Goal: Information Seeking & Learning: Learn about a topic

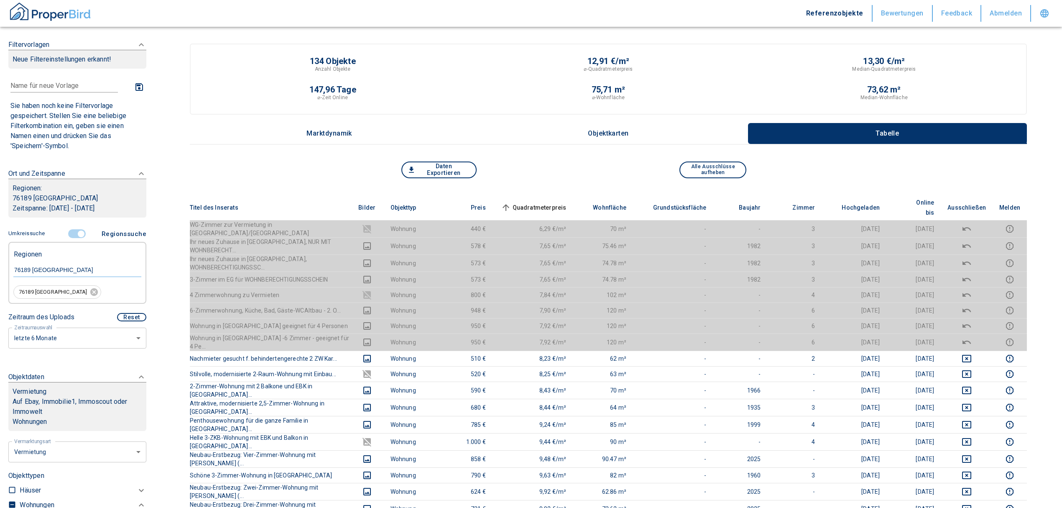
scroll to position [145, 0]
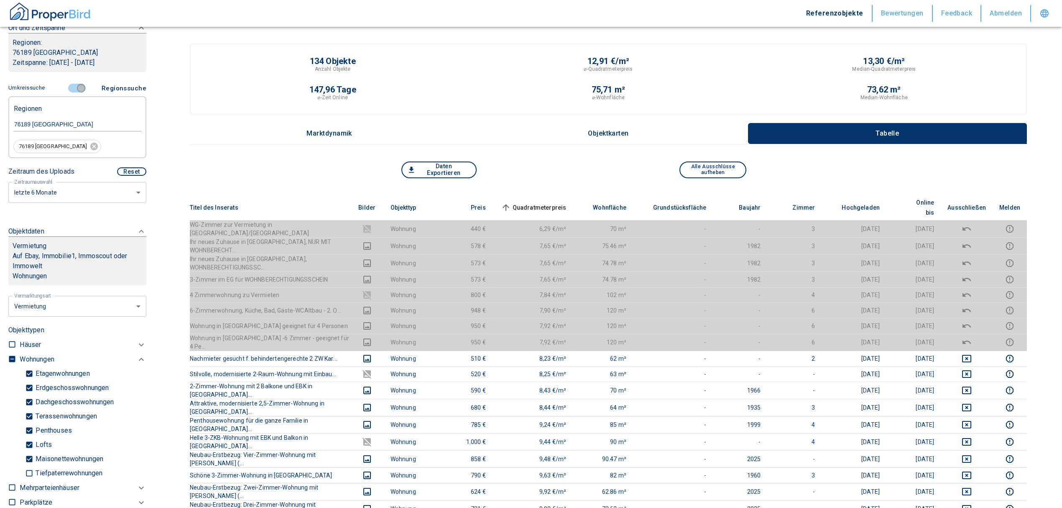
click at [75, 87] on input "controlled" at bounding box center [81, 88] width 25 height 9
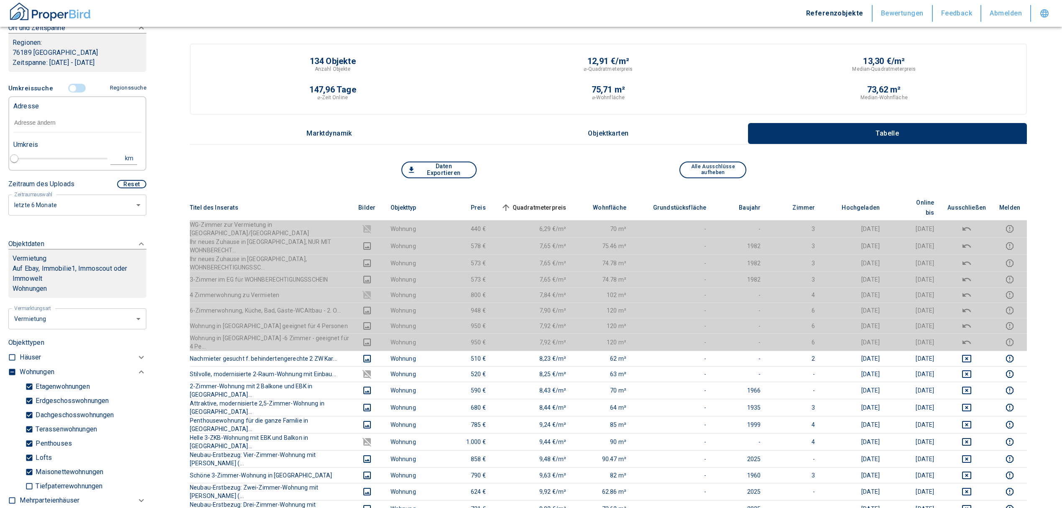
click at [54, 124] on input "text" at bounding box center [77, 122] width 128 height 19
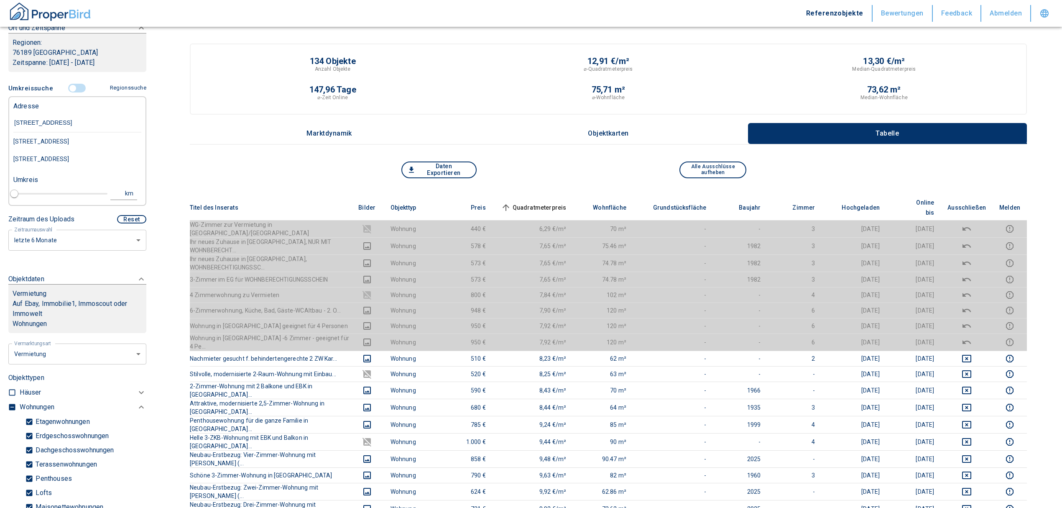
type input "[STREET_ADDRESS]"
click at [62, 138] on div "[STREET_ADDRESS]" at bounding box center [77, 142] width 128 height 18
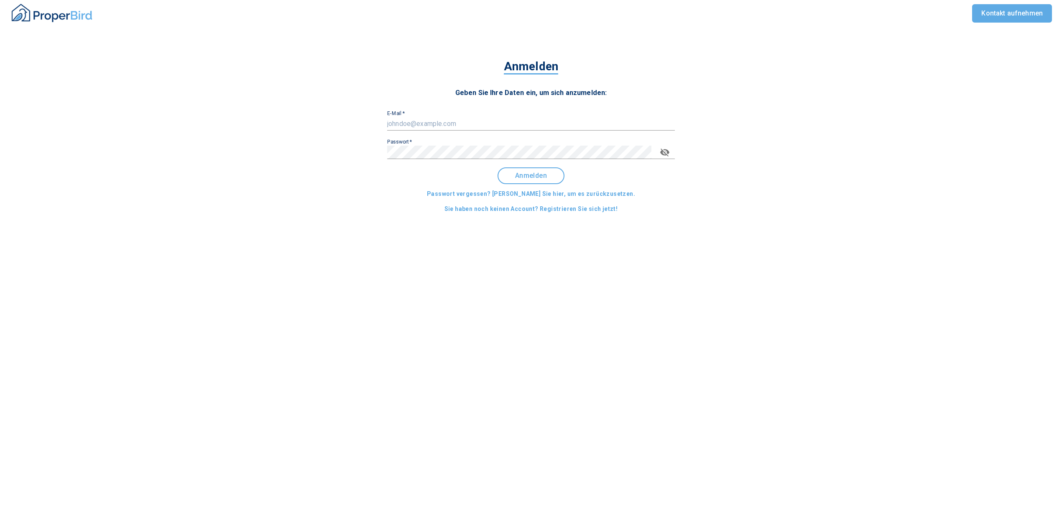
click at [470, 117] on input "E-Mail   *" at bounding box center [531, 123] width 288 height 13
type input "[EMAIL_ADDRESS][DOMAIN_NAME]"
click at [557, 174] on span "Anmelden" at bounding box center [531, 176] width 52 height 8
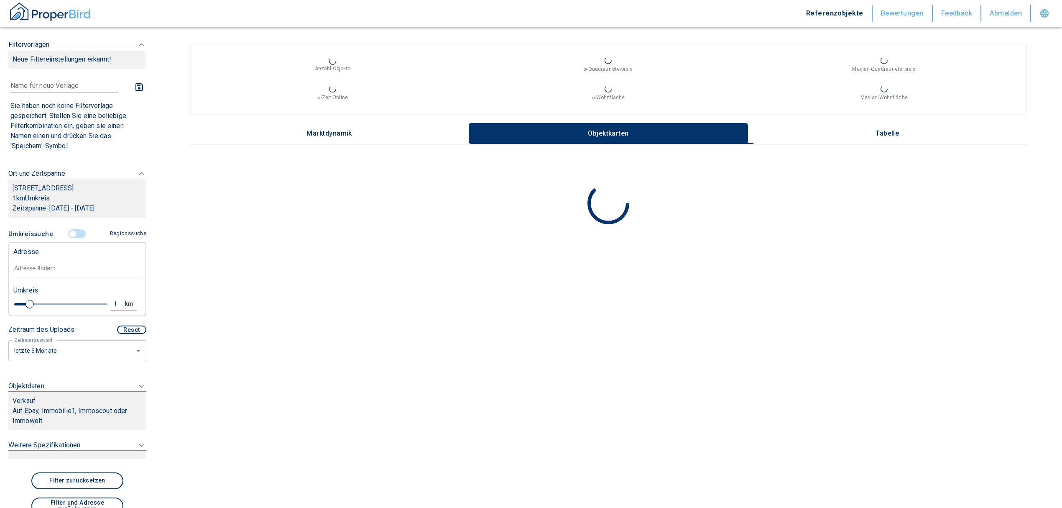
type input "2020"
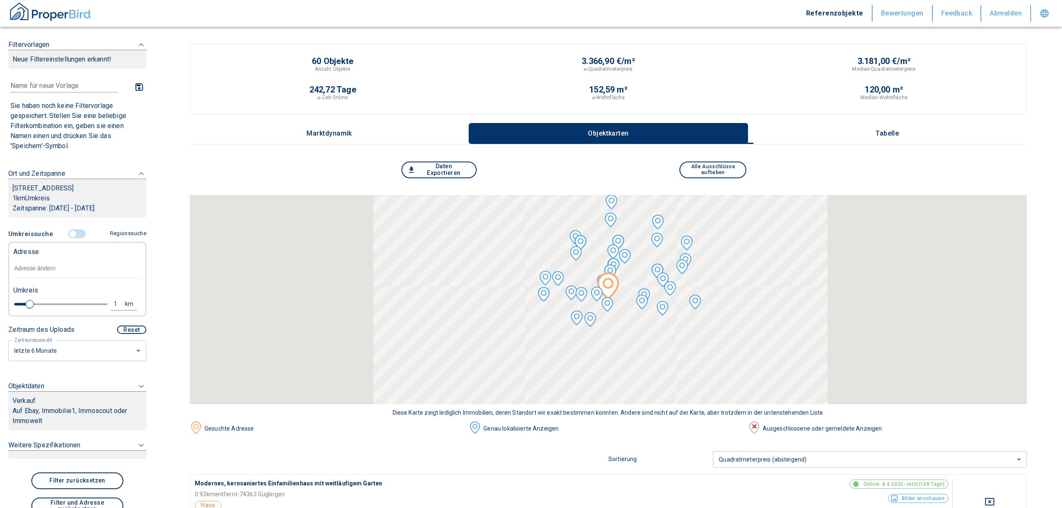
click at [48, 272] on input "text" at bounding box center [77, 268] width 128 height 19
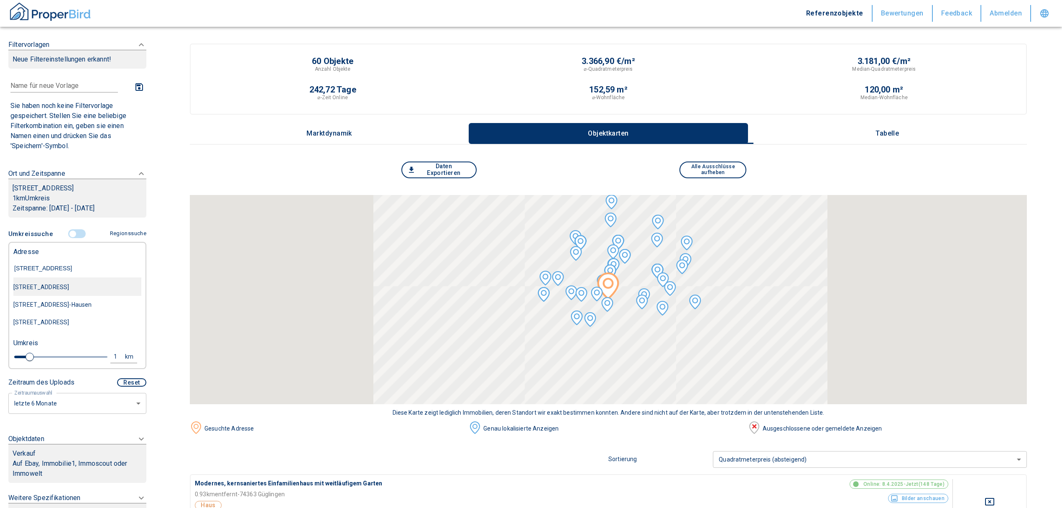
click at [78, 289] on div "[STREET_ADDRESS]" at bounding box center [77, 287] width 128 height 18
type input "[STREET_ADDRESS]"
type input "2020"
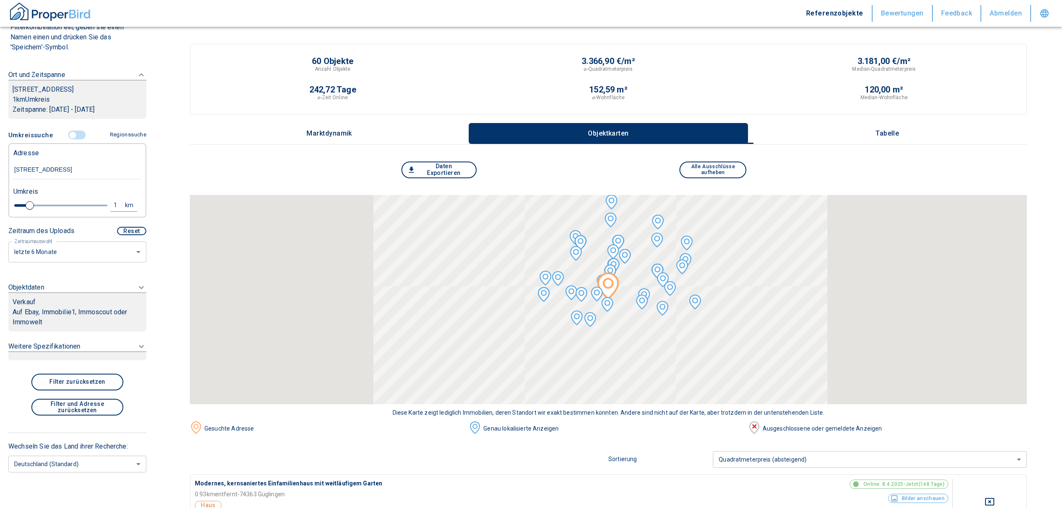
type input "[STREET_ADDRESS]"
click at [91, 298] on div "Verkauf" at bounding box center [78, 302] width 130 height 10
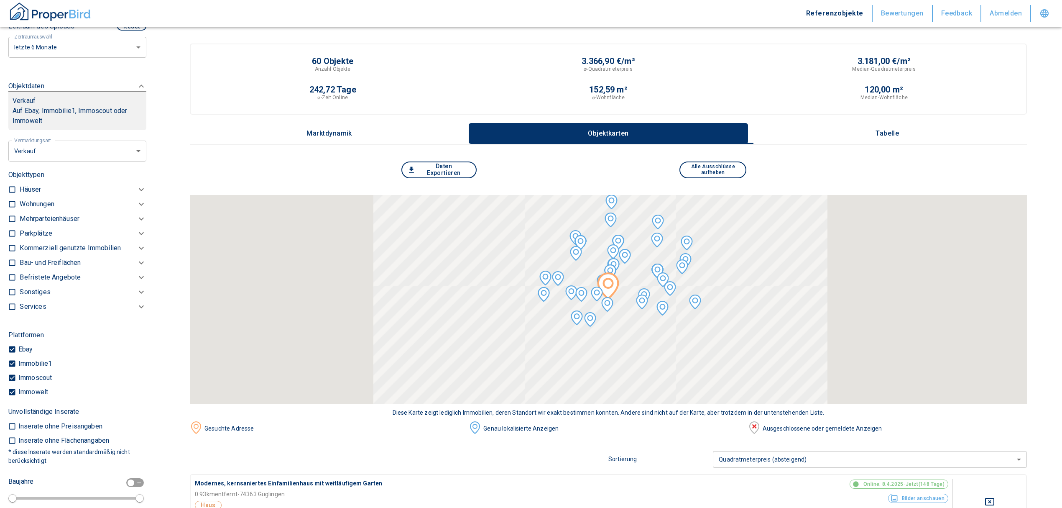
scroll to position [303, 0]
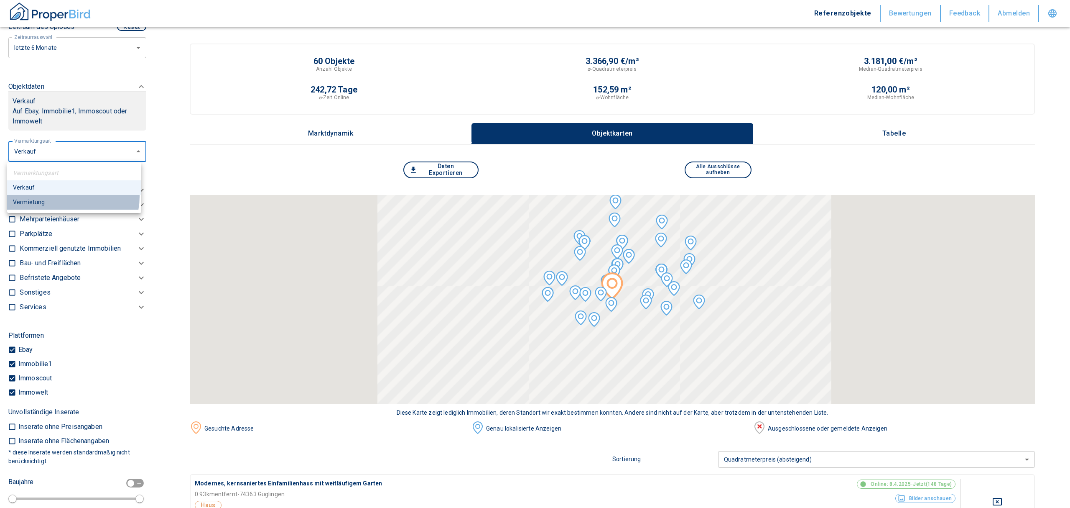
click at [67, 197] on li "Vermietung" at bounding box center [74, 202] width 134 height 15
type input "rent"
type input "2020"
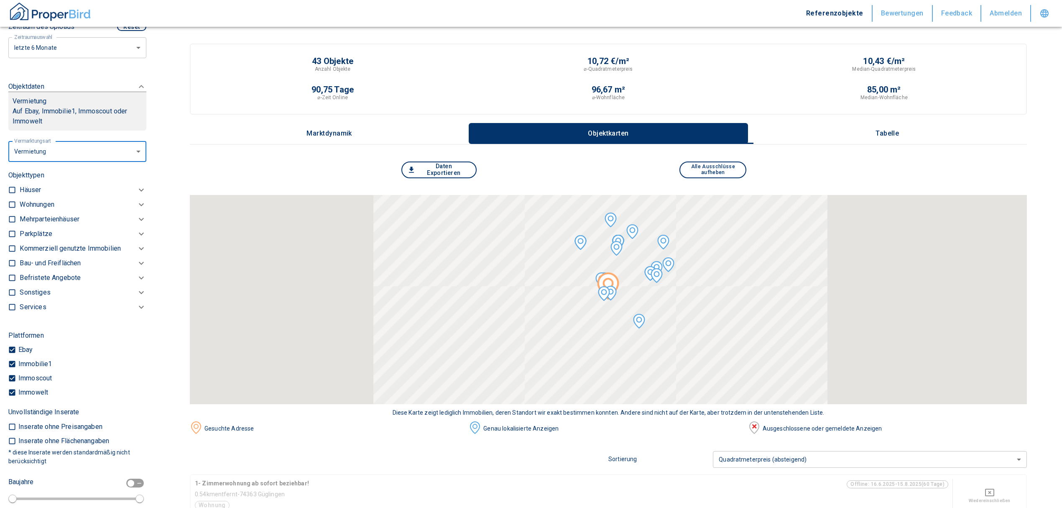
click at [14, 204] on input "checkbox" at bounding box center [12, 204] width 8 height 8
checkbox input "true"
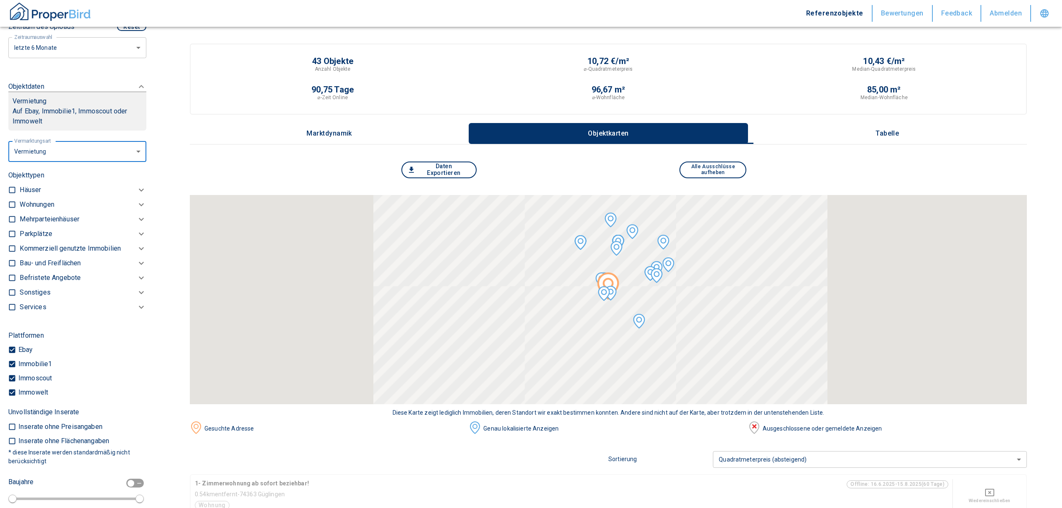
checkbox input "true"
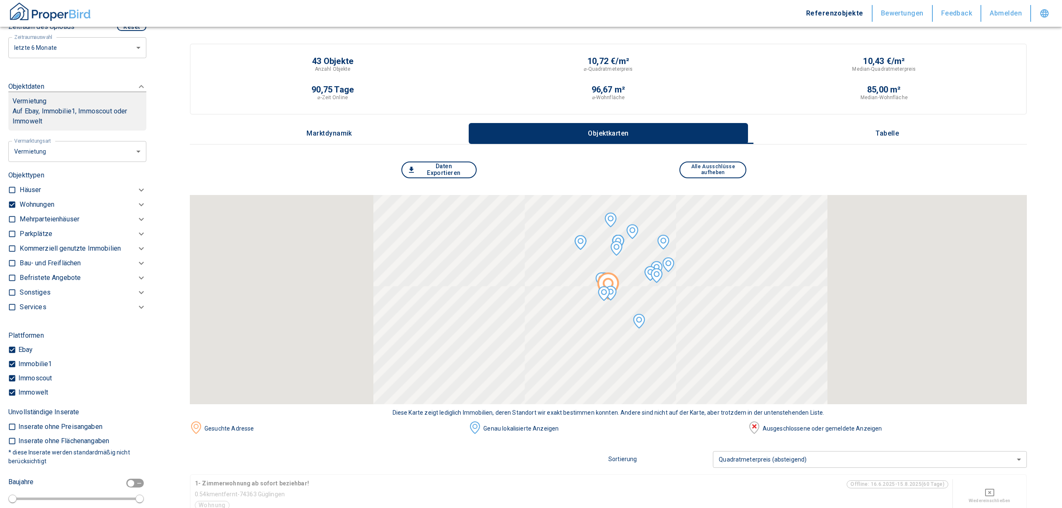
type input "2020"
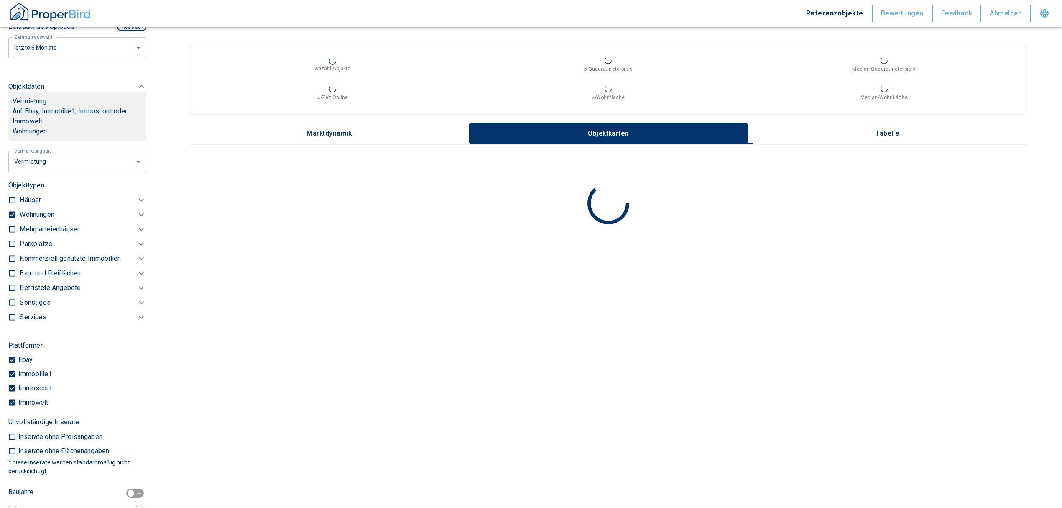
click at [39, 210] on p "Wohnungen" at bounding box center [37, 214] width 34 height 10
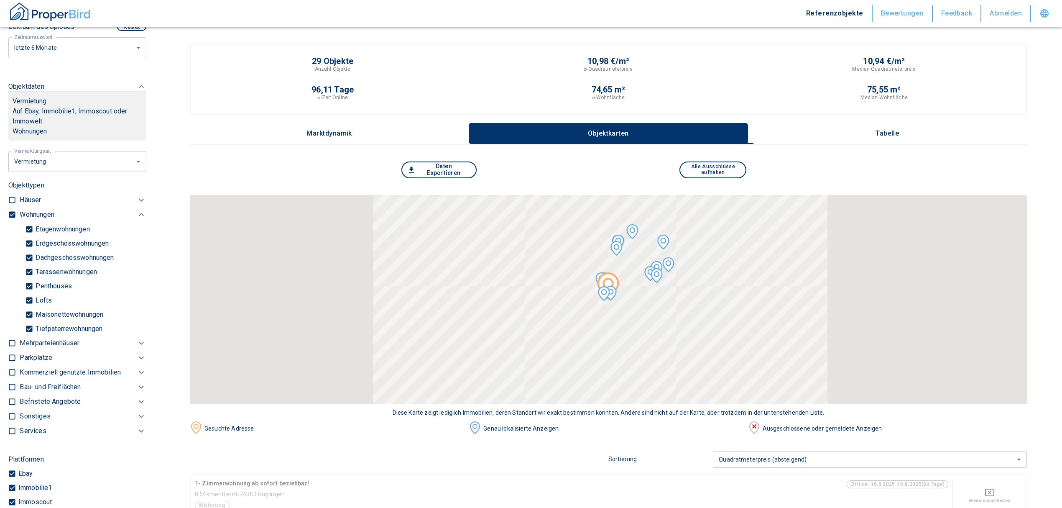
click at [30, 323] on input "Tiefpaterrewohnungen" at bounding box center [29, 328] width 8 height 15
checkbox input "false"
type input "2020"
click at [893, 123] on button "Tabelle" at bounding box center [887, 133] width 279 height 21
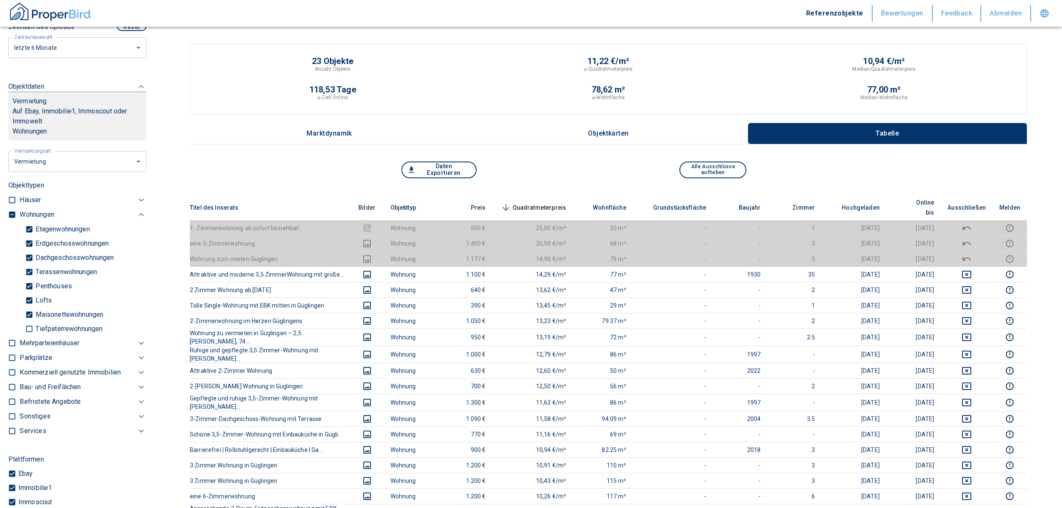
click at [560, 202] on span "Quadratmeterpreis sorted descending" at bounding box center [532, 207] width 67 height 10
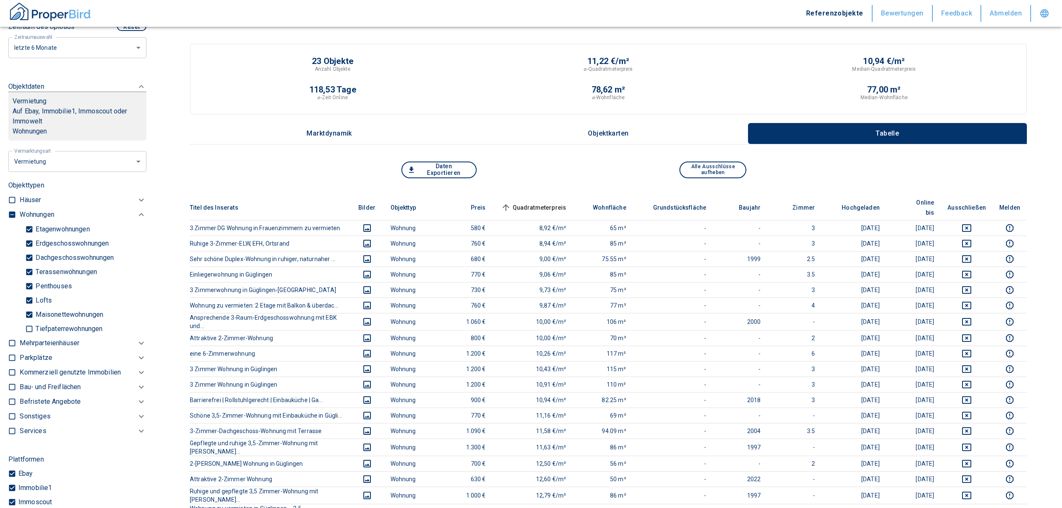
click at [556, 202] on span "Quadratmeterpreis sorted ascending" at bounding box center [532, 207] width 67 height 10
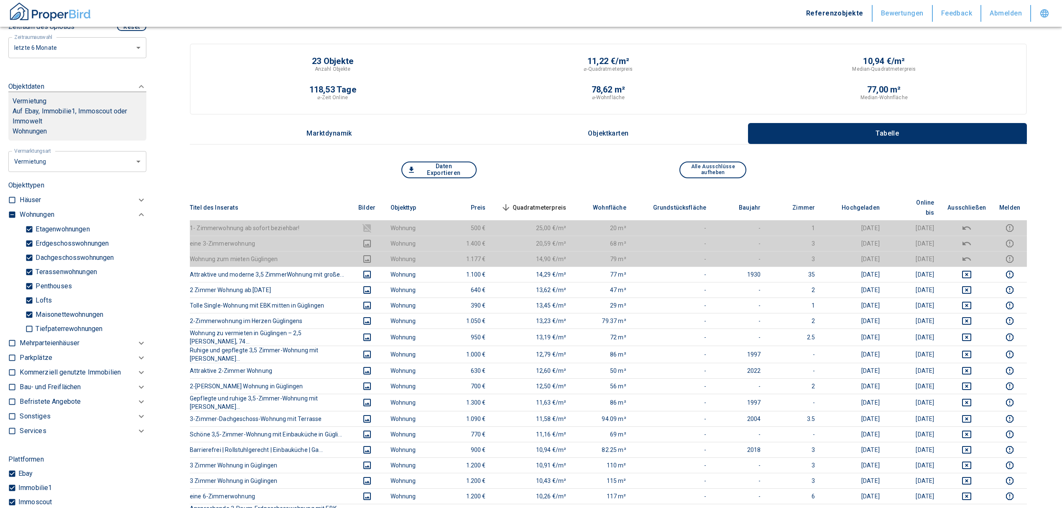
click at [565, 202] on span "Quadratmeterpreis sorted descending" at bounding box center [532, 207] width 67 height 10
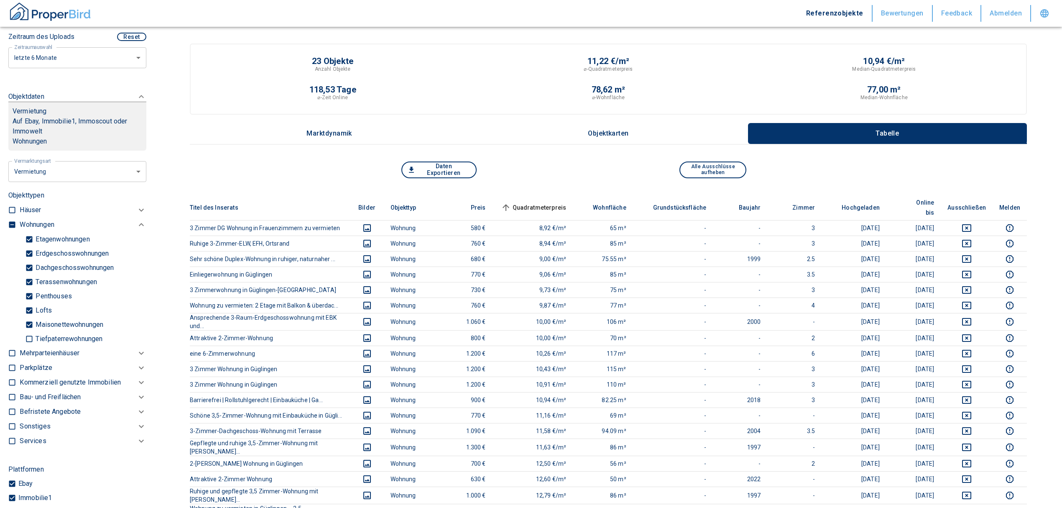
scroll to position [303, 0]
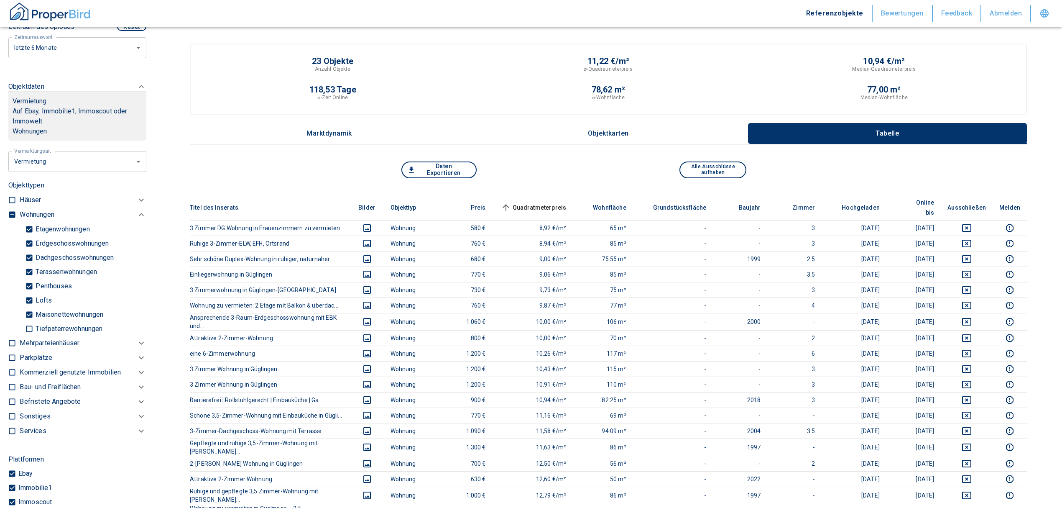
click at [8, 210] on input "checkbox" at bounding box center [12, 214] width 8 height 8
checkbox input "true"
type input "2020"
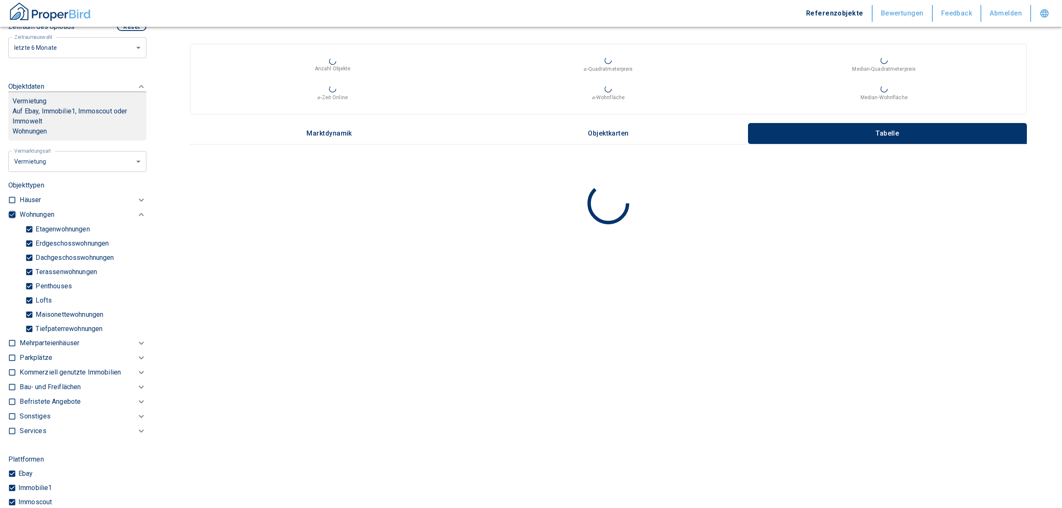
click at [11, 211] on input "checkbox" at bounding box center [12, 214] width 8 height 8
checkbox input "false"
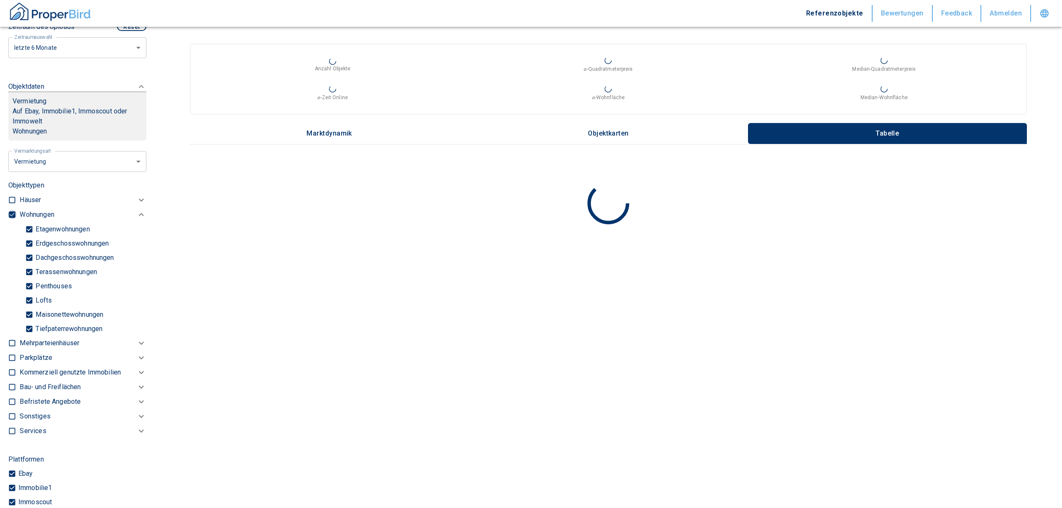
checkbox input "false"
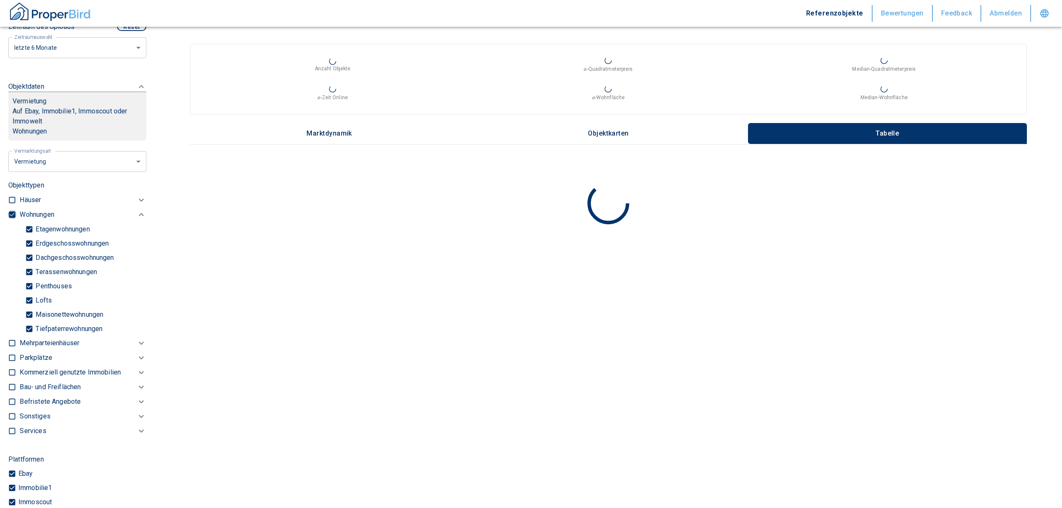
type input "2020"
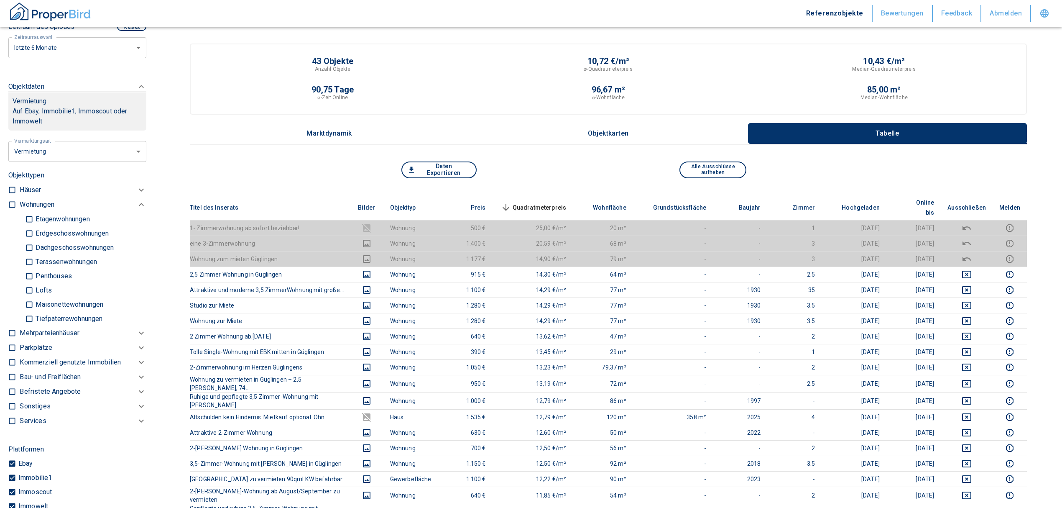
click at [39, 209] on p "Kommerziell genutzte Immobilien" at bounding box center [37, 204] width 34 height 10
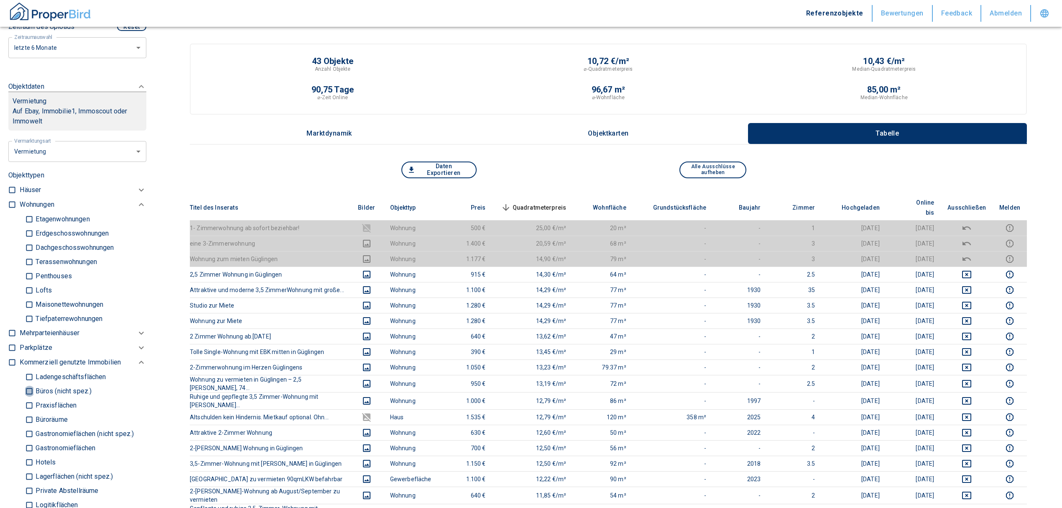
click at [31, 391] on input "Büros (nicht spez.)" at bounding box center [29, 390] width 8 height 15
checkbox input "true"
type input "2020"
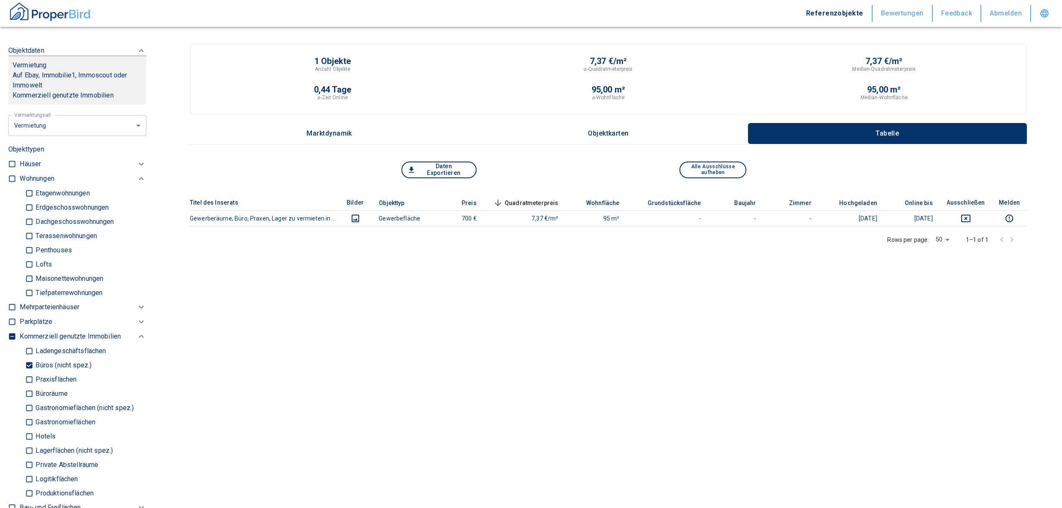
scroll to position [358, 0]
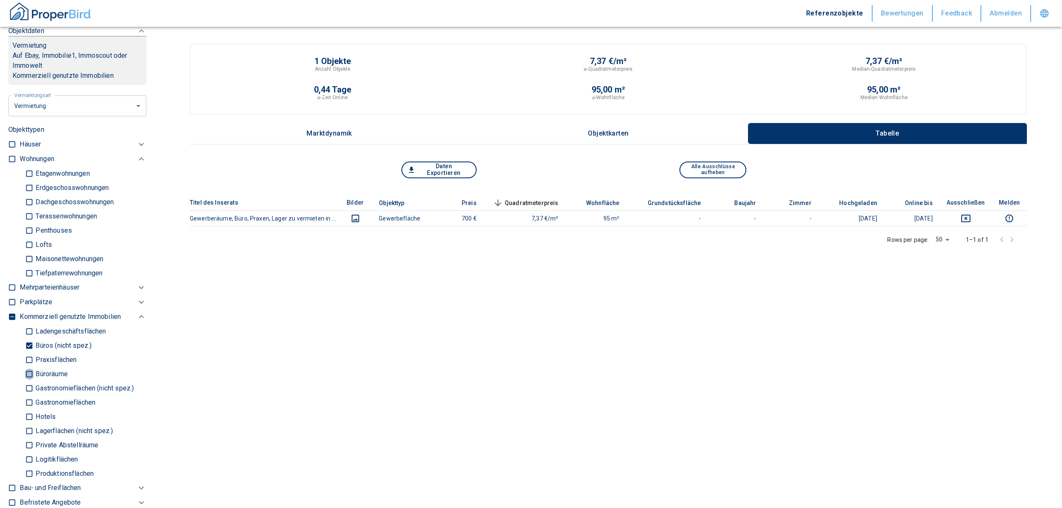
click at [30, 372] on input "Büroräume" at bounding box center [29, 373] width 8 height 15
checkbox input "true"
type input "2020"
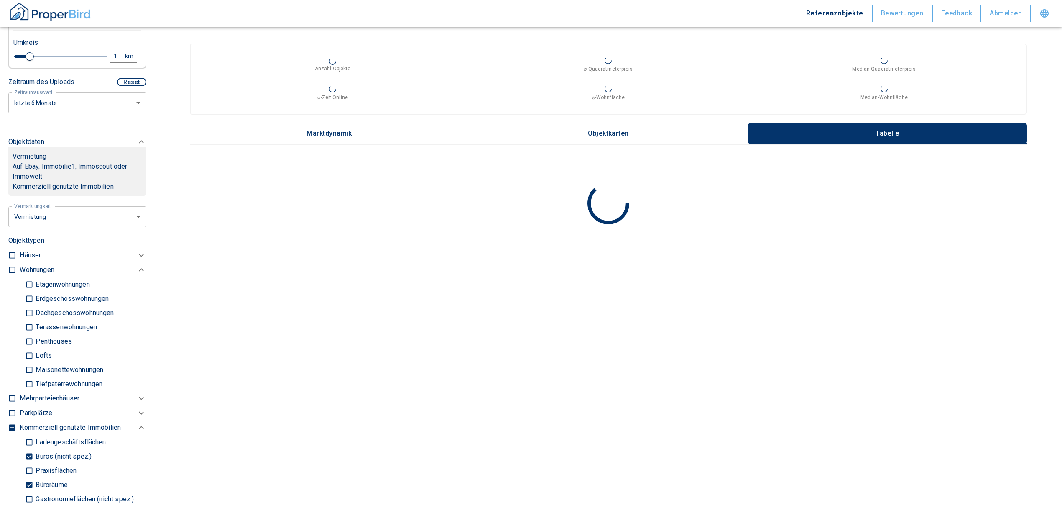
scroll to position [247, 0]
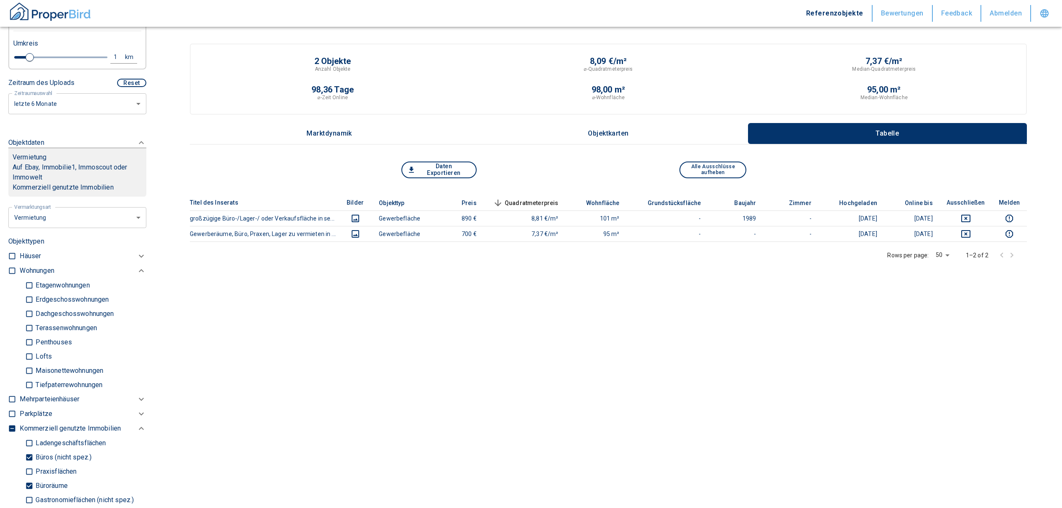
click at [112, 57] on div "1" at bounding box center [119, 57] width 15 height 10
click at [49, 57] on input "1" at bounding box center [50, 55] width 23 height 13
type input "10"
click at [95, 59] on button "Neue Suchen" at bounding box center [112, 57] width 46 height 12
type input "2020"
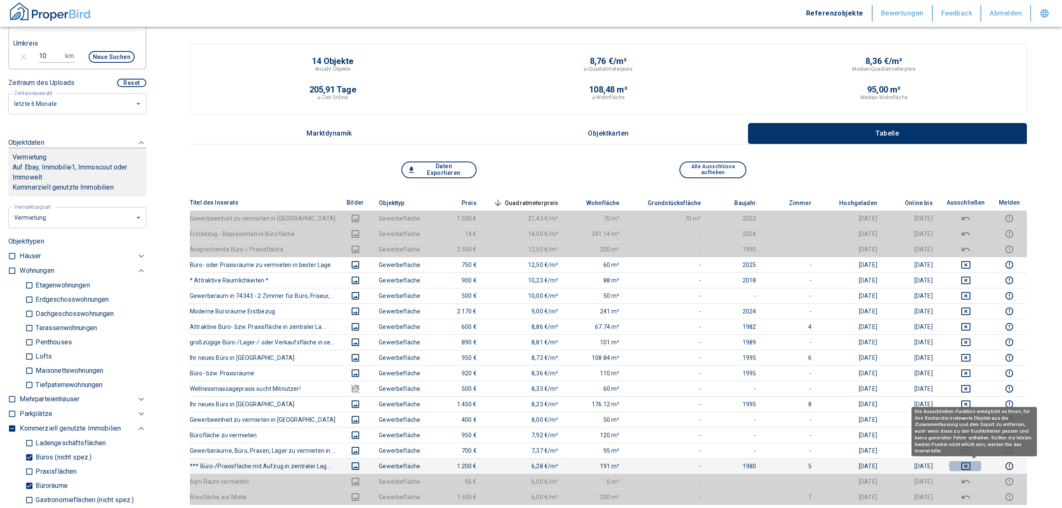
click at [971, 465] on icon "deselect this listing" at bounding box center [966, 466] width 10 height 10
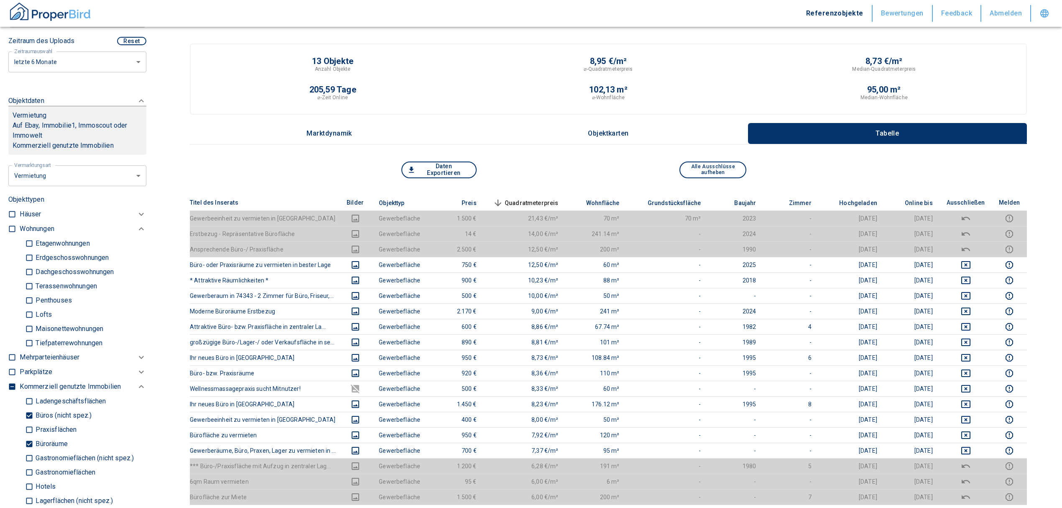
scroll to position [414, 0]
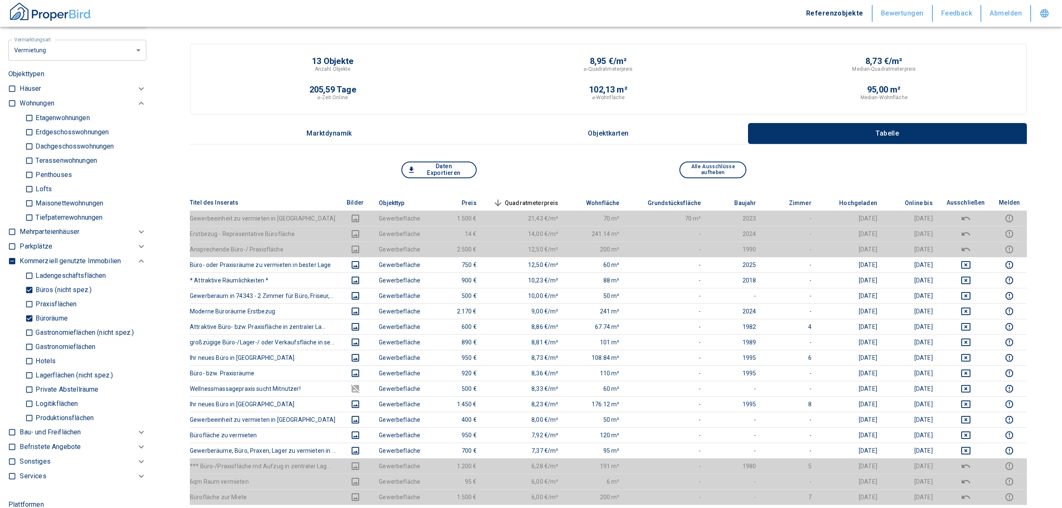
click at [26, 318] on input "Büroräume" at bounding box center [29, 318] width 8 height 15
checkbox input "false"
type input "2020"
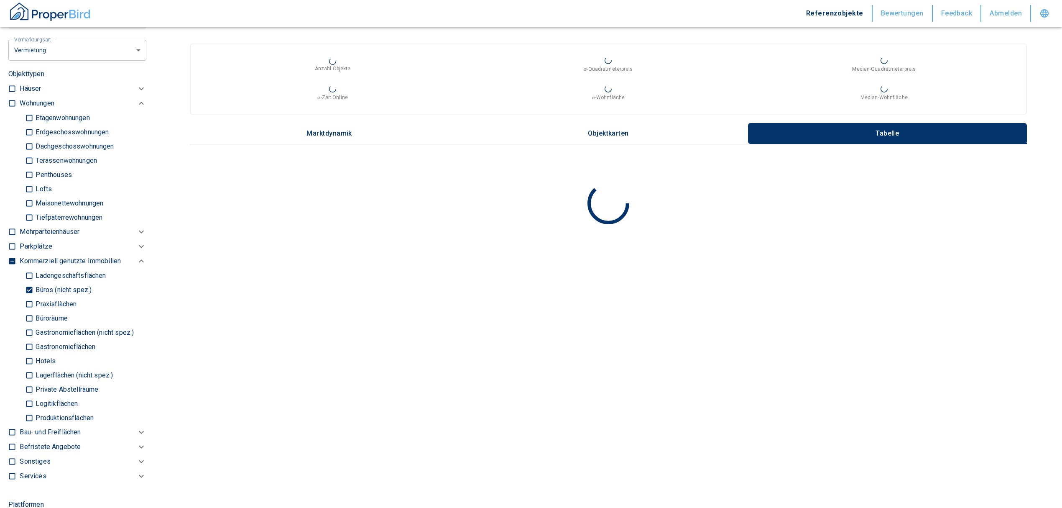
click at [27, 291] on input "Büros (nicht spez.)" at bounding box center [29, 289] width 8 height 15
checkbox input "false"
type input "2020"
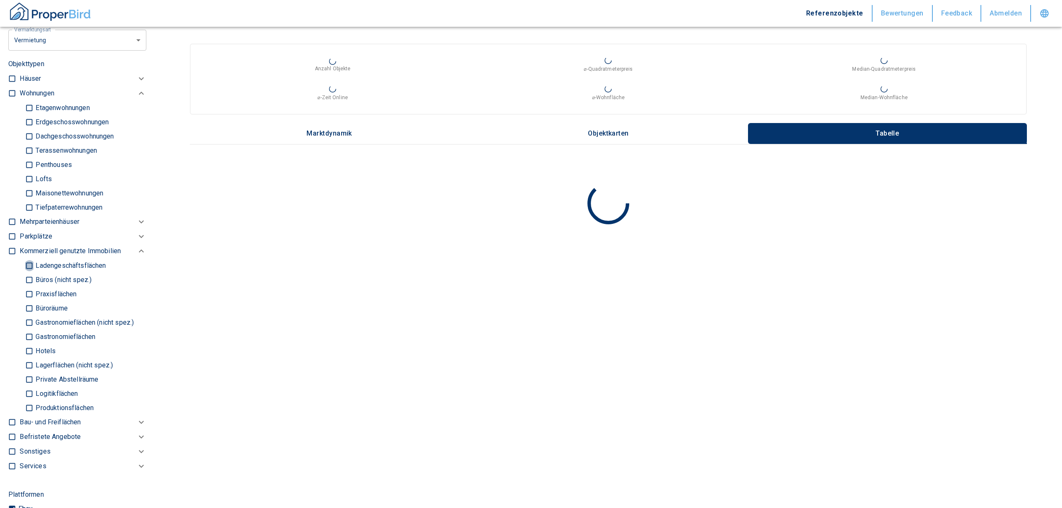
click at [27, 263] on input "Ladengeschäftsflächen" at bounding box center [29, 265] width 8 height 15
checkbox input "true"
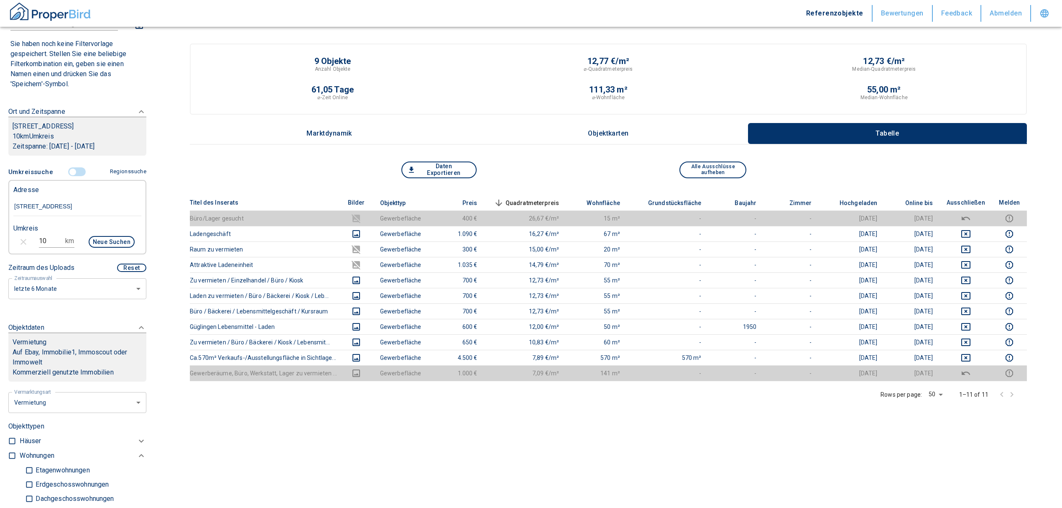
scroll to position [24, 0]
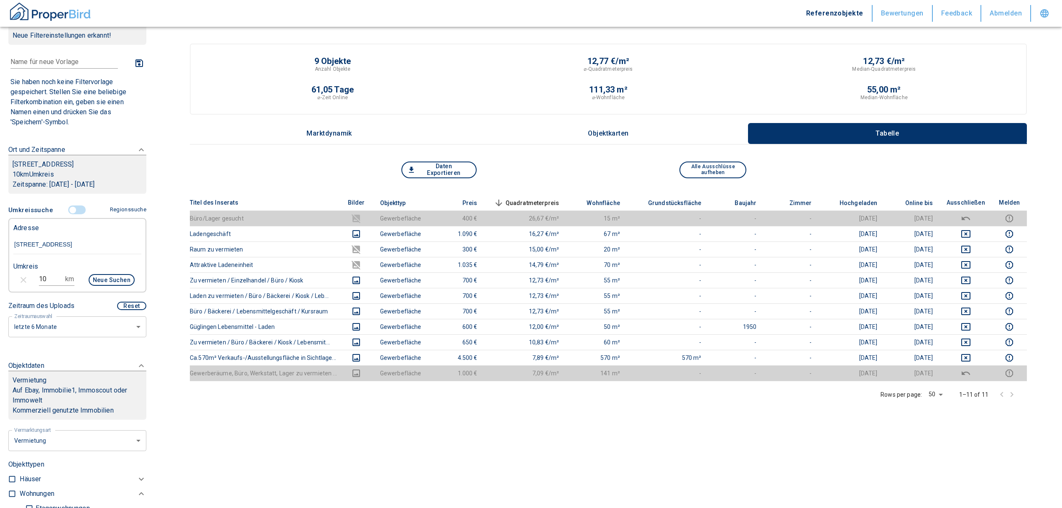
click at [69, 206] on input "controlled" at bounding box center [72, 209] width 25 height 9
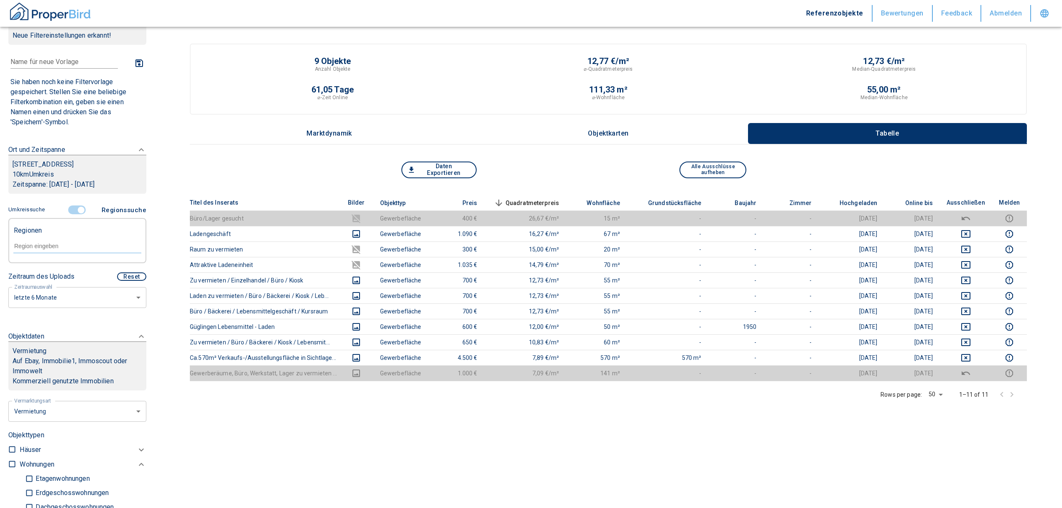
click at [75, 209] on input "controlled" at bounding box center [81, 209] width 25 height 9
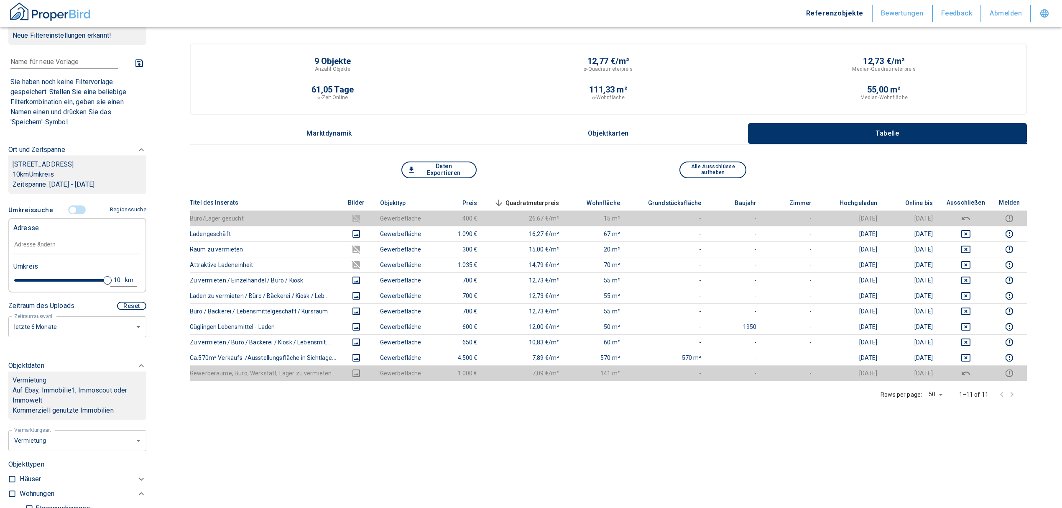
type input "2020"
type input "4.8"
type input "2020"
type input "4.6"
type input "2020"
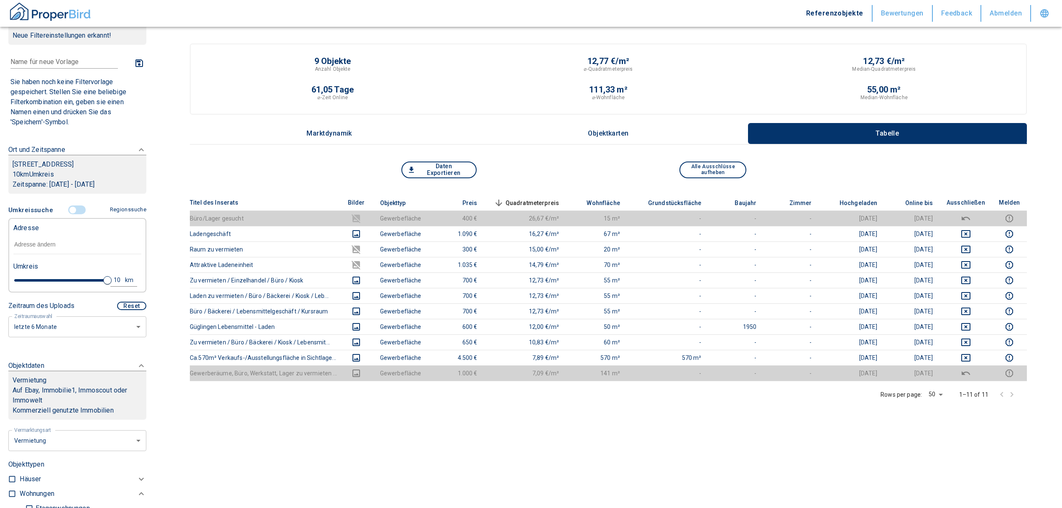
type input "3.8"
type input "2020"
type input "2.6"
type input "2020"
type input "2.2"
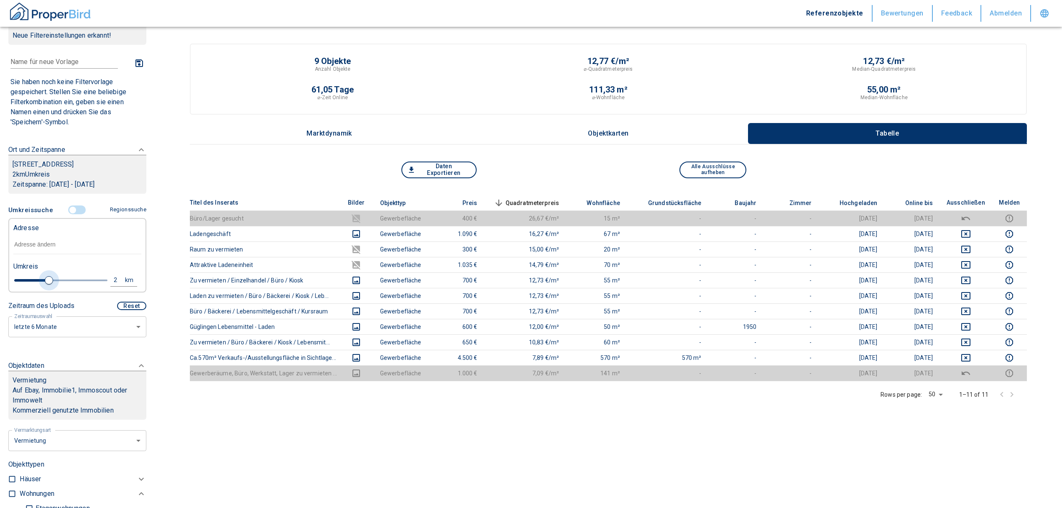
type input "2020"
type input "2"
type input "2020"
type input "1.8"
type input "2020"
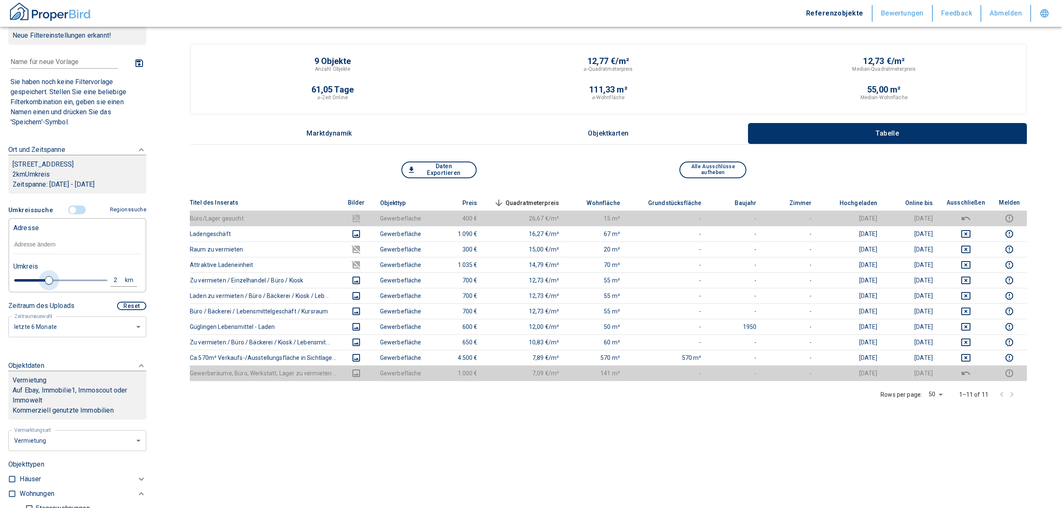
type input "1.6"
type input "2020"
type input "1.4"
type input "2020"
type input "1.2"
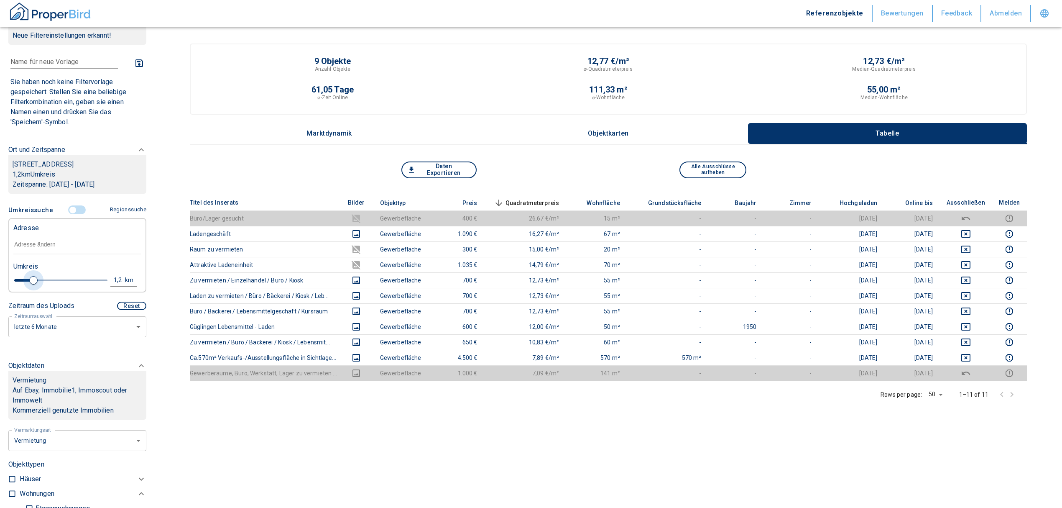
type input "2020"
type input "1"
drag, startPoint x: 97, startPoint y: 278, endPoint x: 27, endPoint y: 289, distance: 71.6
click at [27, 289] on div "Umkreis 1 km" at bounding box center [74, 273] width 128 height 33
type input "2020"
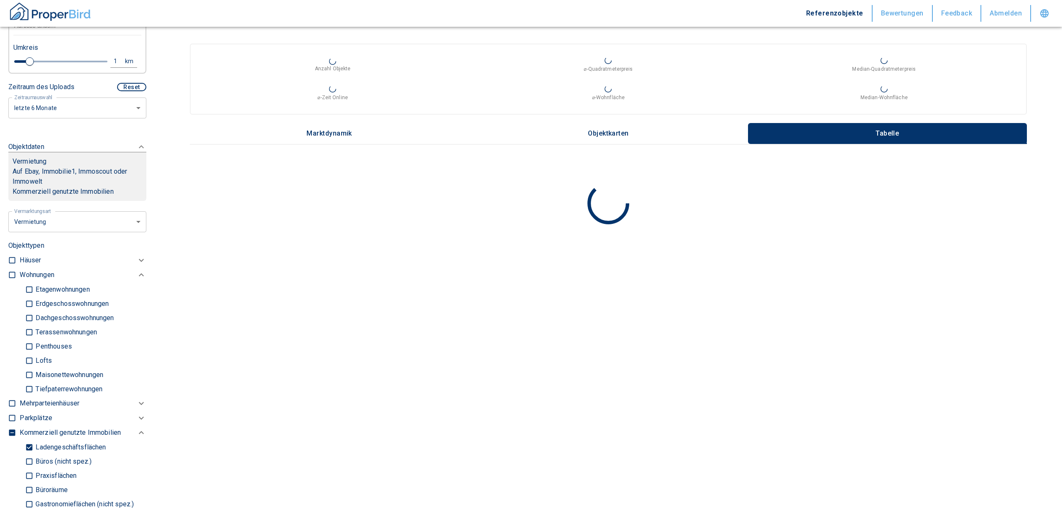
scroll to position [247, 0]
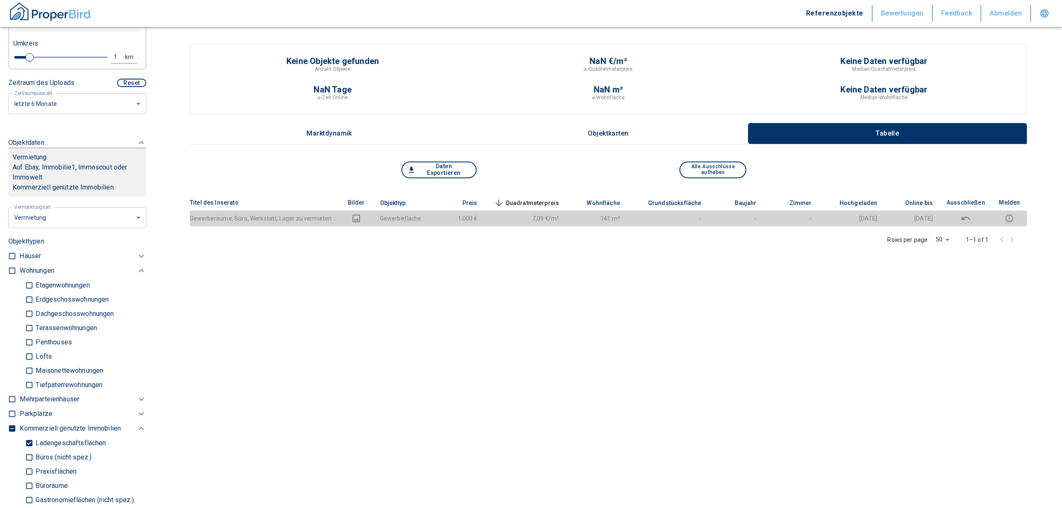
click at [29, 437] on input "Ladengeschäftsflächen" at bounding box center [29, 442] width 8 height 15
checkbox input "false"
type input "2020"
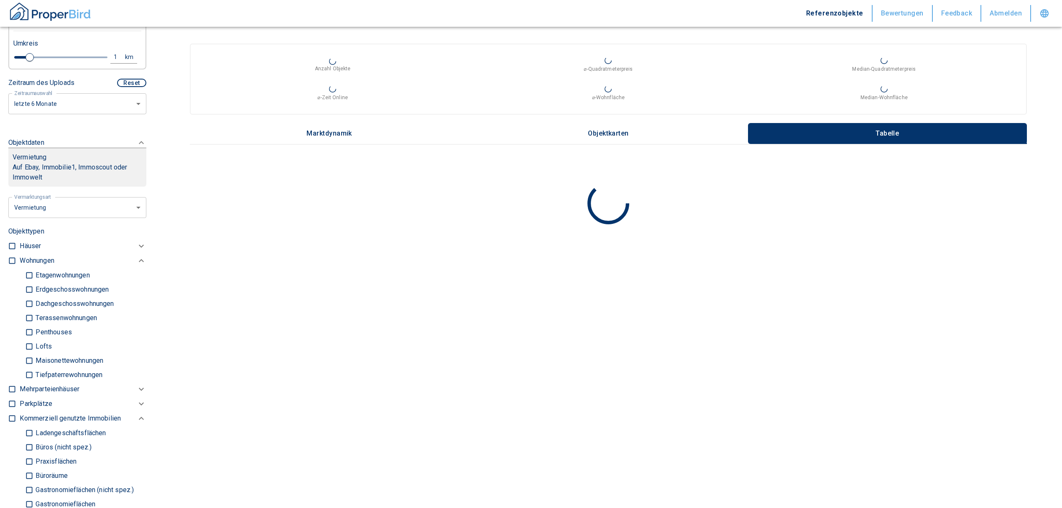
click at [10, 258] on input "checkbox" at bounding box center [12, 260] width 8 height 8
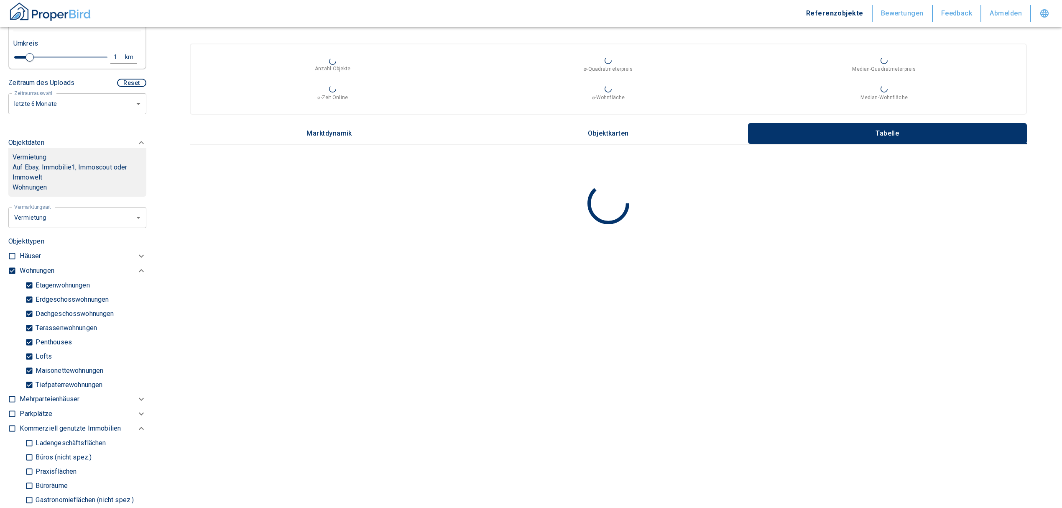
checkbox input "true"
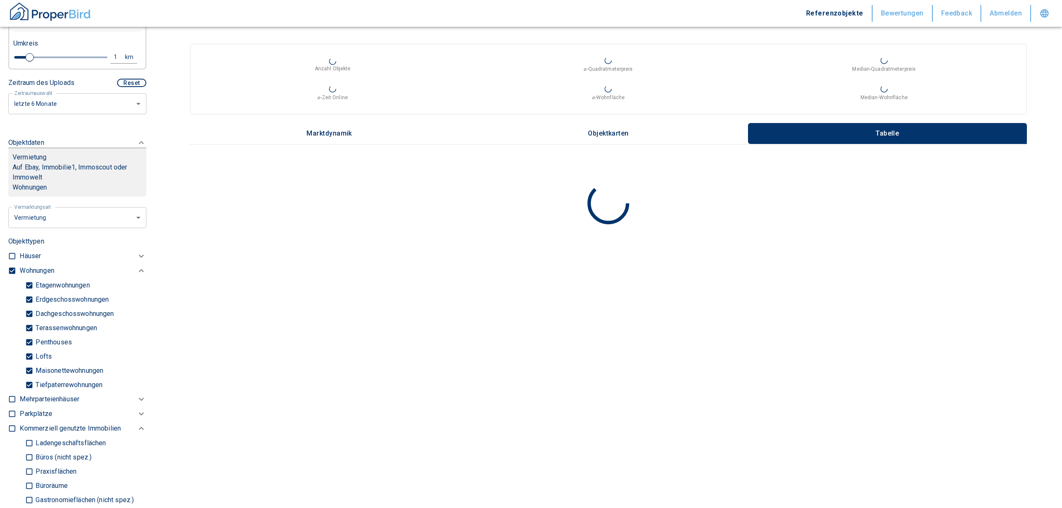
checkbox input "true"
type input "2020"
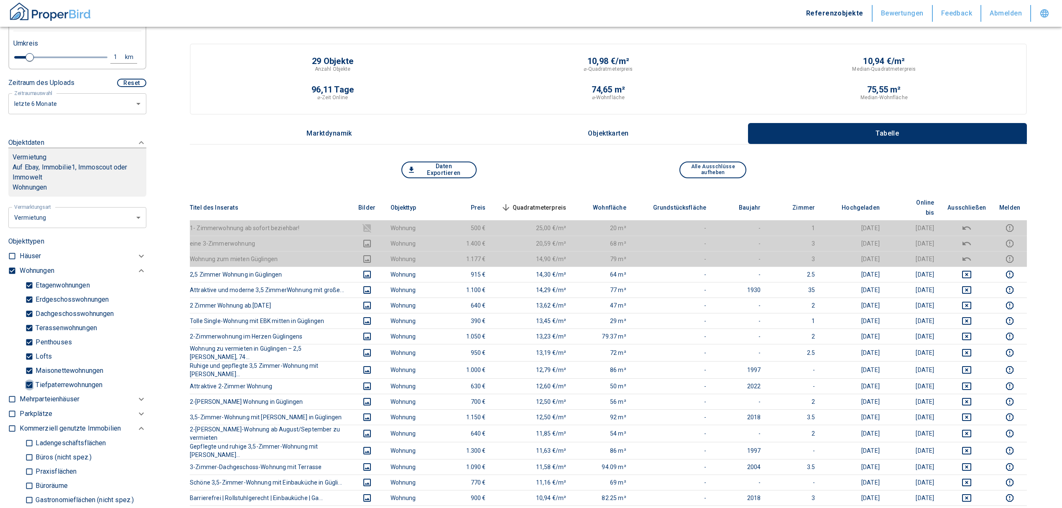
click at [27, 378] on input "Tiefpaterrewohnungen" at bounding box center [29, 384] width 8 height 15
checkbox input "false"
type input "2020"
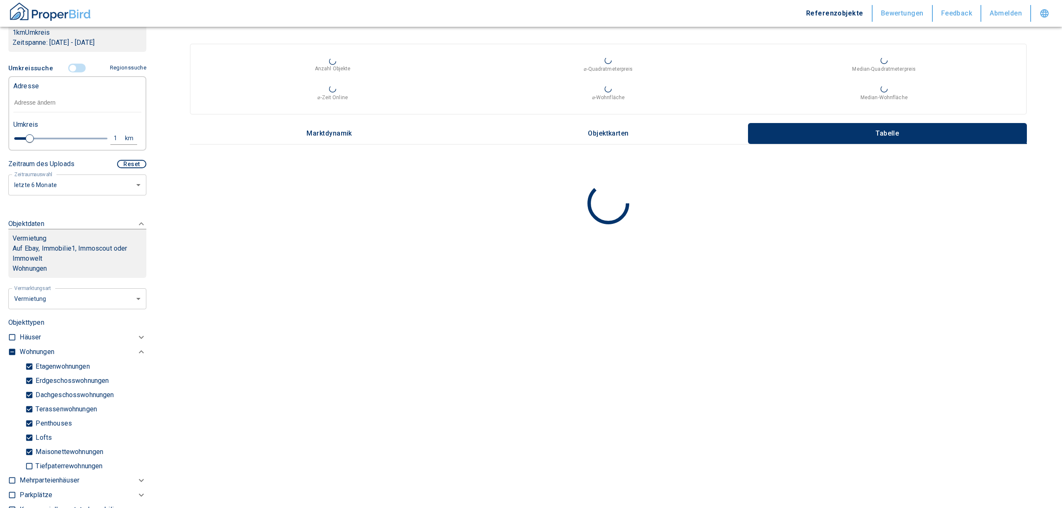
scroll to position [79, 0]
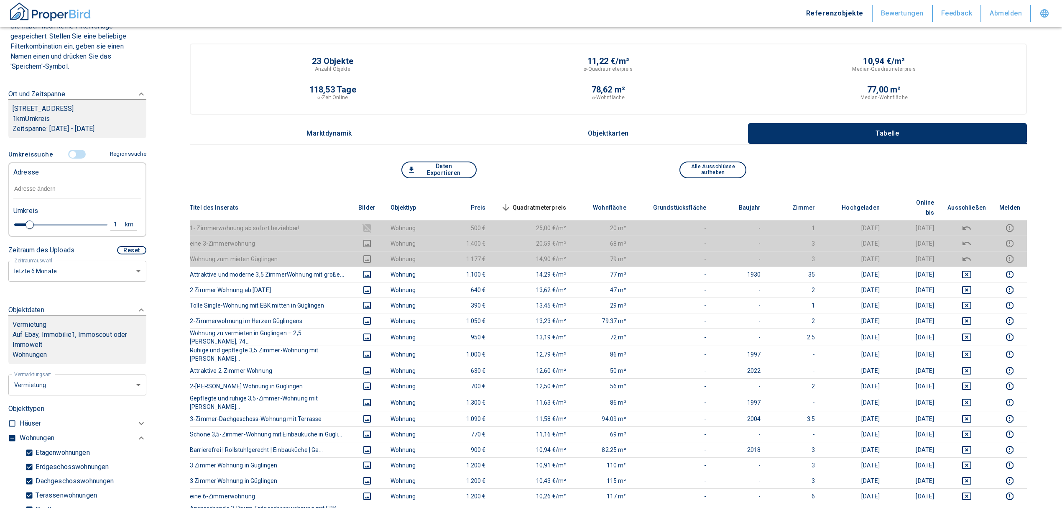
click at [48, 188] on input "text" at bounding box center [77, 188] width 128 height 19
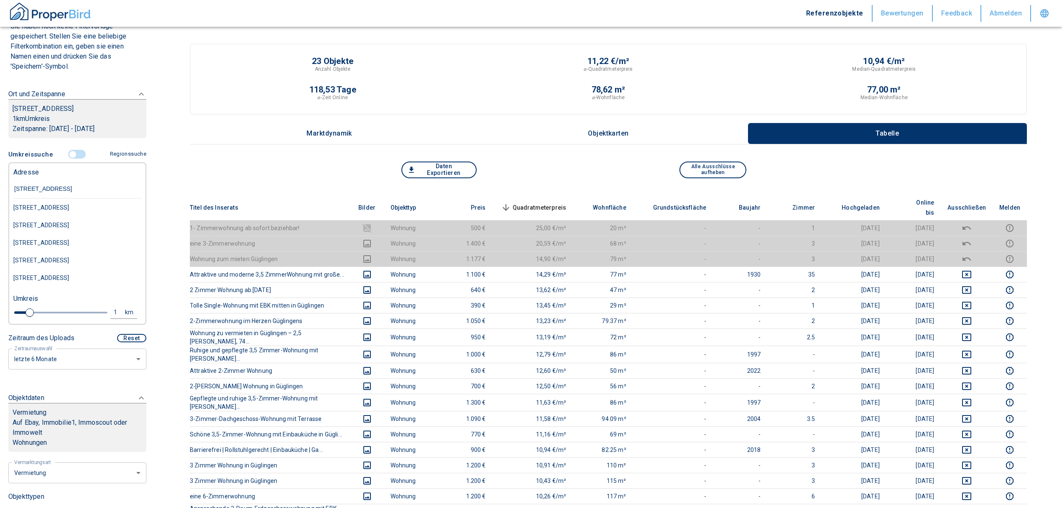
type input "[STREET_ADDRESS]"
click at [71, 216] on div "[STREET_ADDRESS]" at bounding box center [77, 208] width 128 height 18
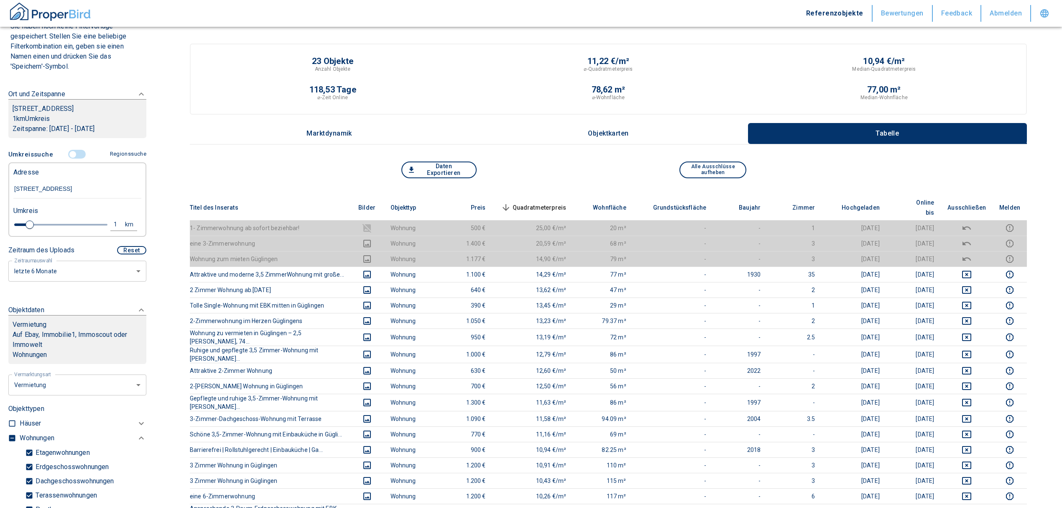
type input "2020"
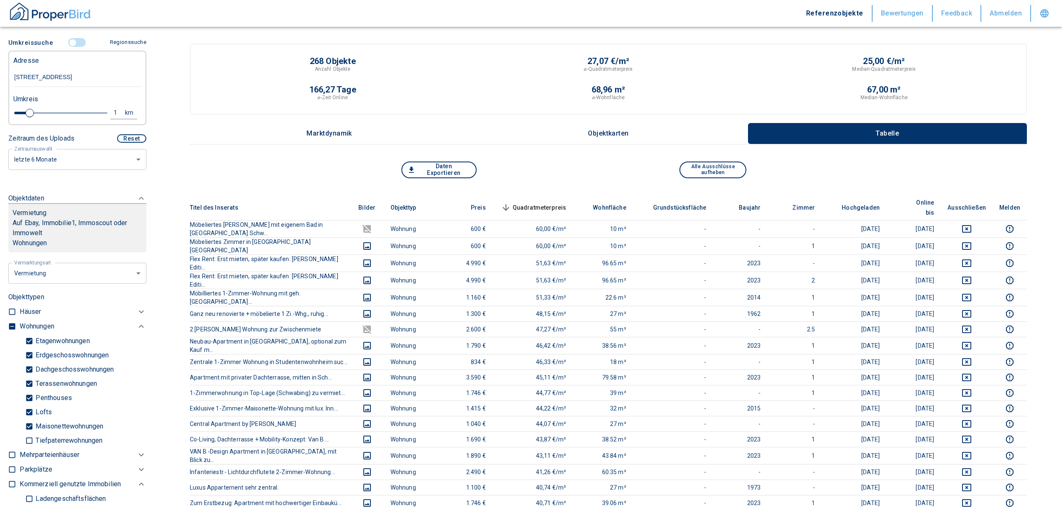
type input "[STREET_ADDRESS]"
click at [556, 202] on span "Quadratmeterpreis sorted descending" at bounding box center [532, 207] width 67 height 10
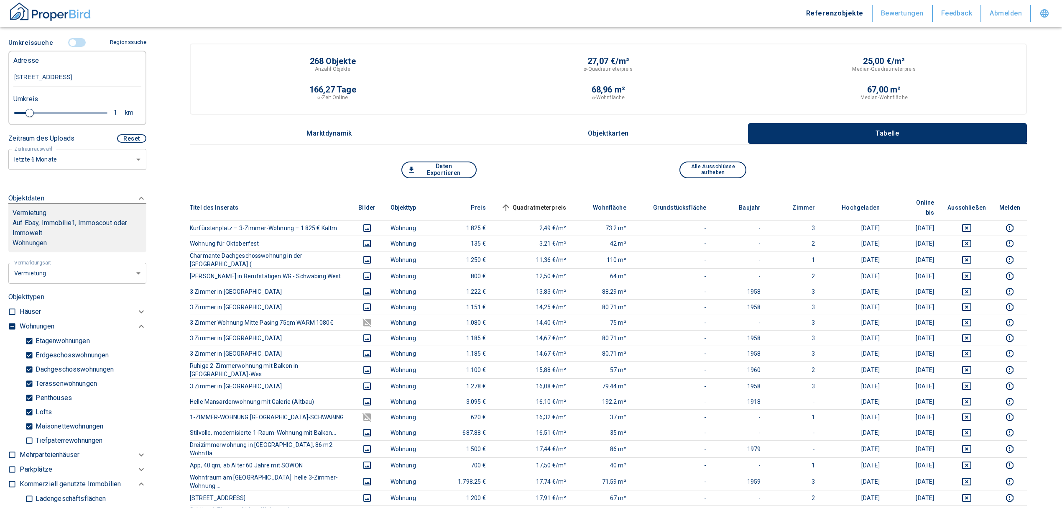
click at [112, 118] on div "1" at bounding box center [119, 112] width 15 height 10
click at [36, 112] on div "Umkreis 1 km Neue Suchen" at bounding box center [74, 106] width 128 height 33
type input "0,5"
click at [89, 118] on button "Neue Suchen" at bounding box center [112, 113] width 46 height 12
type input "2020"
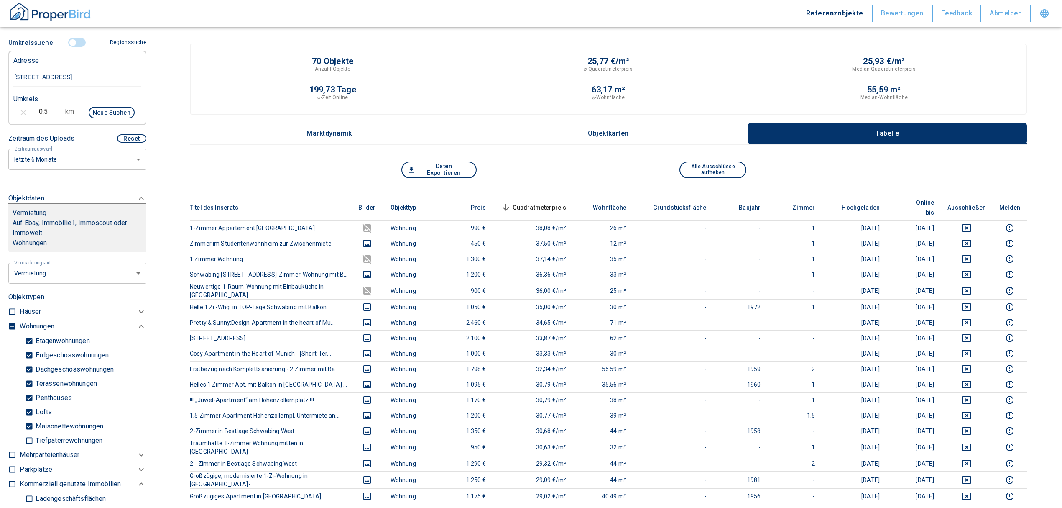
click at [563, 202] on span "Quadratmeterpreis sorted descending" at bounding box center [532, 207] width 67 height 10
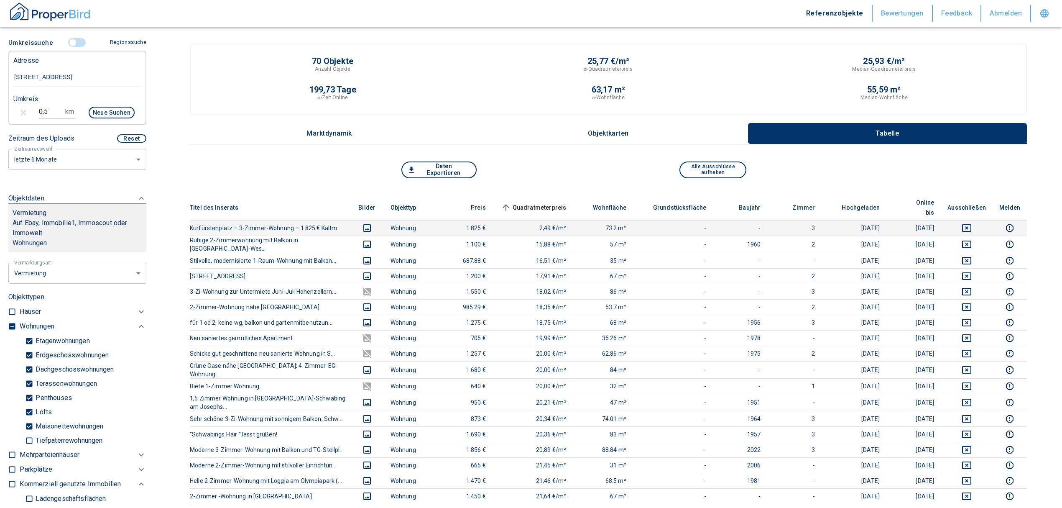
click at [977, 222] on td at bounding box center [967, 227] width 52 height 15
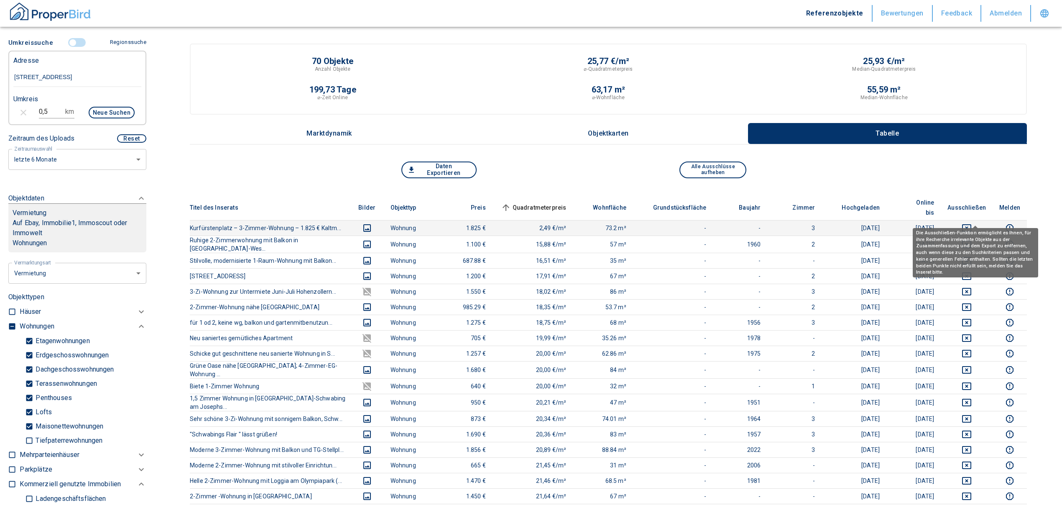
click at [971, 224] on icon "deselect this listing" at bounding box center [966, 228] width 9 height 8
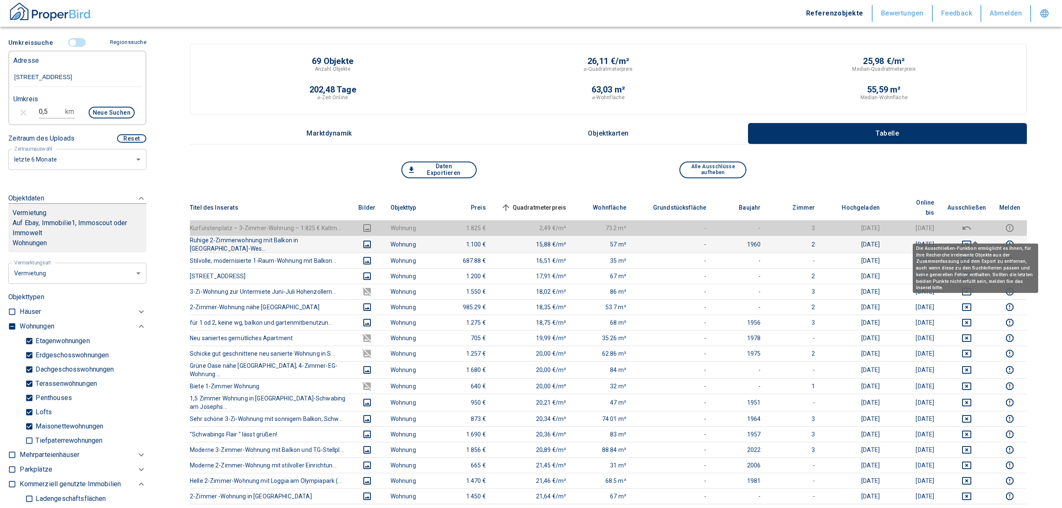
click at [971, 240] on icon "deselect this listing" at bounding box center [966, 244] width 9 height 8
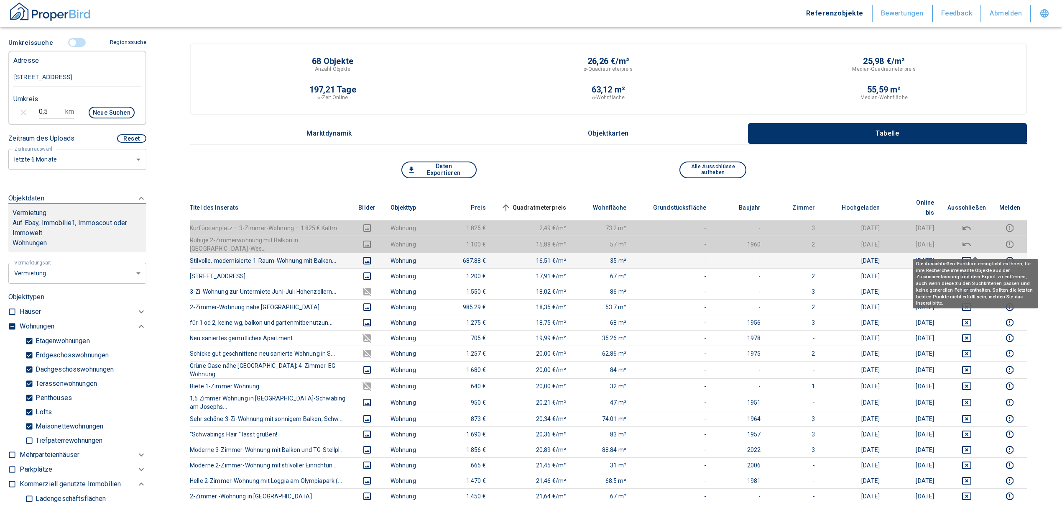
click at [970, 255] on icon "deselect this listing" at bounding box center [967, 260] width 10 height 10
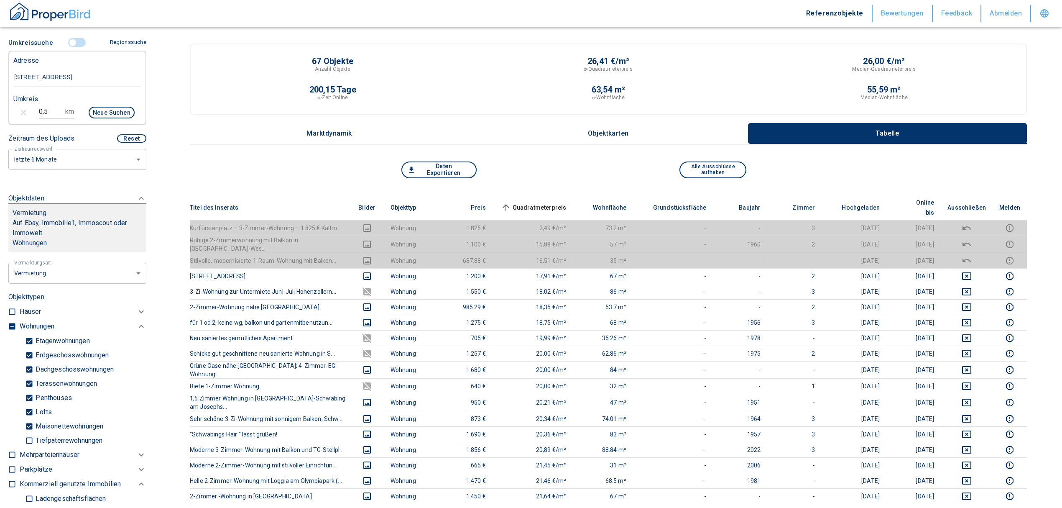
click at [529, 202] on span "Quadratmeterpreis sorted ascending" at bounding box center [532, 207] width 67 height 10
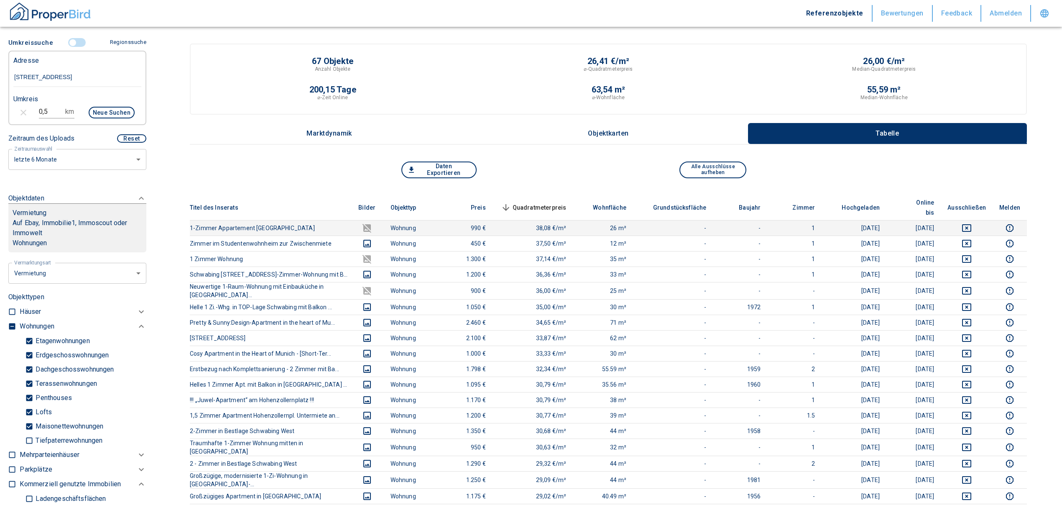
click at [972, 223] on icon "deselect this listing" at bounding box center [967, 228] width 10 height 10
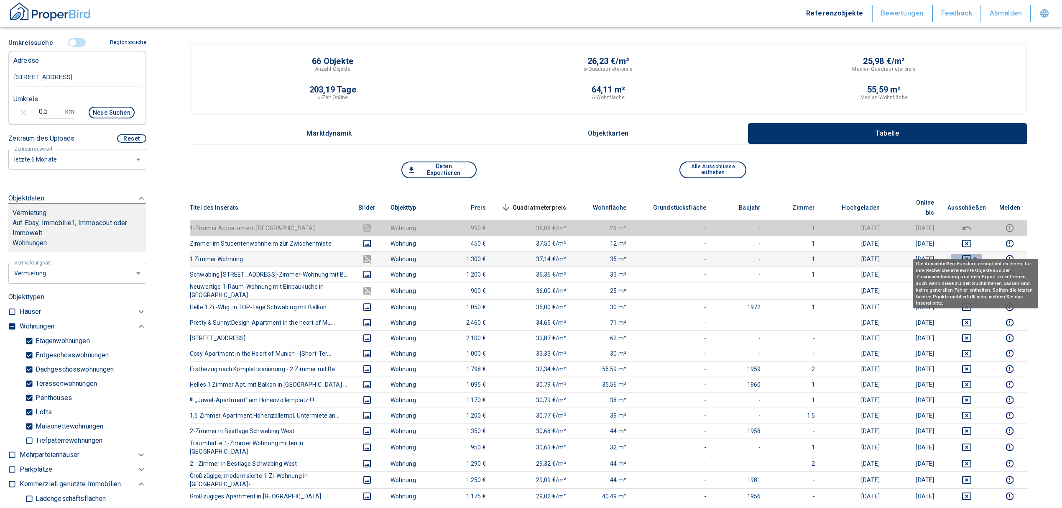
click at [970, 255] on icon "deselect this listing" at bounding box center [966, 259] width 9 height 8
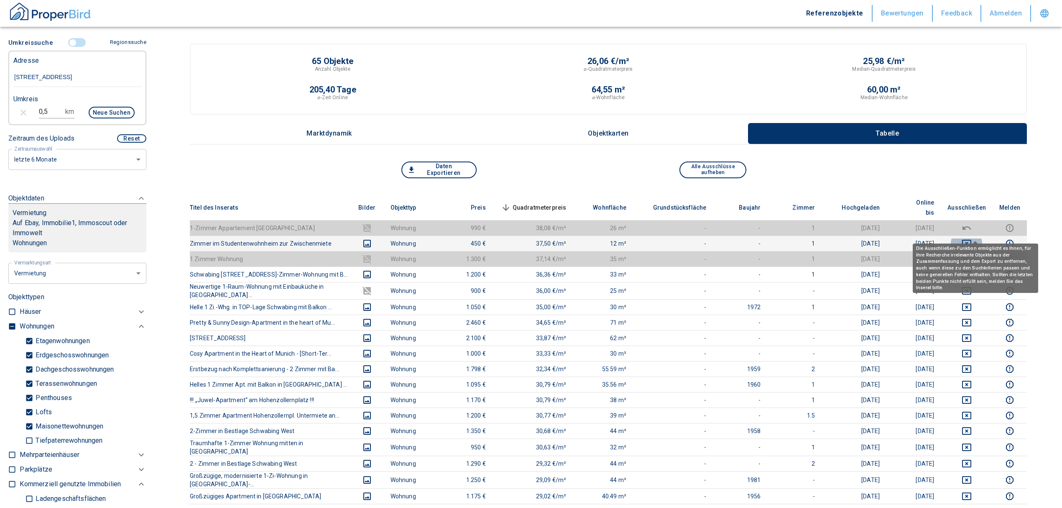
click at [971, 240] on icon "deselect this listing" at bounding box center [966, 244] width 9 height 8
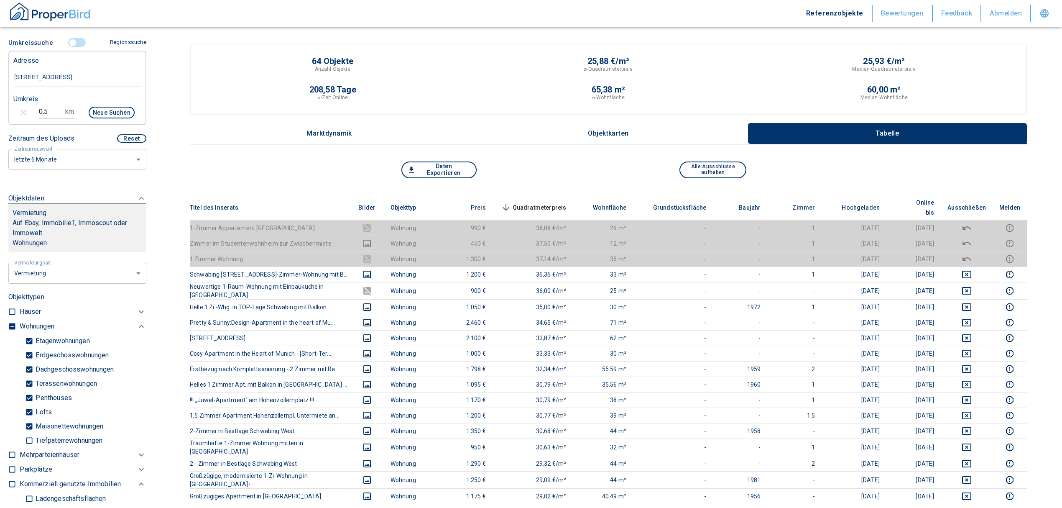
click at [537, 202] on span "Quadratmeterpreis sorted descending" at bounding box center [532, 207] width 67 height 10
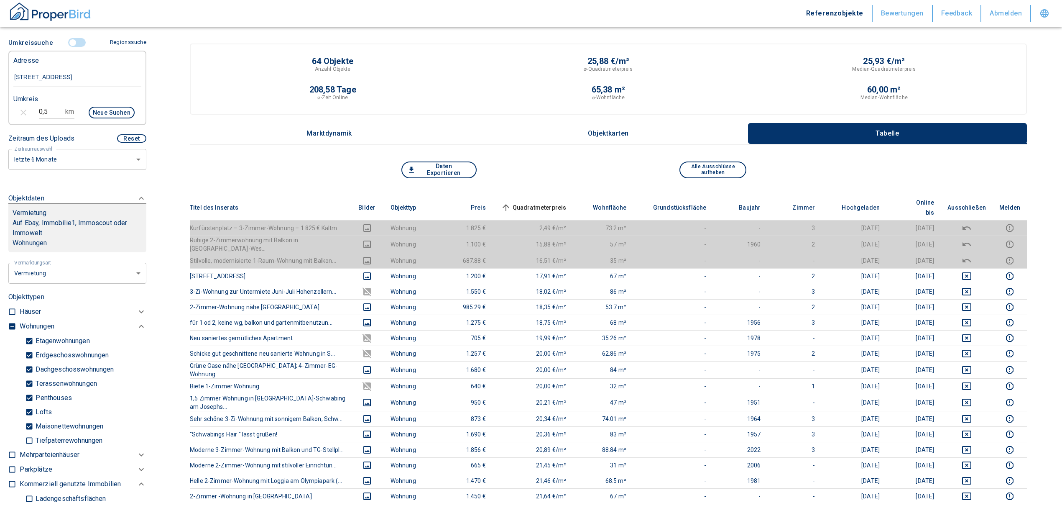
click at [527, 202] on span "Quadratmeterpreis sorted ascending" at bounding box center [532, 207] width 67 height 10
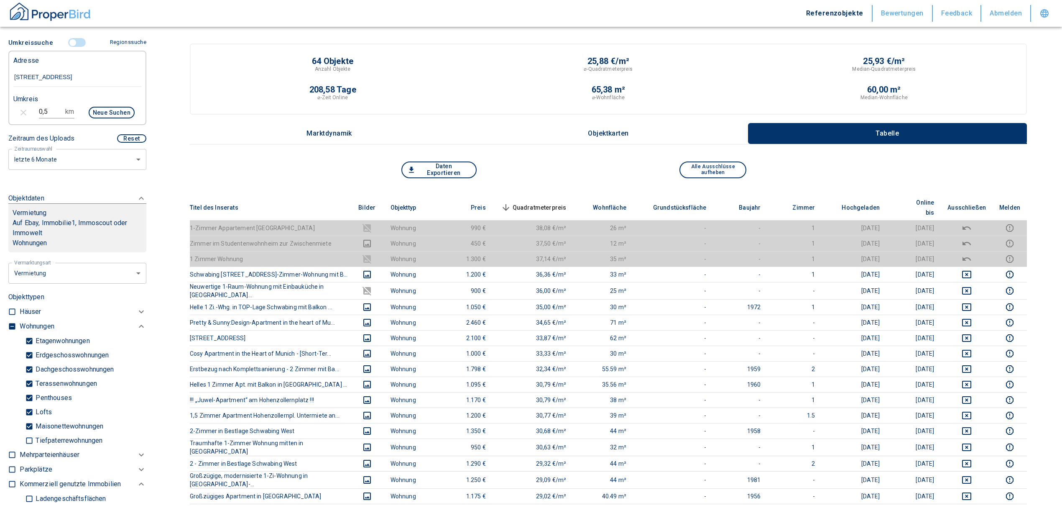
click at [547, 204] on span "Quadratmeterpreis sorted descending" at bounding box center [532, 207] width 67 height 10
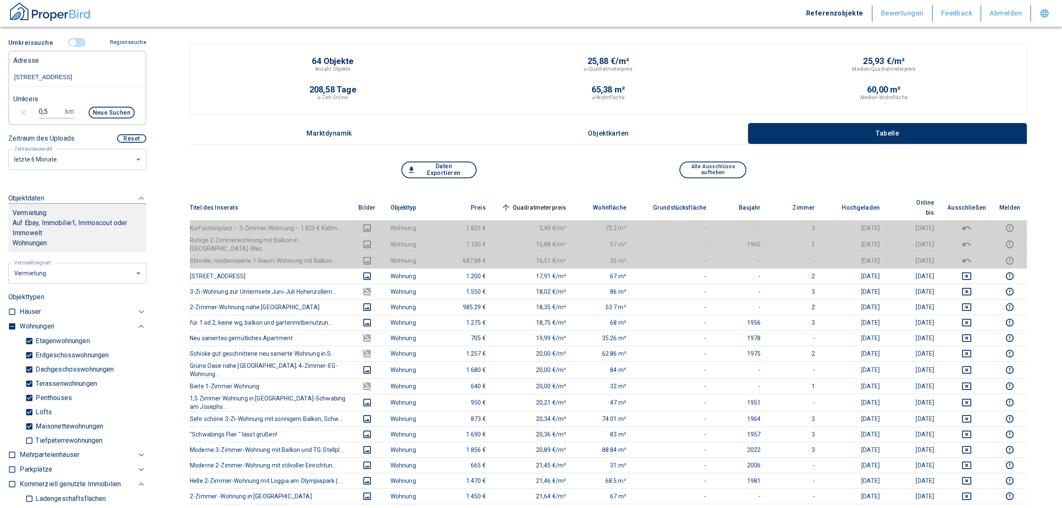
scroll to position [79, 0]
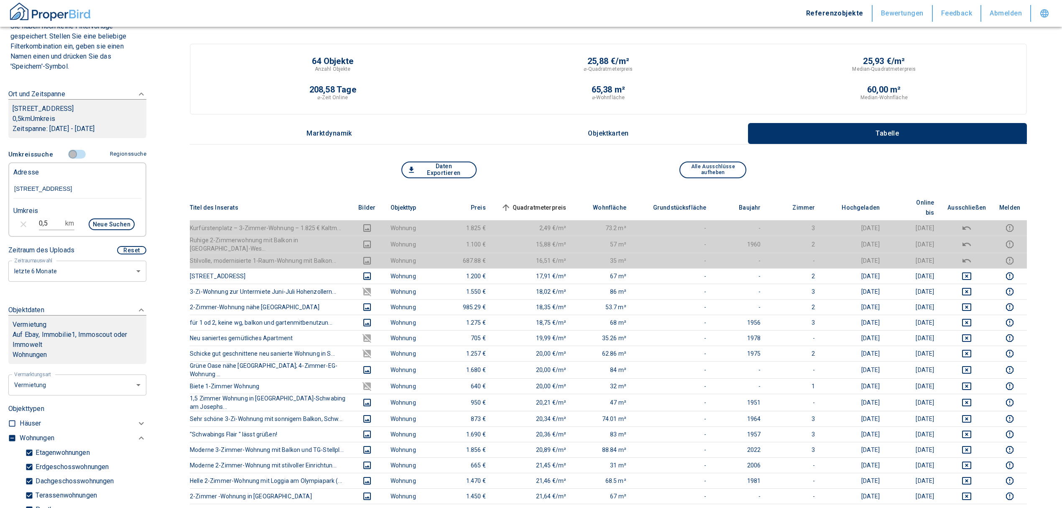
click at [74, 159] on input "controlled" at bounding box center [72, 154] width 25 height 9
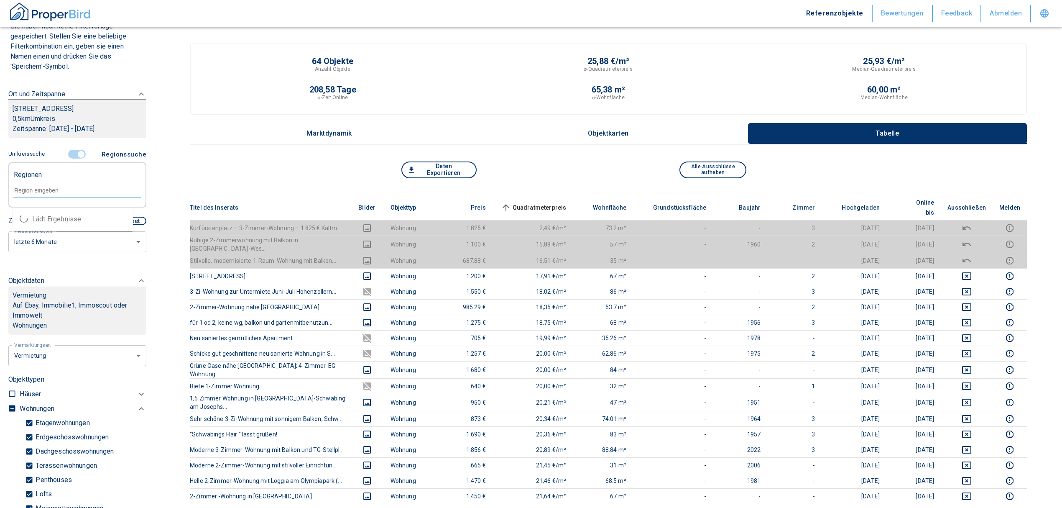
click at [52, 194] on input "text" at bounding box center [77, 190] width 128 height 8
click at [66, 220] on li "80797 [GEOGRAPHIC_DATA]" at bounding box center [73, 219] width 120 height 15
type input "80797"
type input "2020"
type input "80797 [GEOGRAPHIC_DATA]"
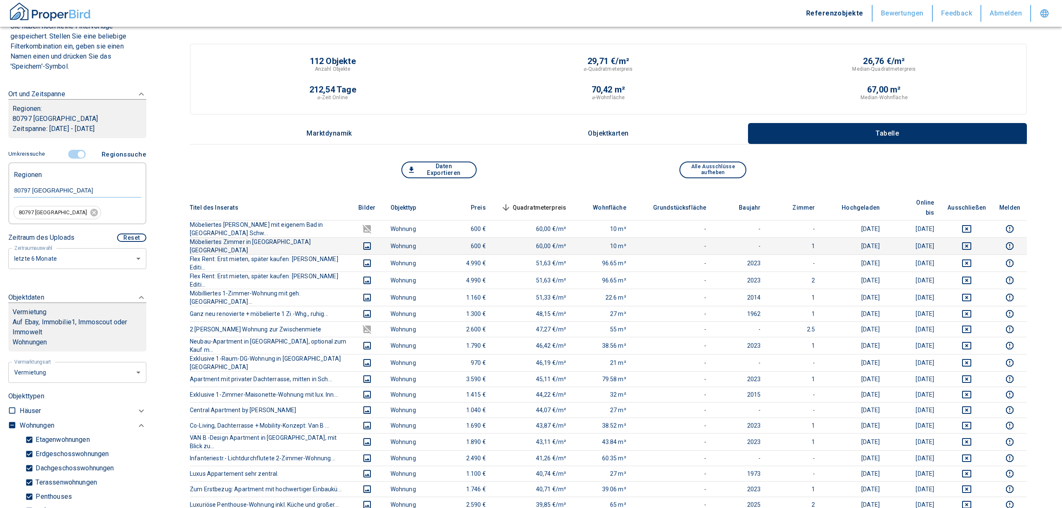
click at [972, 241] on icon "deselect this listing" at bounding box center [967, 246] width 10 height 10
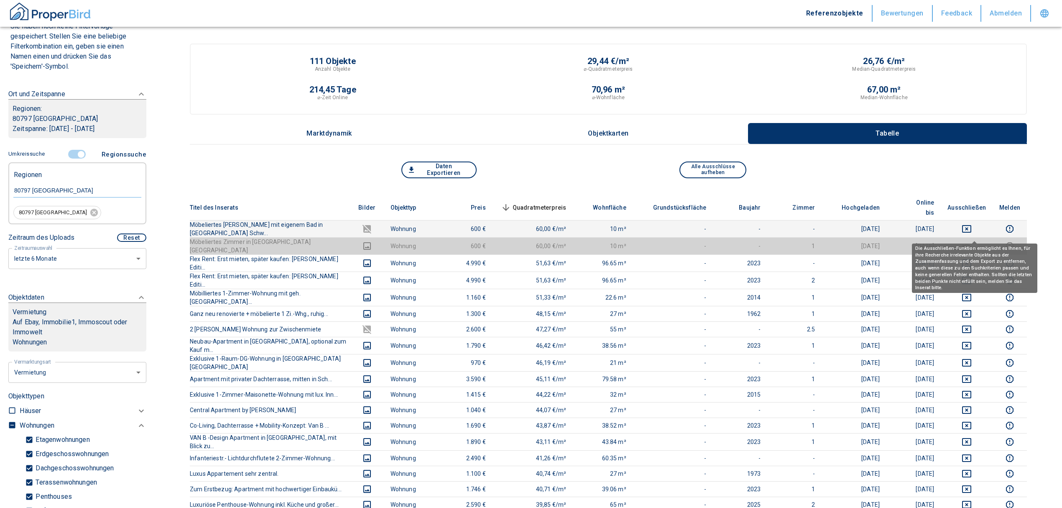
click at [976, 220] on td at bounding box center [967, 228] width 52 height 17
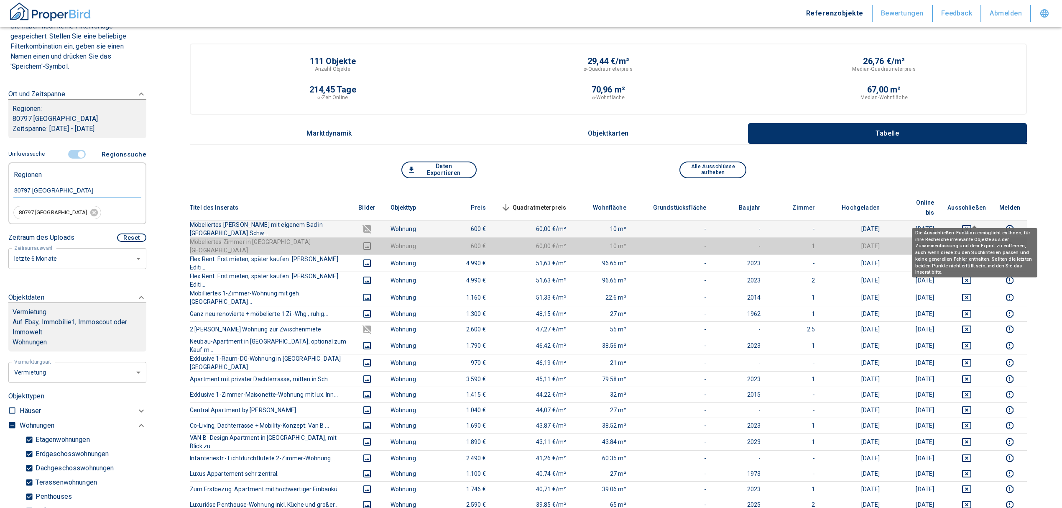
click at [972, 224] on icon "deselect this listing" at bounding box center [967, 229] width 10 height 10
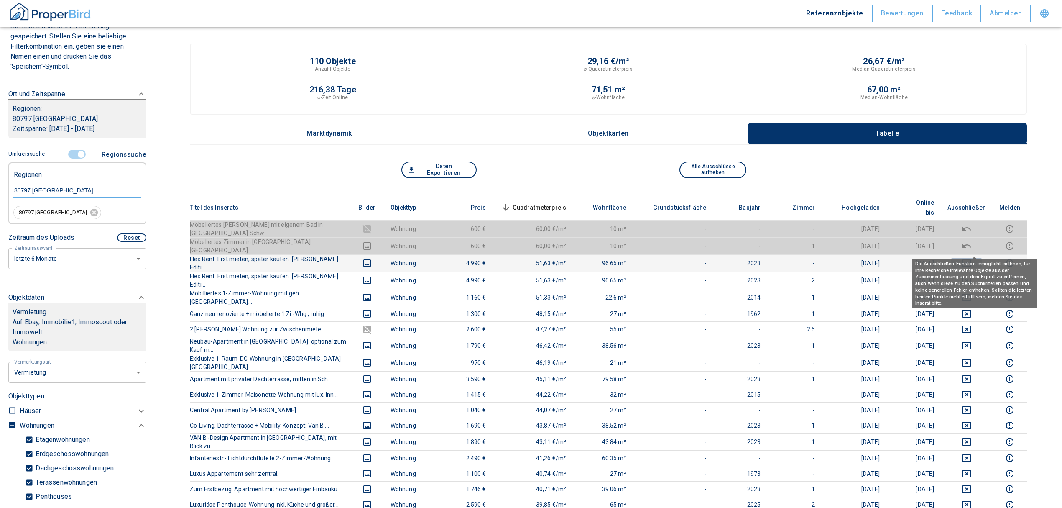
click at [972, 258] on icon "deselect this listing" at bounding box center [967, 263] width 10 height 10
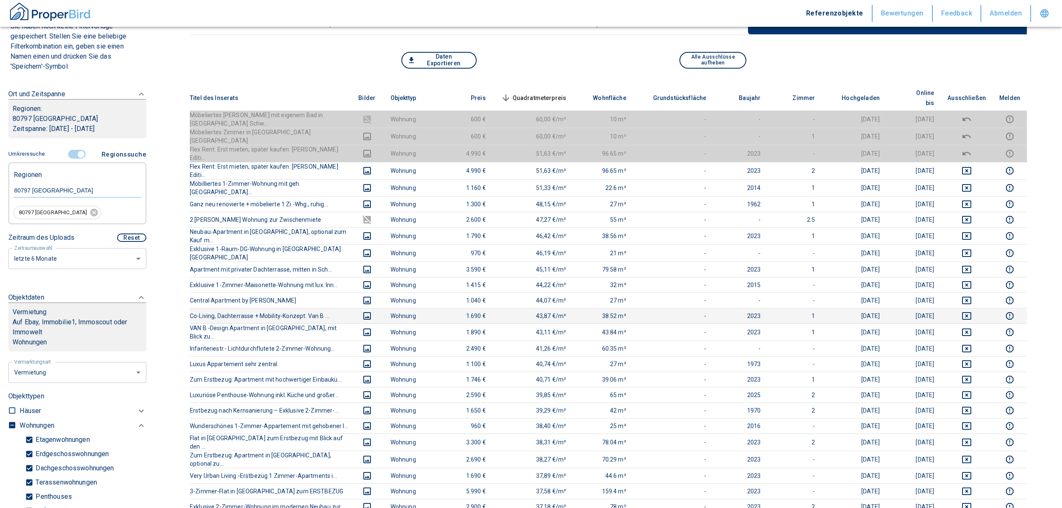
scroll to position [56, 0]
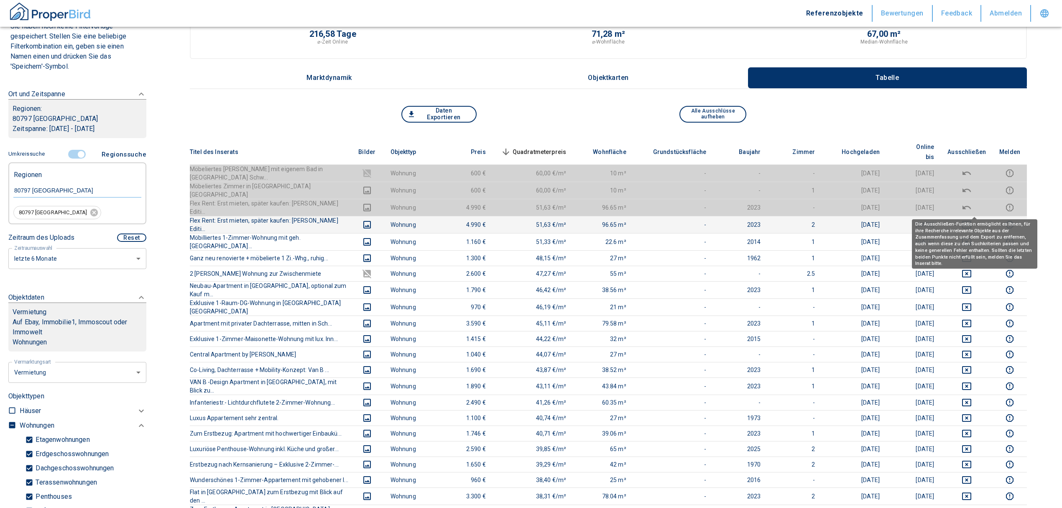
click at [972, 220] on icon "deselect this listing" at bounding box center [967, 225] width 10 height 10
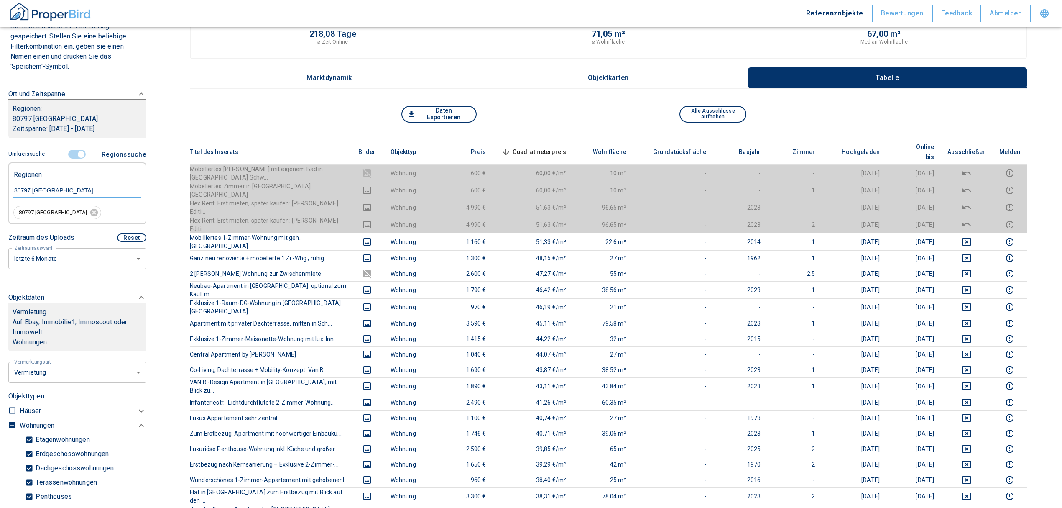
click at [544, 147] on span "Quadratmeterpreis sorted descending" at bounding box center [532, 152] width 67 height 10
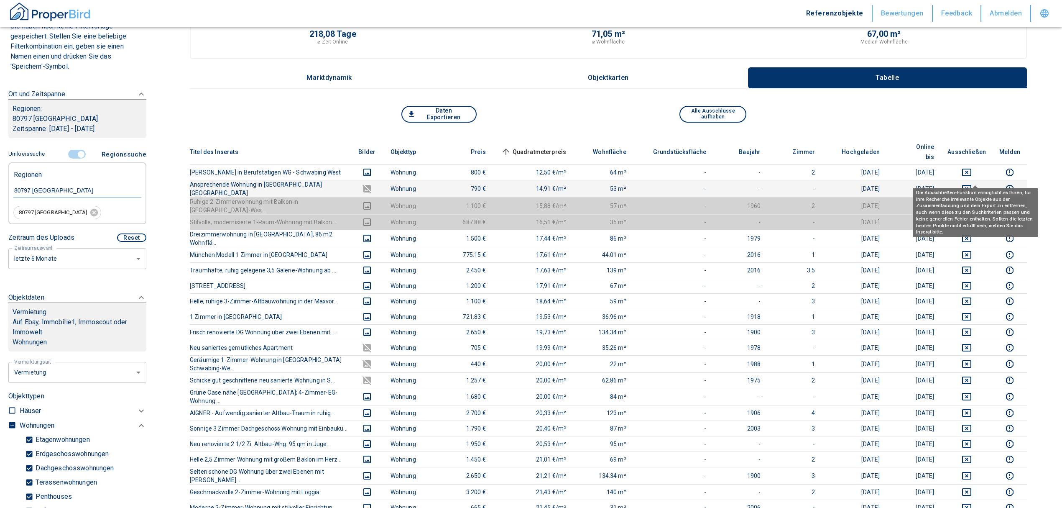
click at [971, 185] on icon "deselect this listing" at bounding box center [966, 189] width 9 height 8
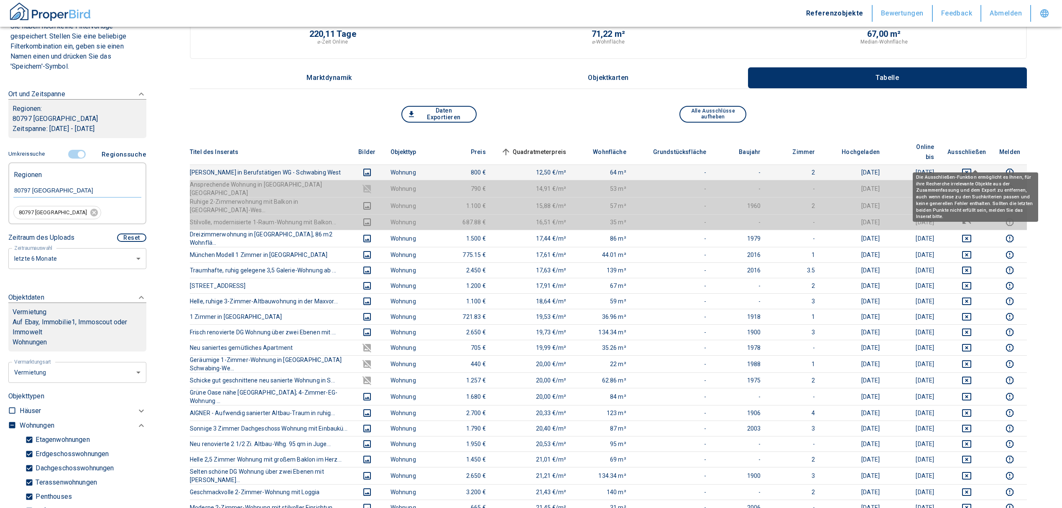
click at [972, 167] on icon "deselect this listing" at bounding box center [967, 172] width 10 height 10
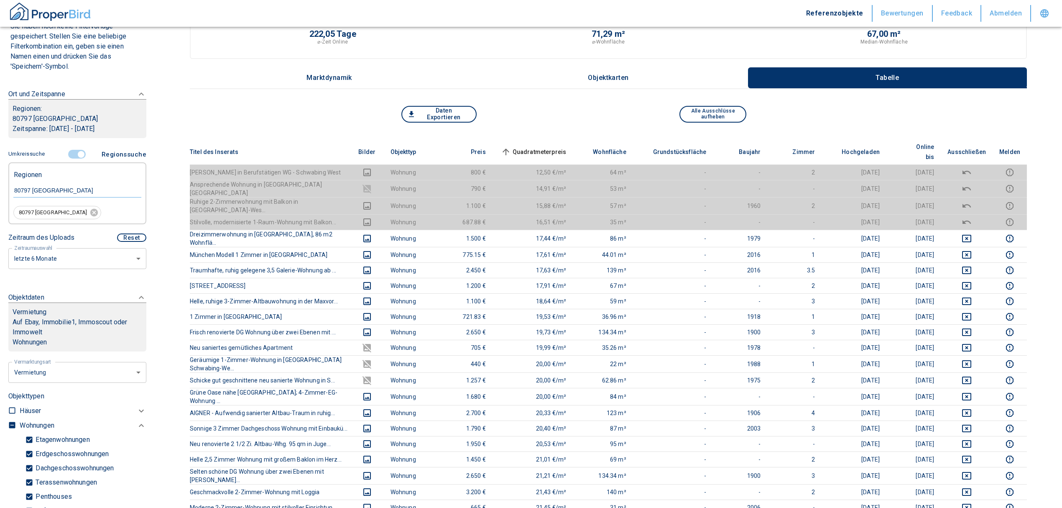
click at [549, 147] on span "Quadratmeterpreis sorted ascending" at bounding box center [532, 152] width 67 height 10
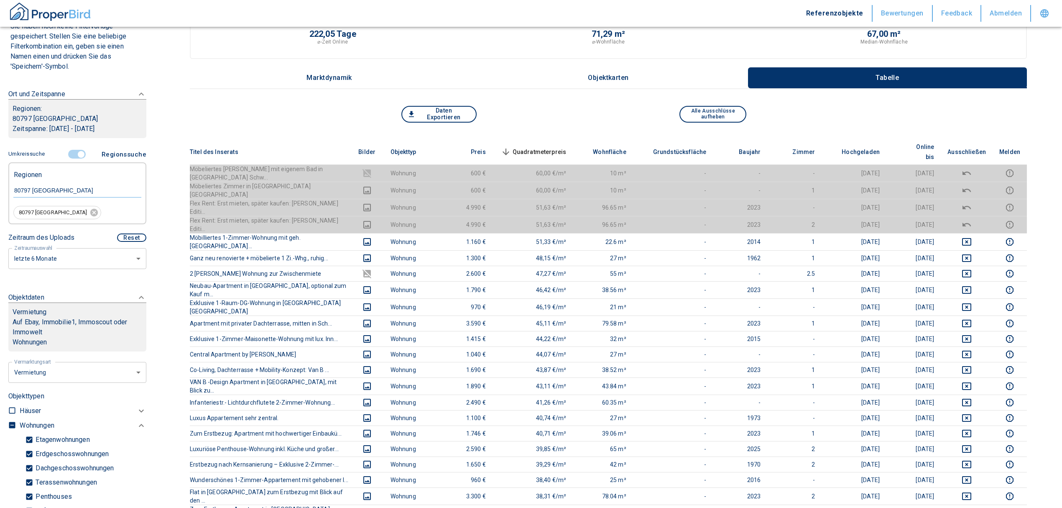
click at [549, 147] on span "Quadratmeterpreis sorted descending" at bounding box center [532, 152] width 67 height 10
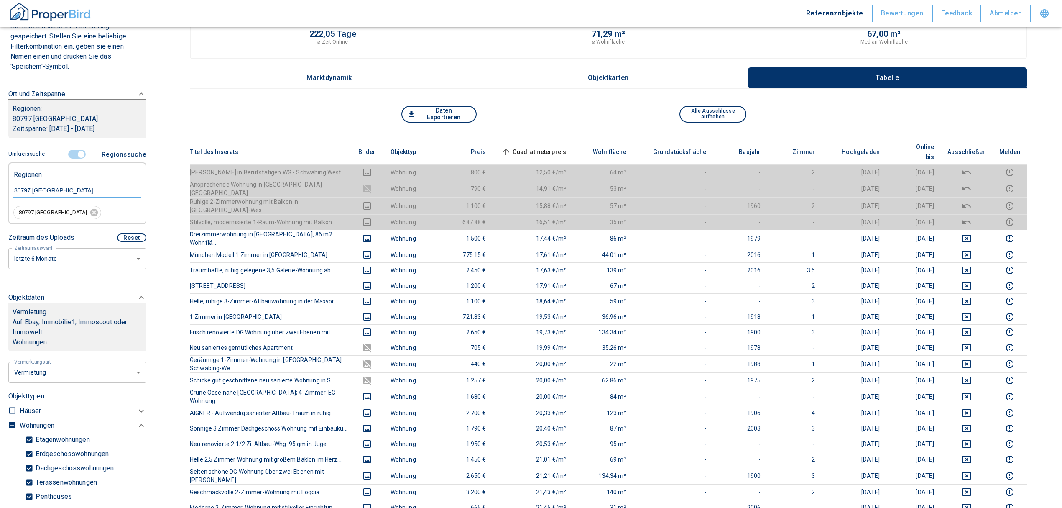
click at [549, 147] on span "Quadratmeterpreis sorted ascending" at bounding box center [532, 152] width 67 height 10
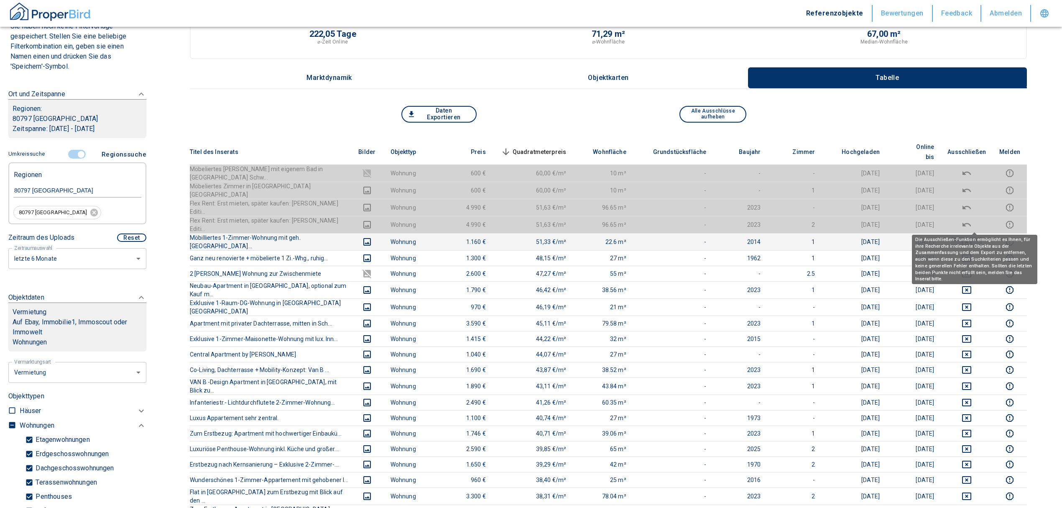
click at [972, 237] on icon "deselect this listing" at bounding box center [967, 242] width 10 height 10
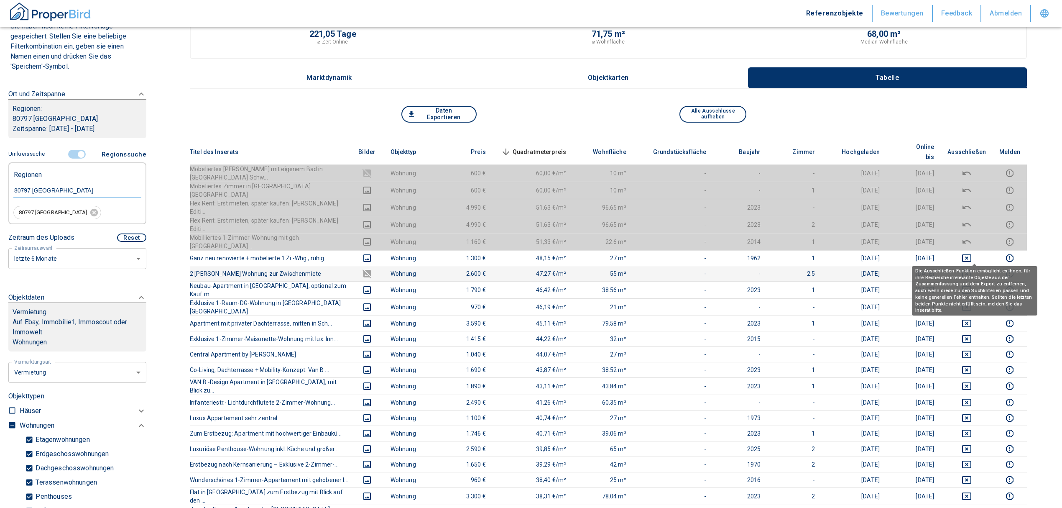
click at [971, 270] on icon "deselect this listing" at bounding box center [966, 274] width 9 height 8
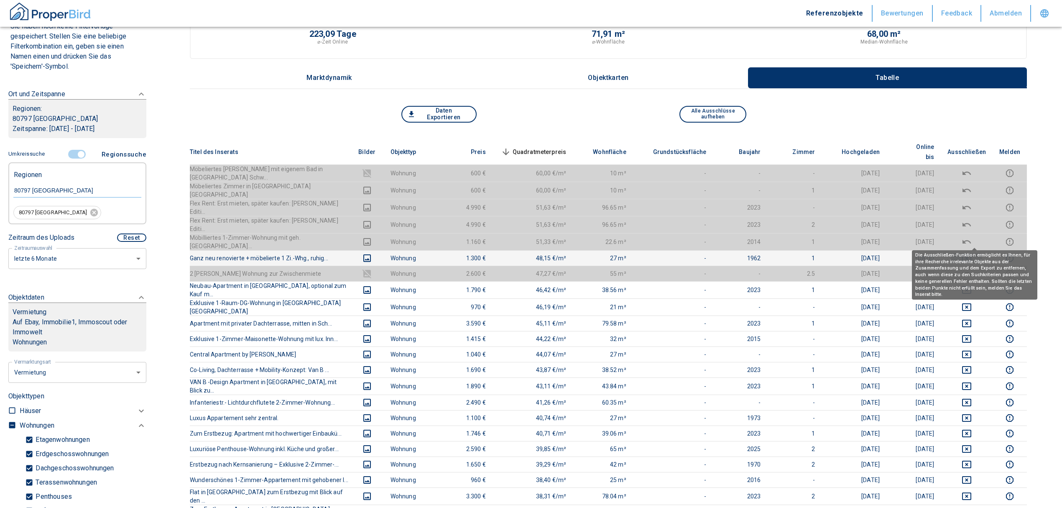
click at [972, 253] on icon "deselect this listing" at bounding box center [967, 258] width 10 height 10
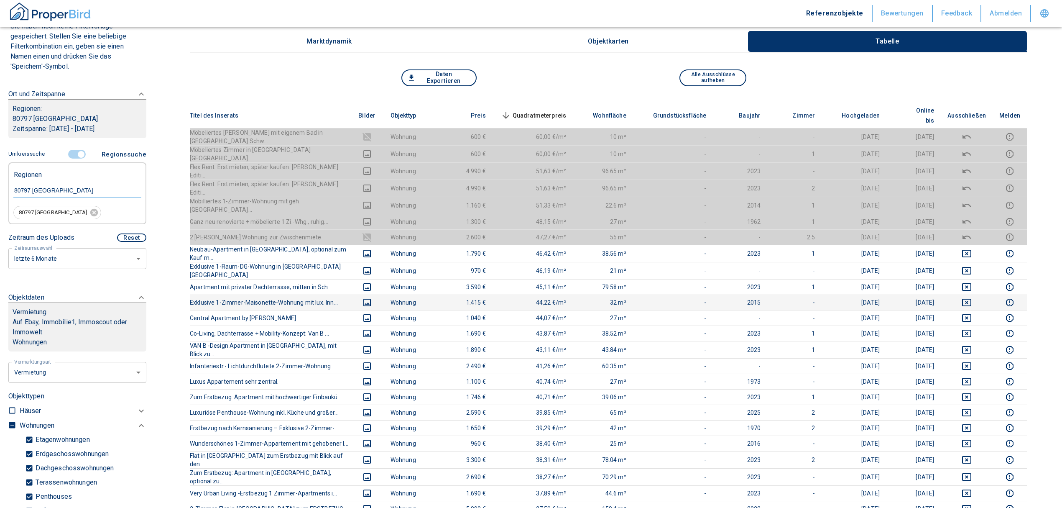
scroll to position [111, 0]
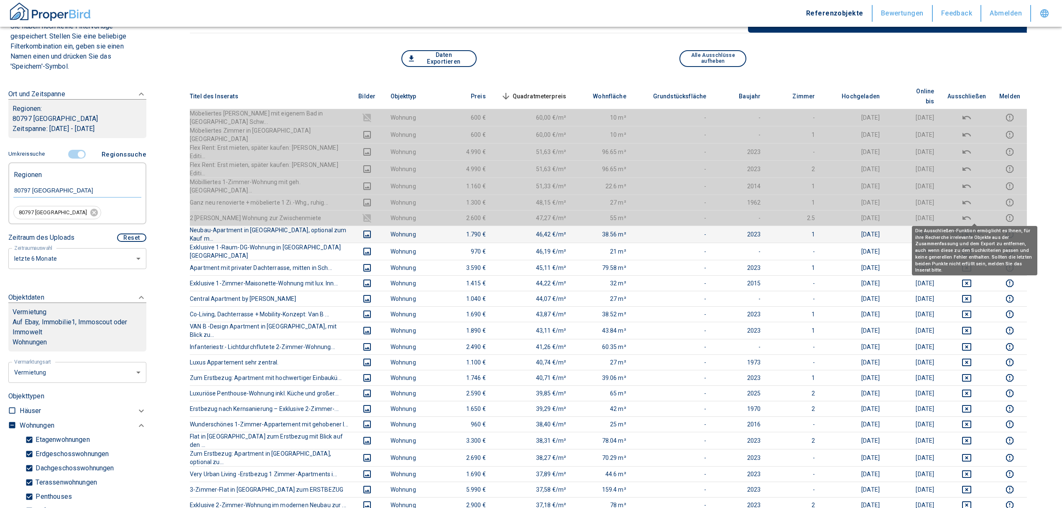
click at [970, 229] on icon "deselect this listing" at bounding box center [967, 234] width 10 height 10
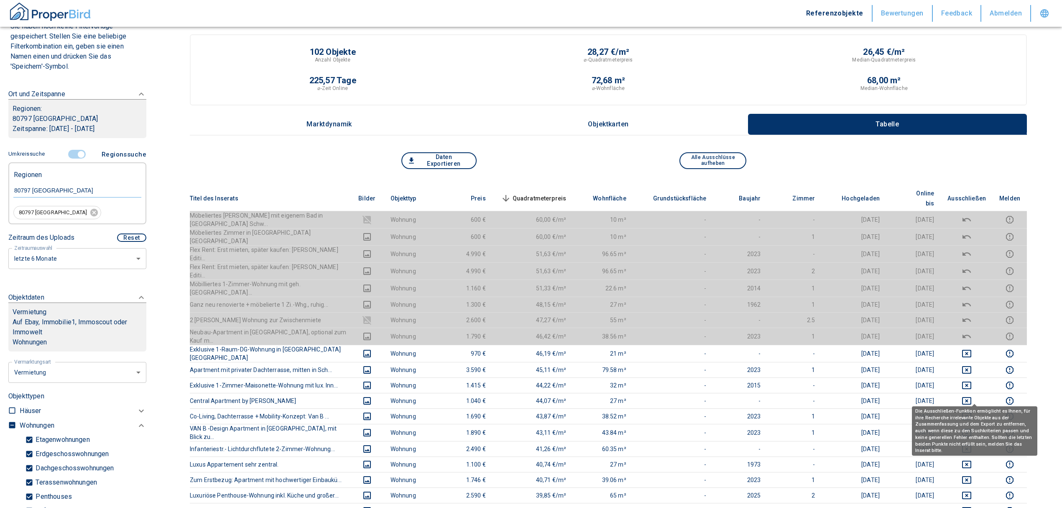
scroll to position [0, 0]
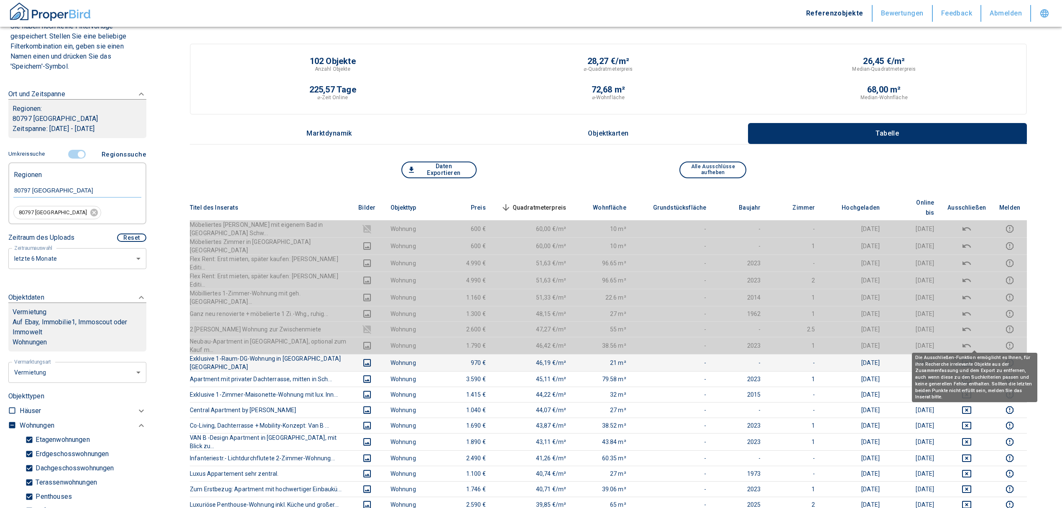
click at [972, 357] on icon "deselect this listing" at bounding box center [967, 362] width 10 height 10
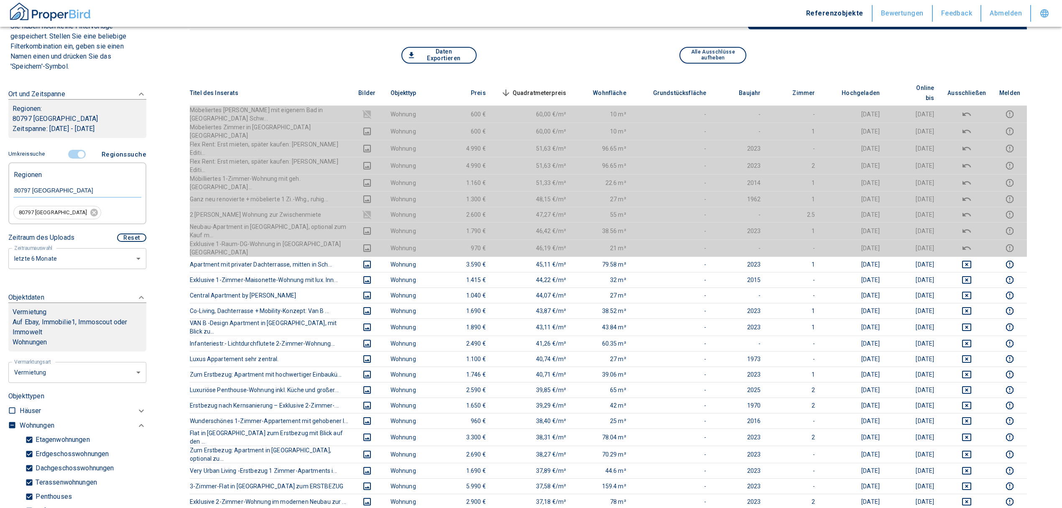
scroll to position [56, 0]
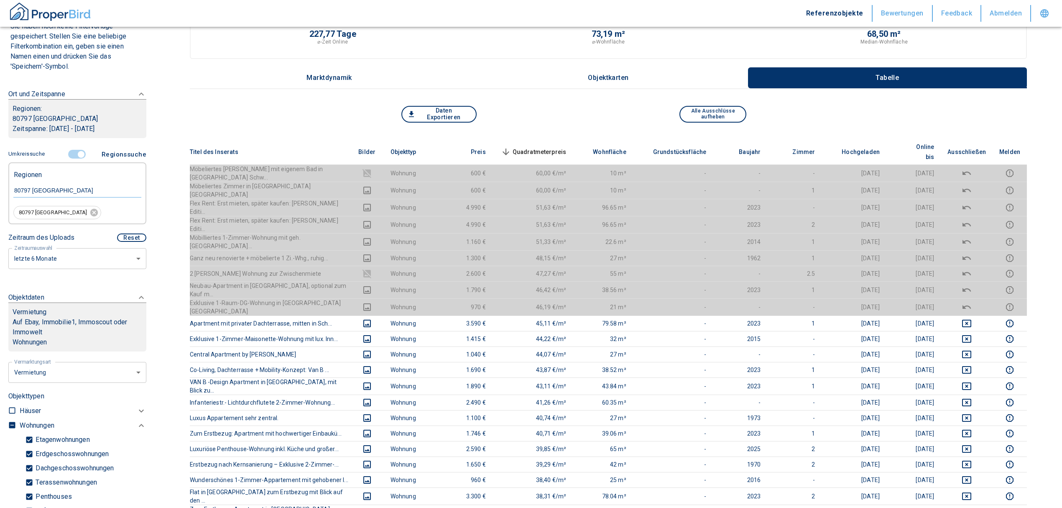
click at [551, 147] on span "Quadratmeterpreis sorted descending" at bounding box center [532, 152] width 67 height 10
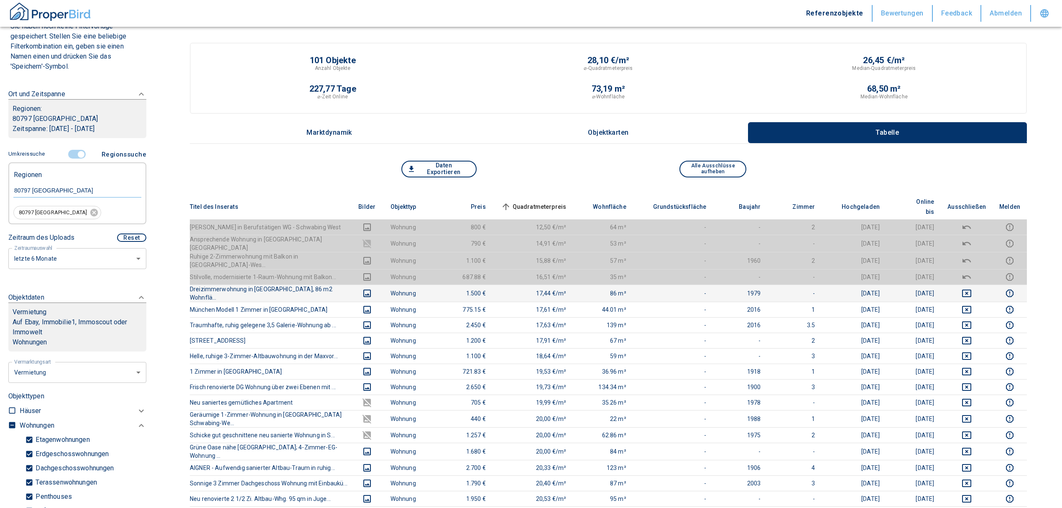
scroll to position [0, 0]
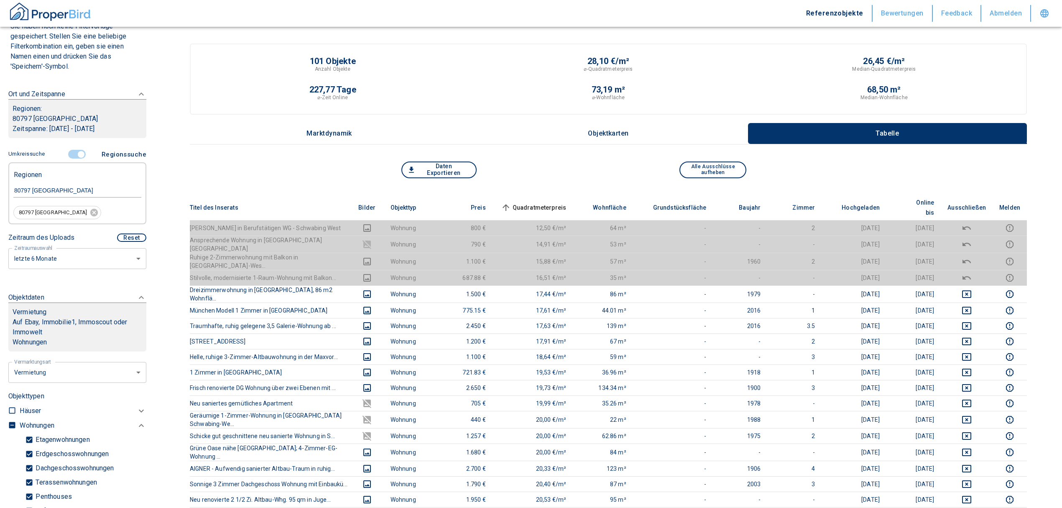
click at [541, 202] on span "Quadratmeterpreis sorted ascending" at bounding box center [532, 207] width 67 height 10
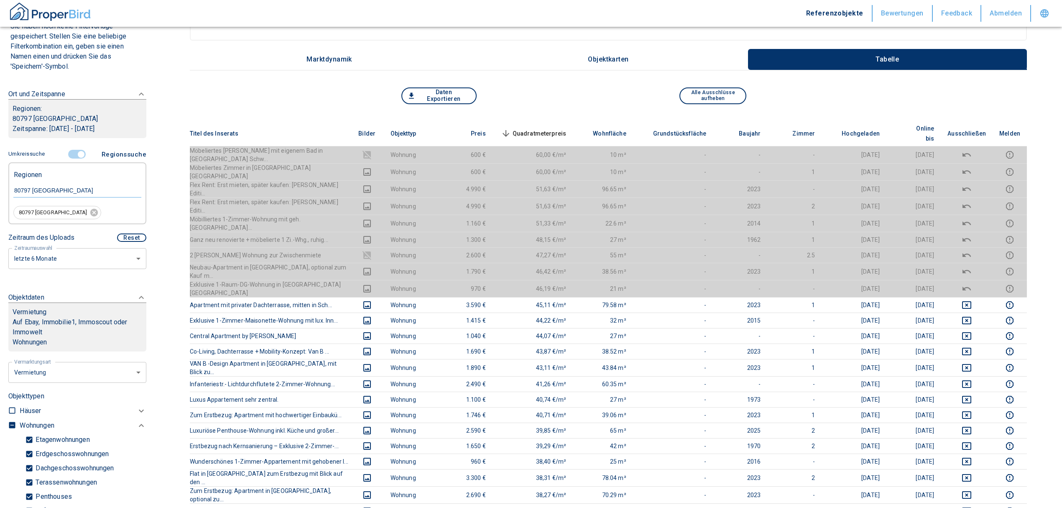
scroll to position [167, 0]
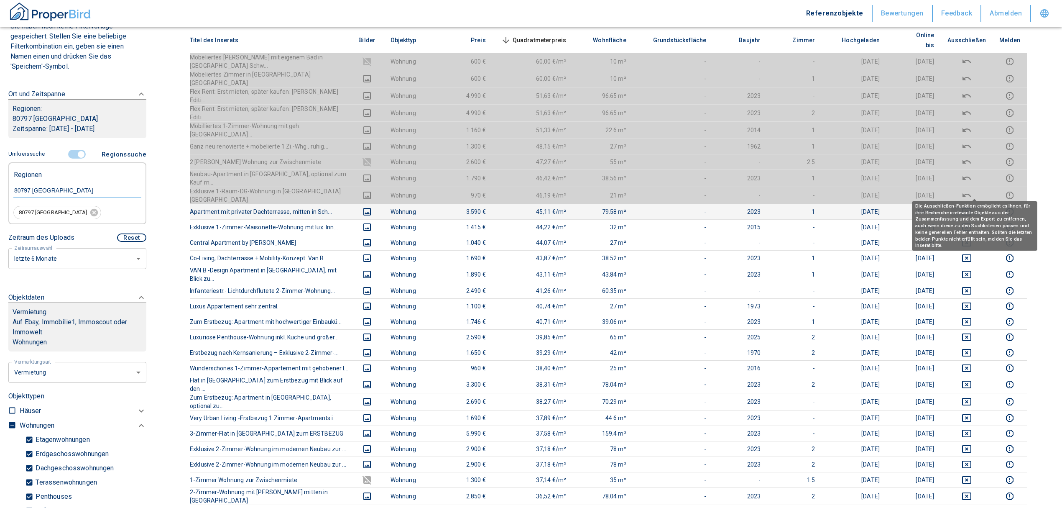
click at [969, 207] on icon "deselect this listing" at bounding box center [967, 212] width 10 height 10
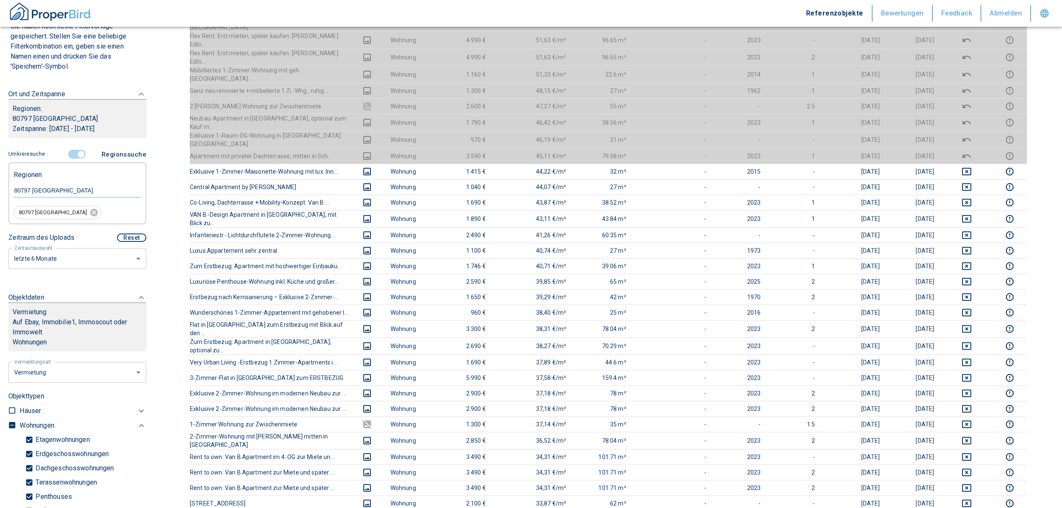
scroll to position [0, 0]
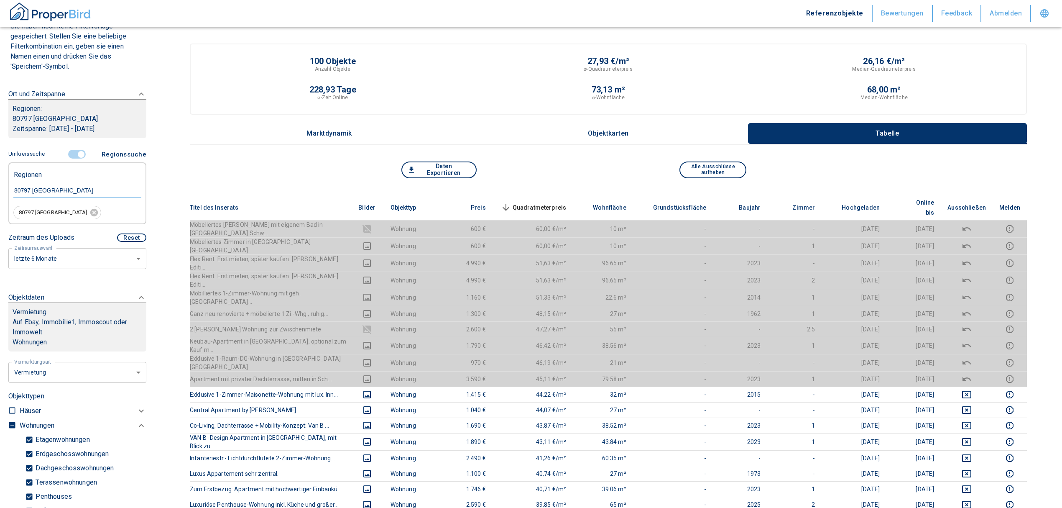
click at [549, 195] on th "Quadratmeterpreis sorted descending" at bounding box center [533, 208] width 81 height 26
click at [549, 202] on span "Quadratmeterpreis sorted descending" at bounding box center [532, 207] width 67 height 10
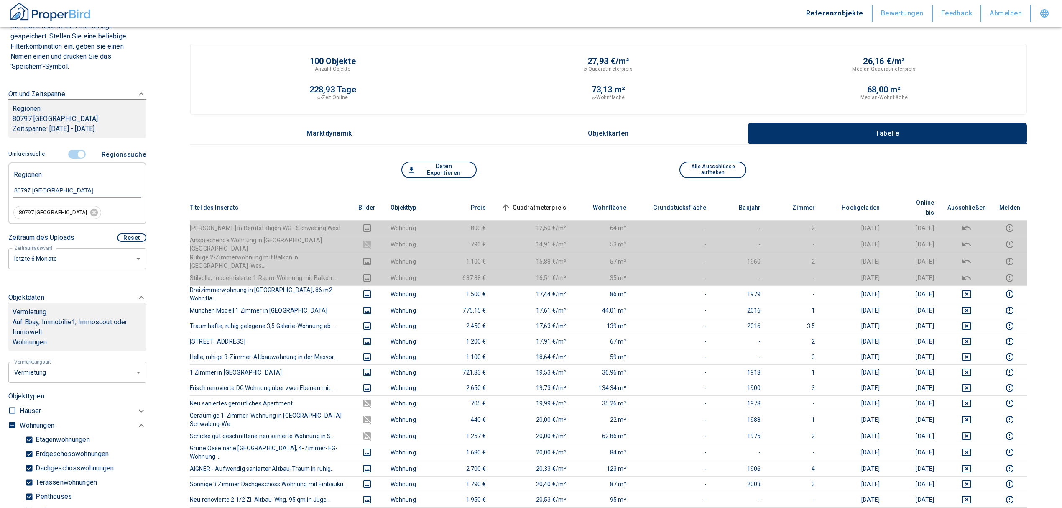
click at [549, 202] on span "Quadratmeterpreis sorted ascending" at bounding box center [532, 207] width 67 height 10
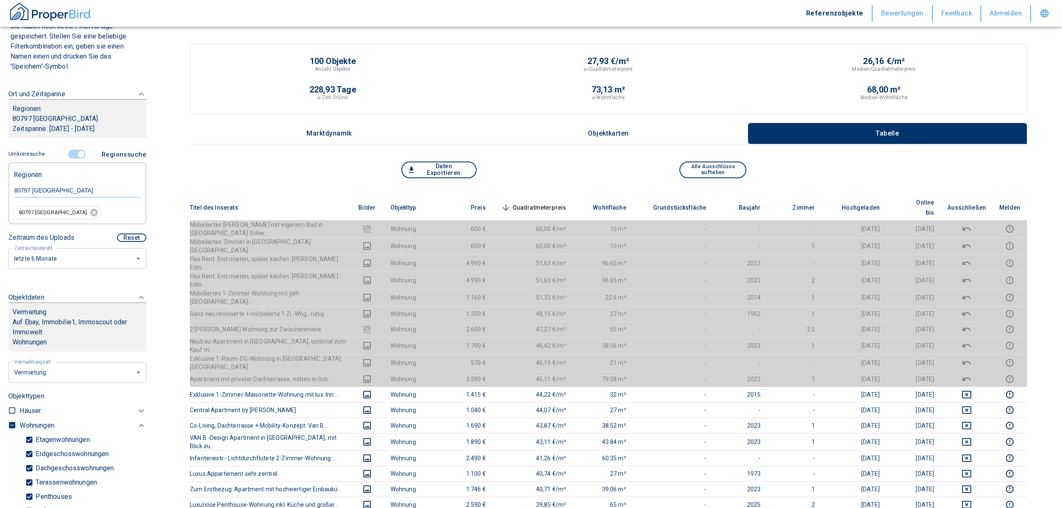
click at [75, 152] on input "controlled" at bounding box center [81, 154] width 25 height 9
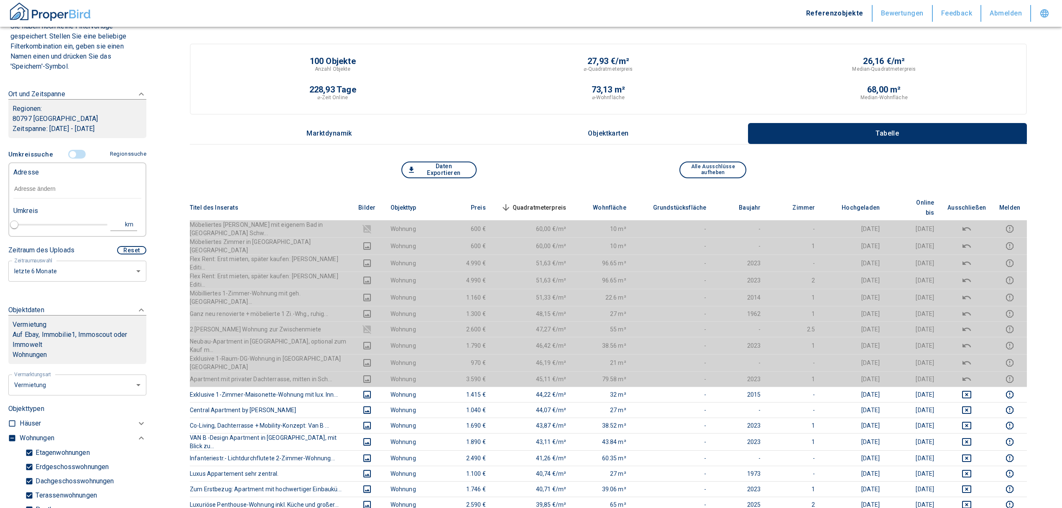
click at [28, 193] on input "text" at bounding box center [77, 188] width 128 height 19
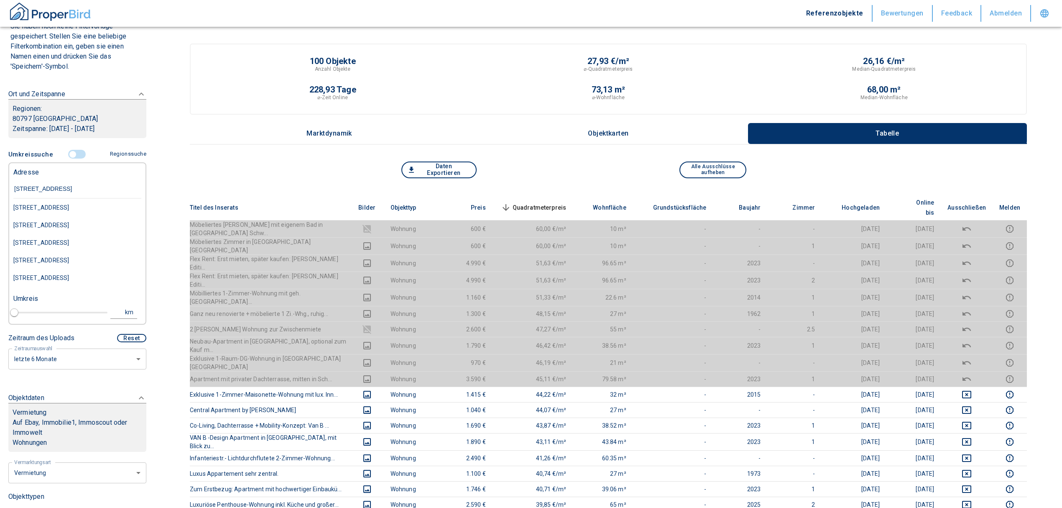
type input "[STREET_ADDRESS]"
click at [60, 216] on div "[STREET_ADDRESS]" at bounding box center [77, 208] width 128 height 18
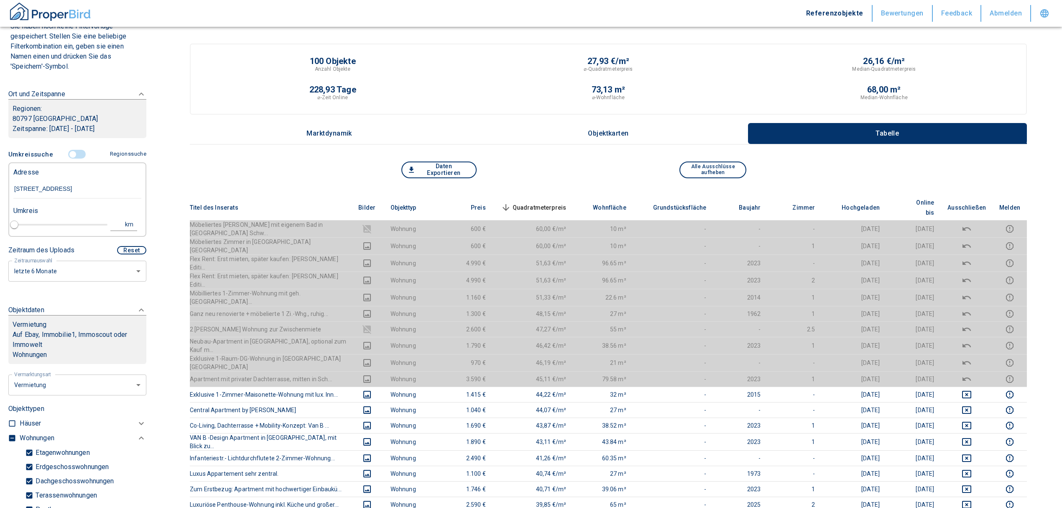
type input "2020"
type input "[STREET_ADDRESS]"
type input "1"
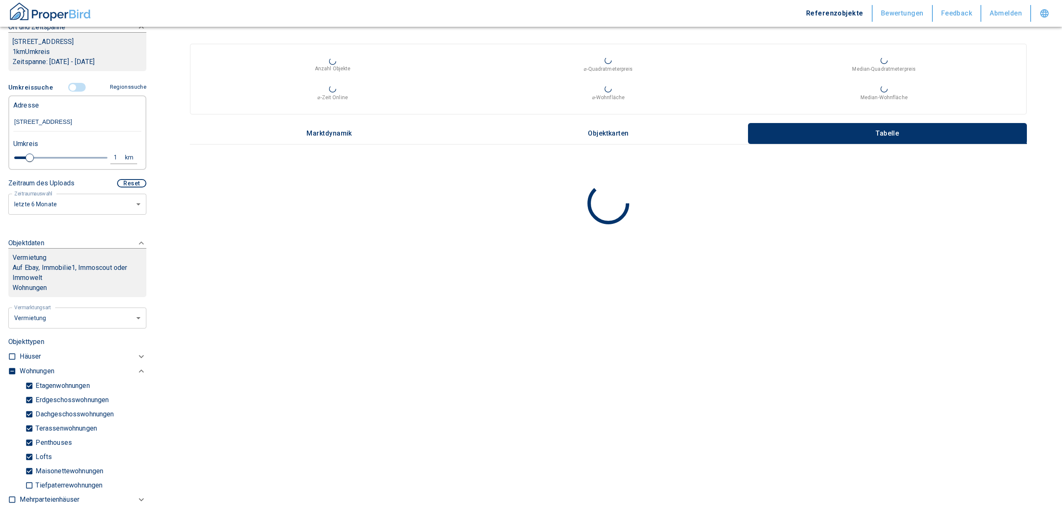
scroll to position [247, 0]
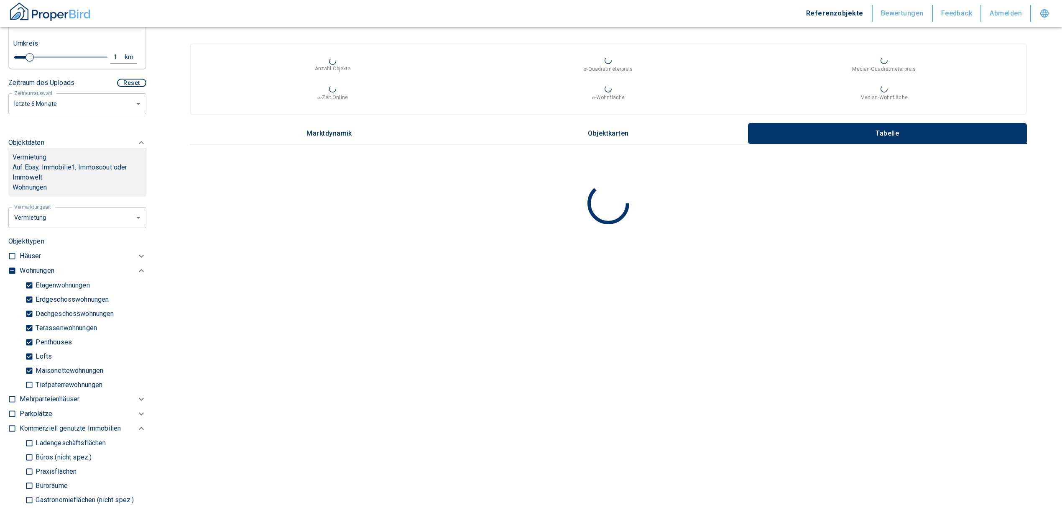
type input "[STREET_ADDRESS]"
click at [12, 275] on input "checkbox" at bounding box center [12, 270] width 8 height 8
checkbox input "true"
type input "2020"
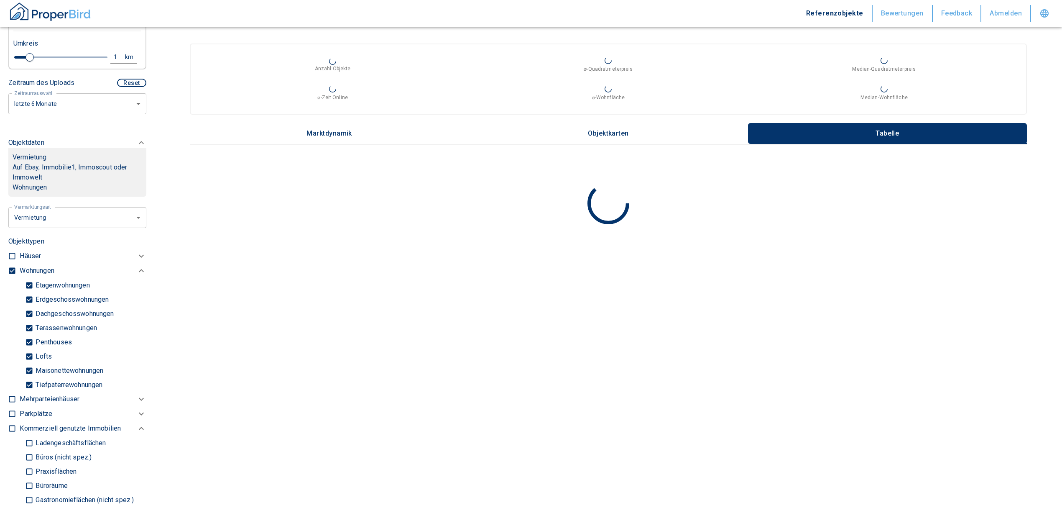
click at [12, 275] on input "checkbox" at bounding box center [12, 270] width 8 height 8
checkbox input "false"
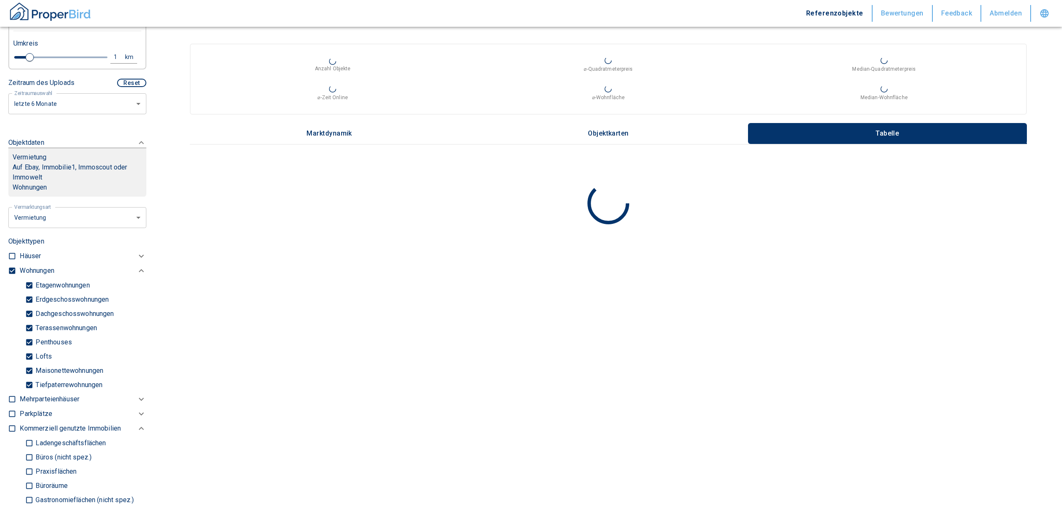
checkbox input "false"
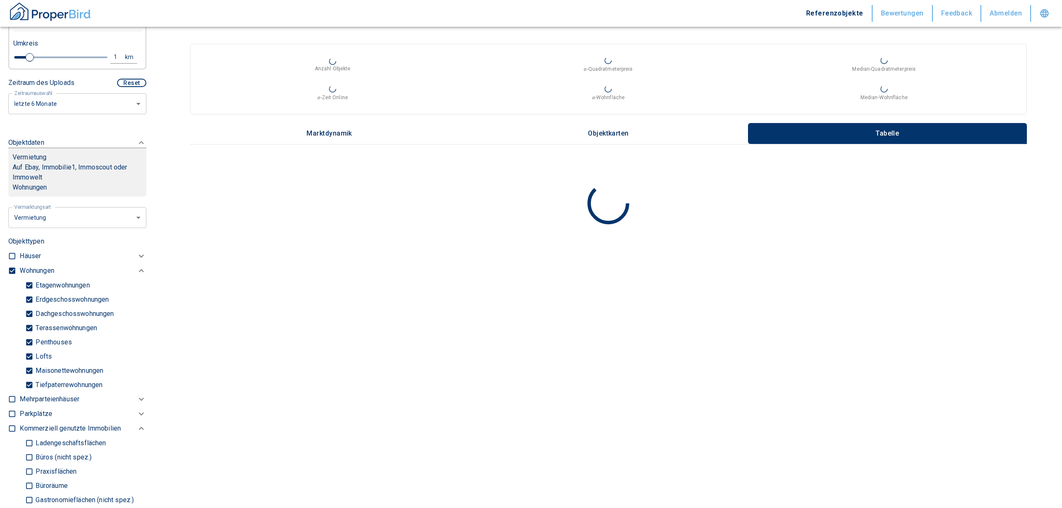
type input "2020"
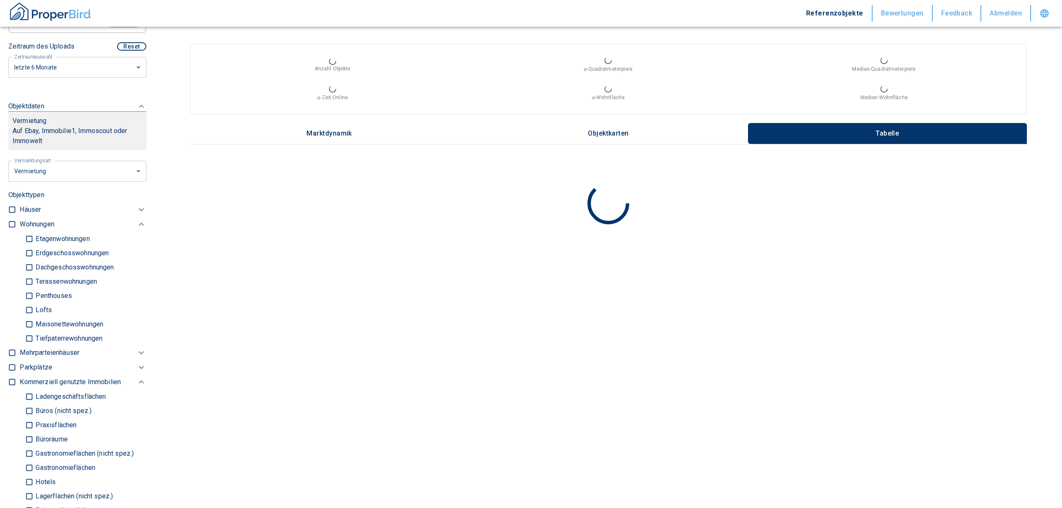
scroll to position [303, 0]
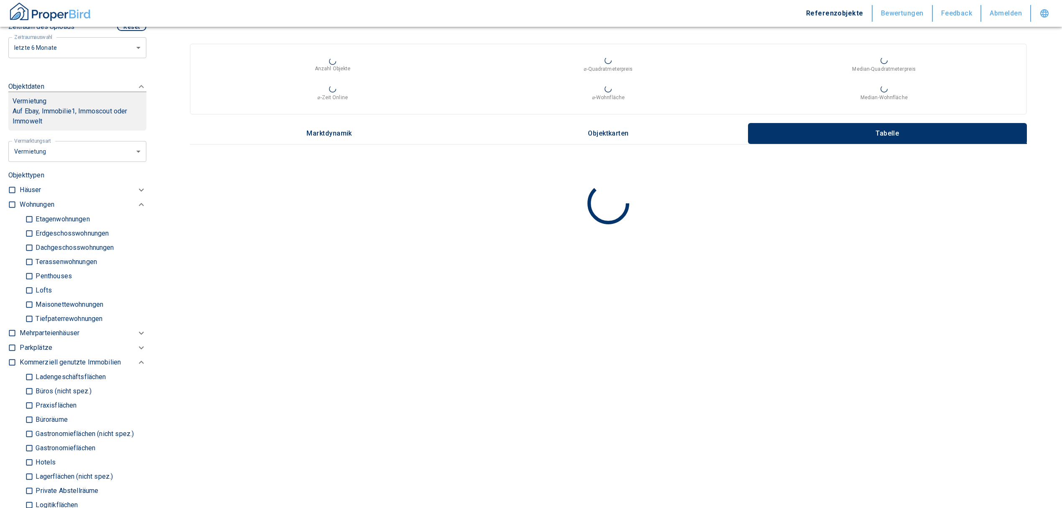
click at [31, 398] on input "Büros (nicht spez.)" at bounding box center [29, 390] width 8 height 15
checkbox input "true"
type input "2020"
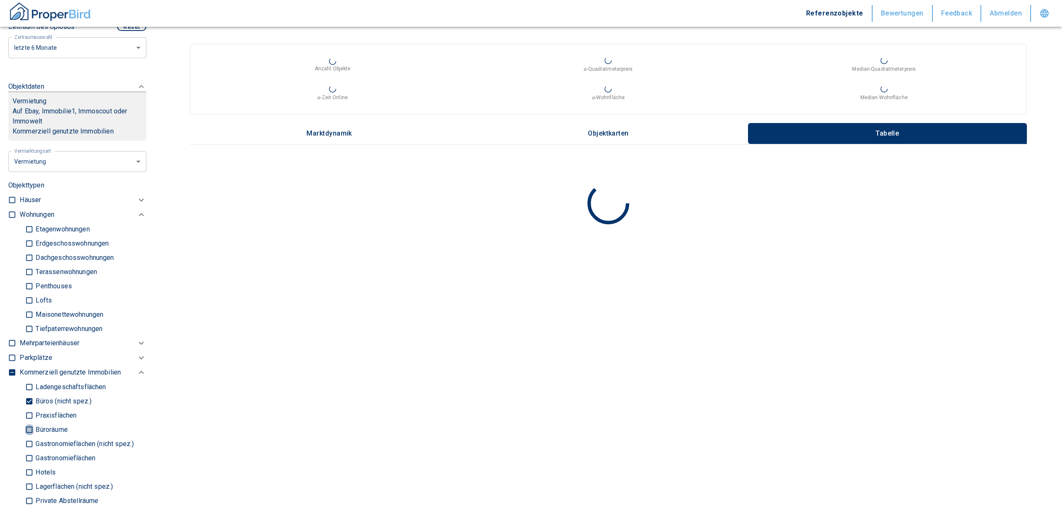
click at [28, 436] on input "Büroräume" at bounding box center [29, 429] width 8 height 15
checkbox input "true"
type input "2020"
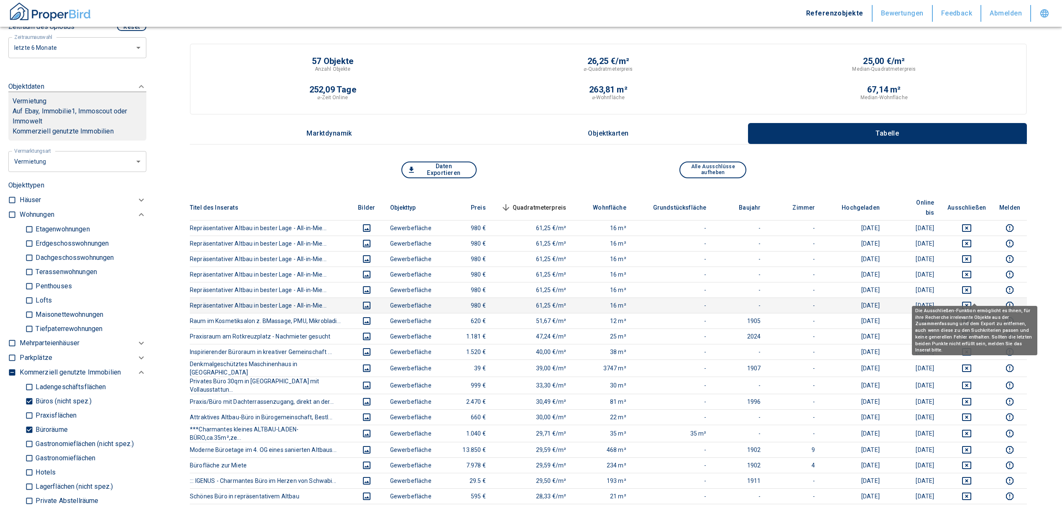
click at [971, 301] on icon "deselect this listing" at bounding box center [966, 305] width 9 height 8
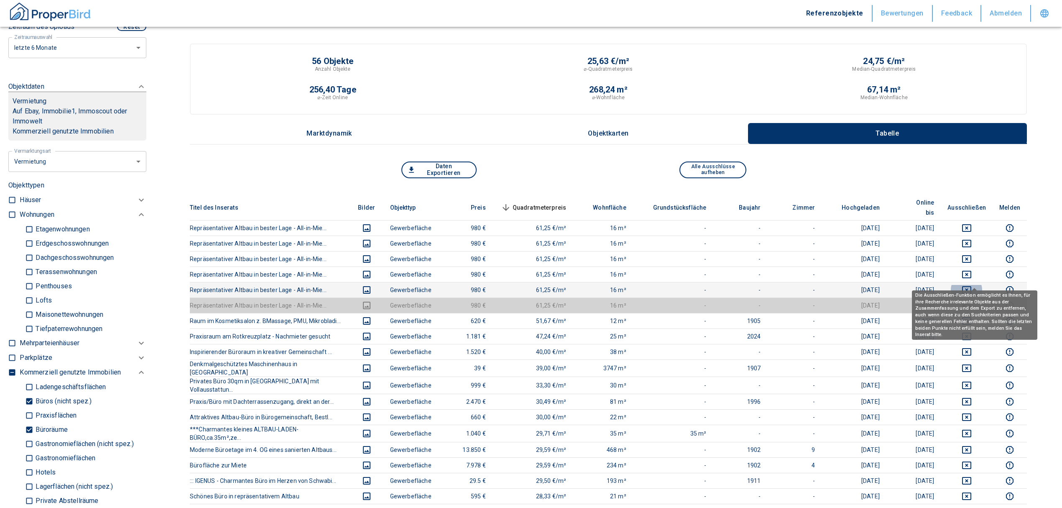
click at [972, 285] on icon "deselect this listing" at bounding box center [967, 290] width 10 height 10
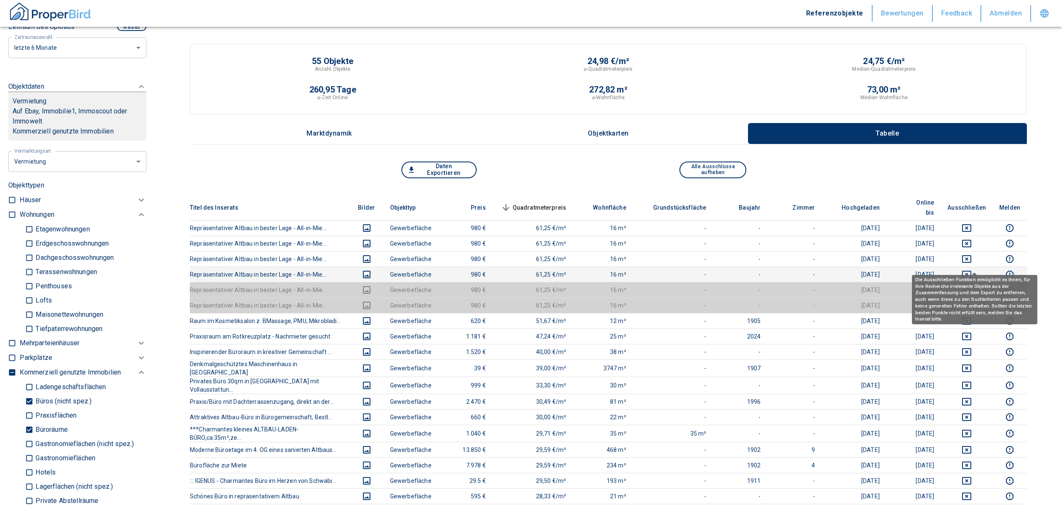
click at [972, 269] on icon "deselect this listing" at bounding box center [967, 274] width 10 height 10
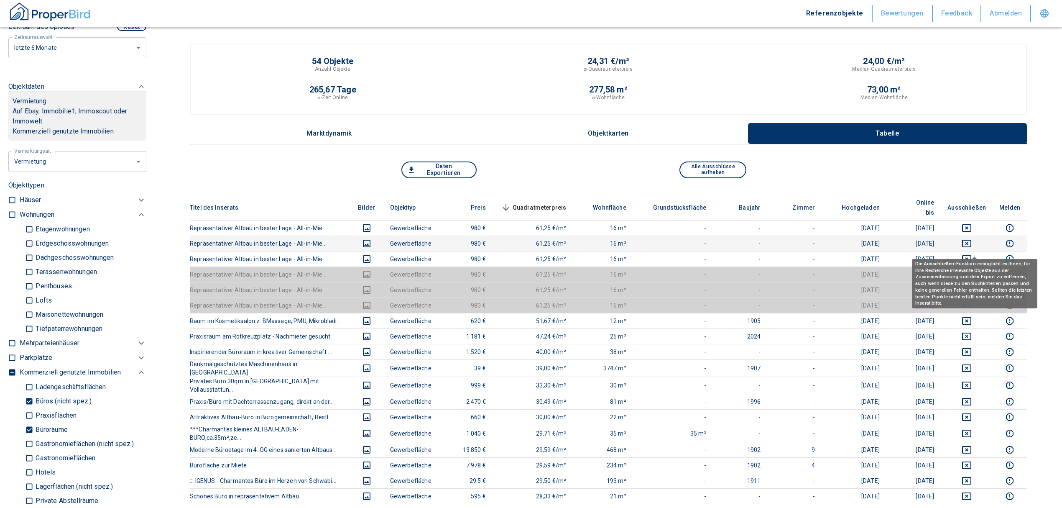
click at [971, 255] on icon "deselect this listing" at bounding box center [966, 259] width 9 height 8
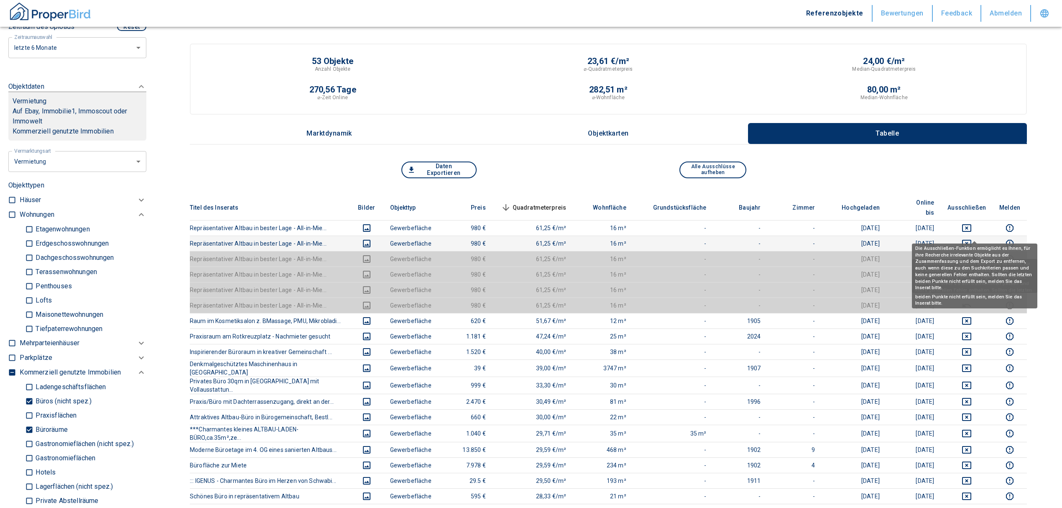
click at [972, 238] on icon "deselect this listing" at bounding box center [967, 243] width 10 height 10
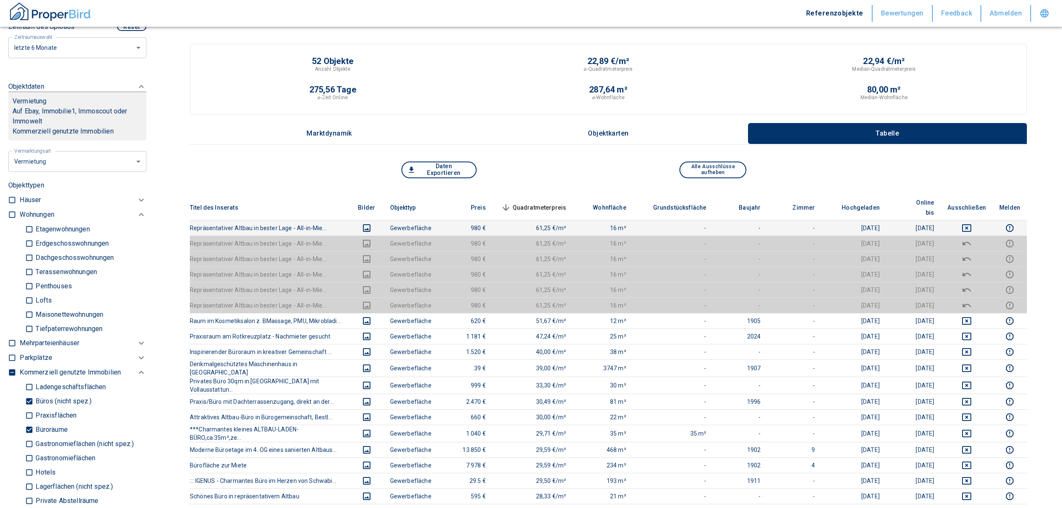
click at [972, 223] on icon "deselect this listing" at bounding box center [967, 228] width 10 height 10
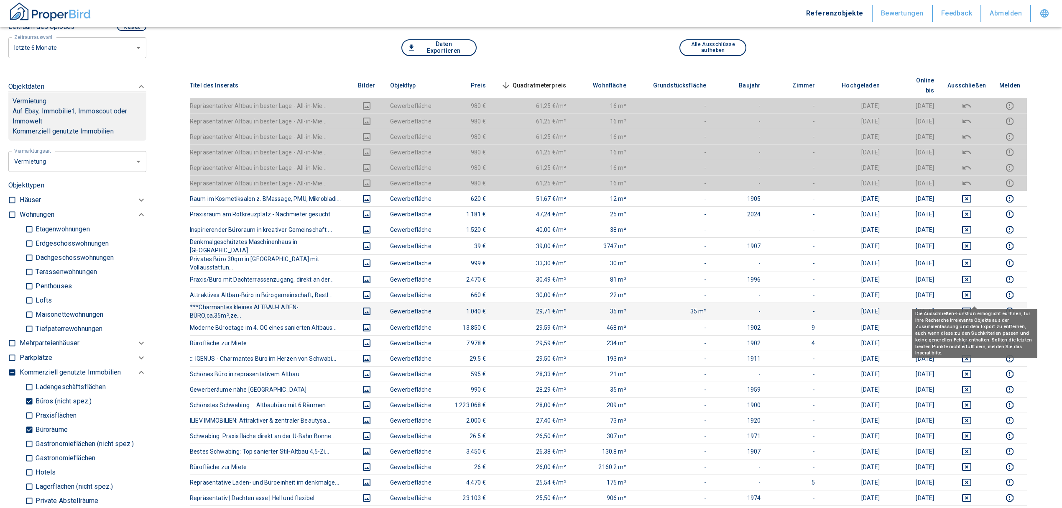
scroll to position [111, 0]
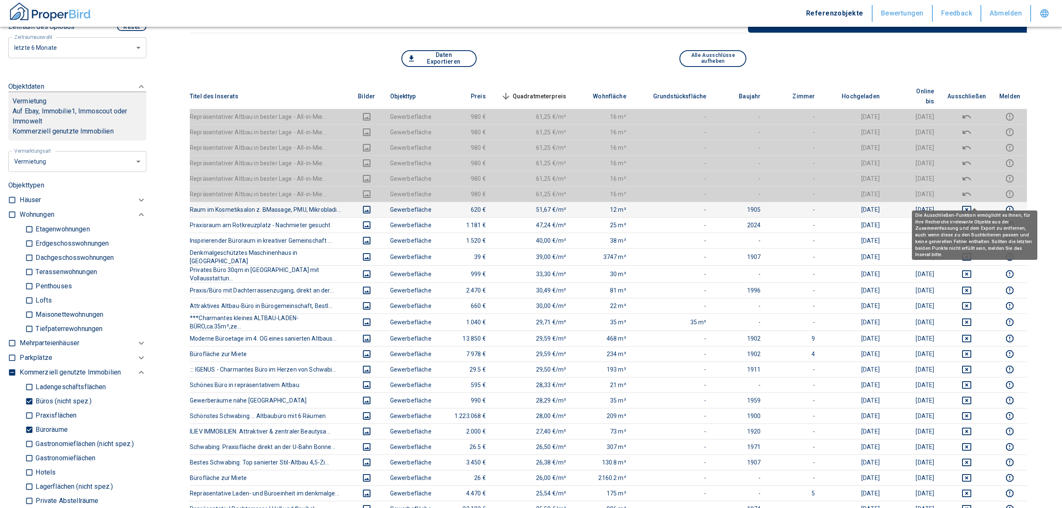
click at [980, 204] on button "deselect this listing" at bounding box center [966, 209] width 38 height 10
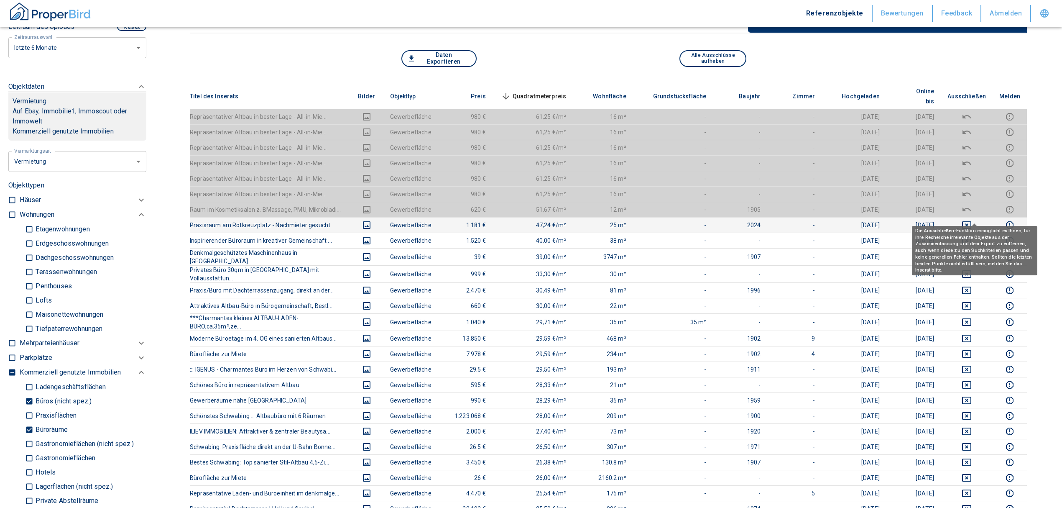
click at [972, 220] on icon "deselect this listing" at bounding box center [967, 225] width 10 height 10
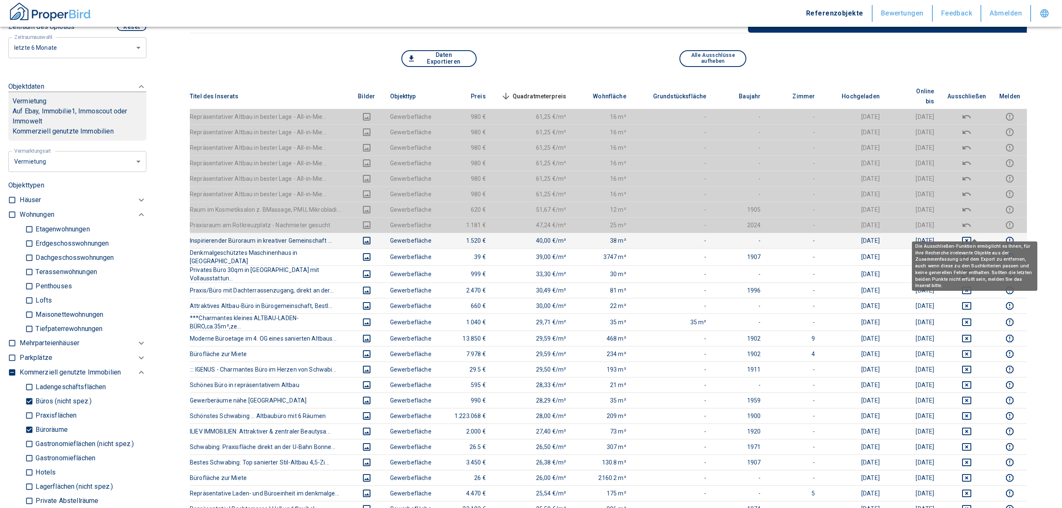
click at [972, 235] on icon "deselect this listing" at bounding box center [967, 240] width 10 height 10
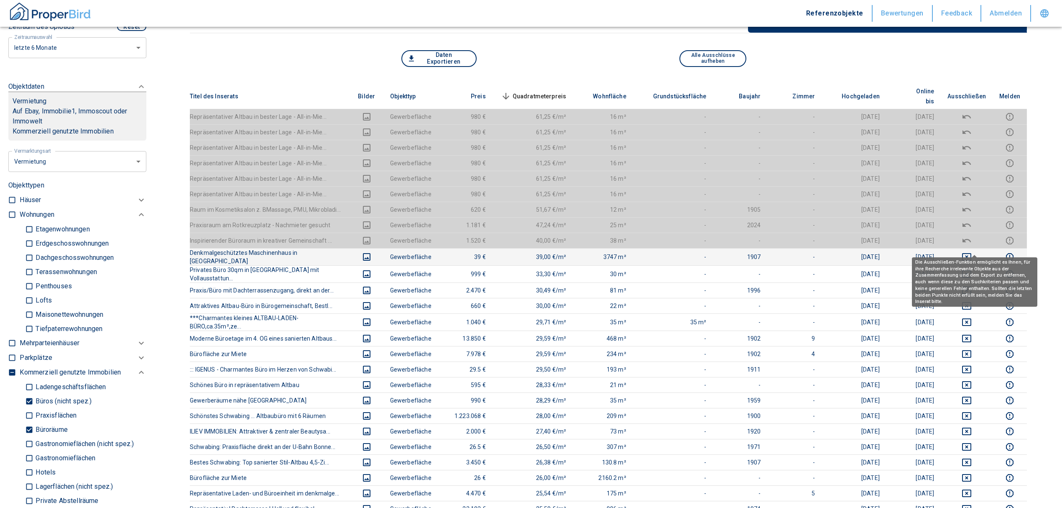
click at [972, 252] on icon "deselect this listing" at bounding box center [967, 257] width 10 height 10
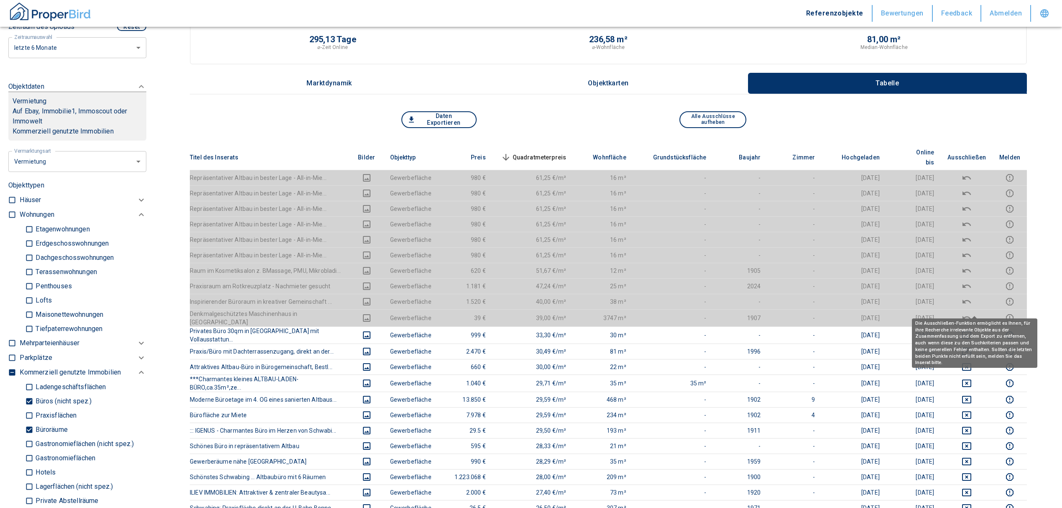
scroll to position [0, 0]
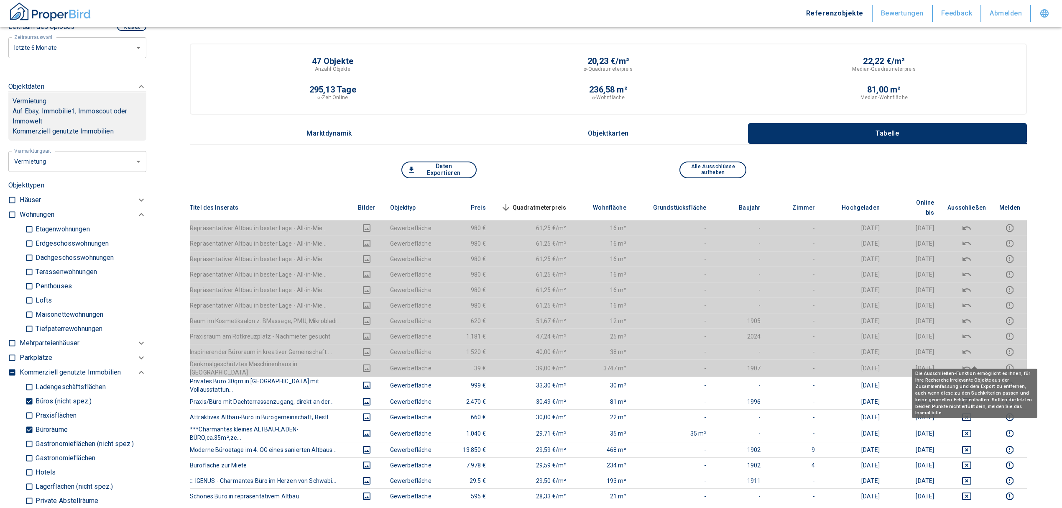
click at [552, 202] on span "Quadratmeterpreis sorted descending" at bounding box center [532, 207] width 67 height 10
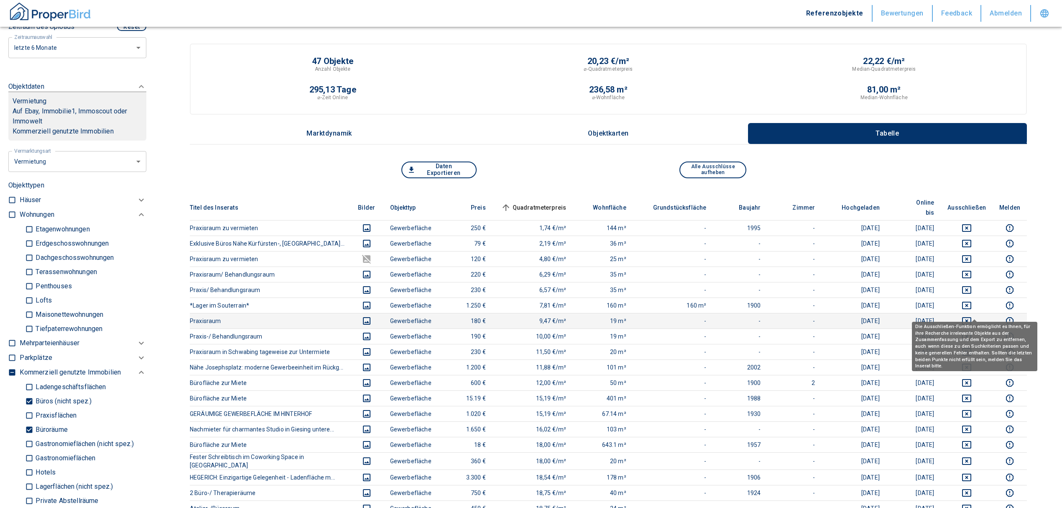
drag, startPoint x: 979, startPoint y: 309, endPoint x: 977, endPoint y: 300, distance: 9.8
click at [972, 316] on icon "deselect this listing" at bounding box center [967, 321] width 10 height 10
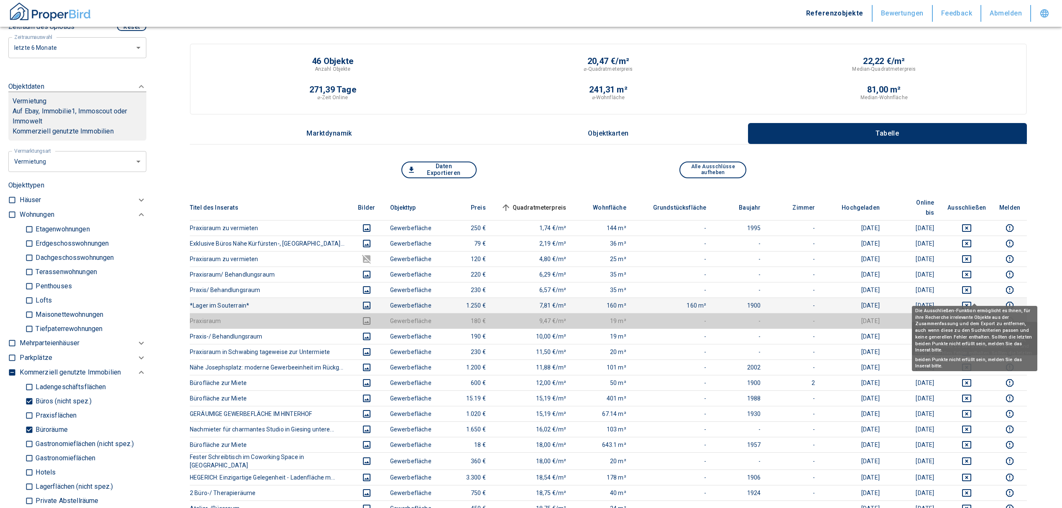
click at [971, 301] on icon "deselect this listing" at bounding box center [966, 305] width 9 height 8
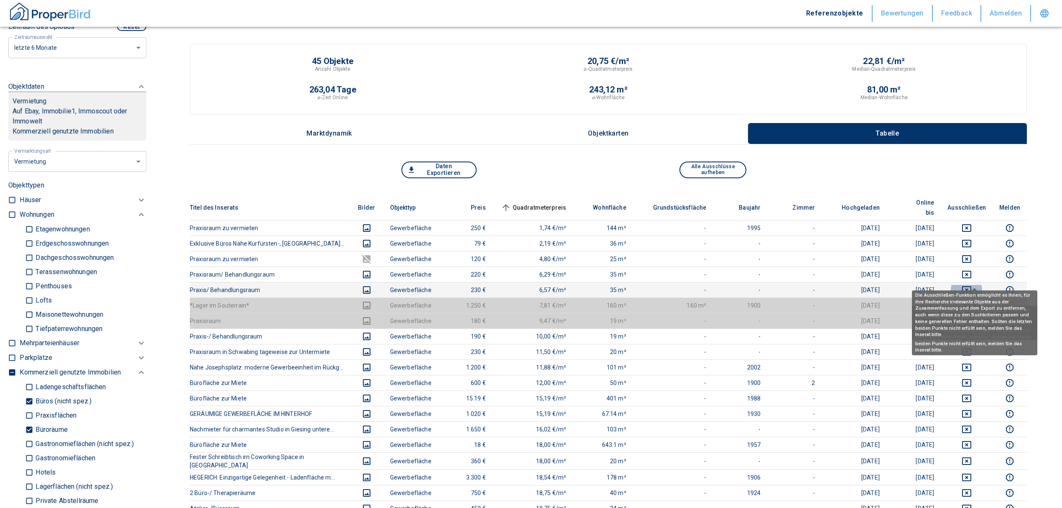
click at [972, 285] on icon "deselect this listing" at bounding box center [967, 290] width 10 height 10
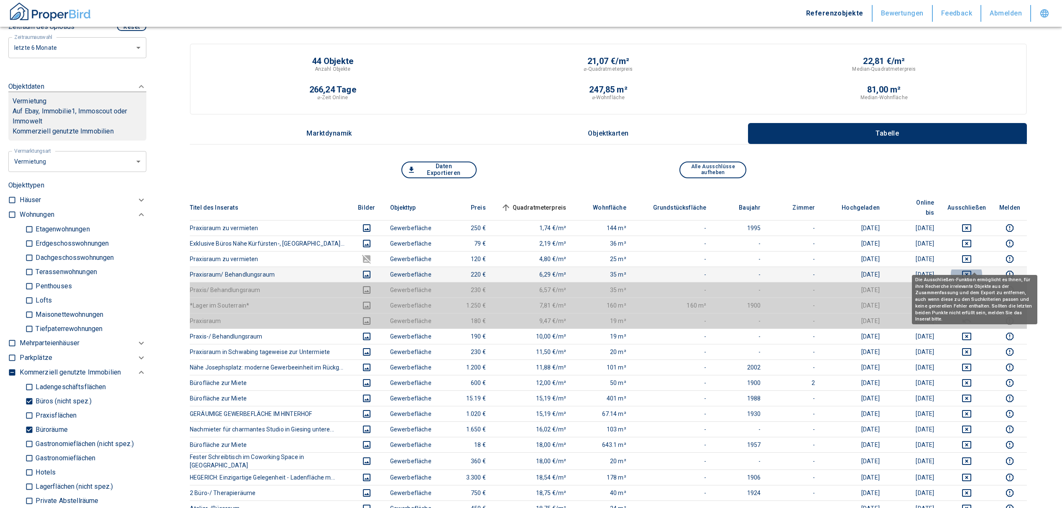
click at [972, 269] on icon "deselect this listing" at bounding box center [967, 274] width 10 height 10
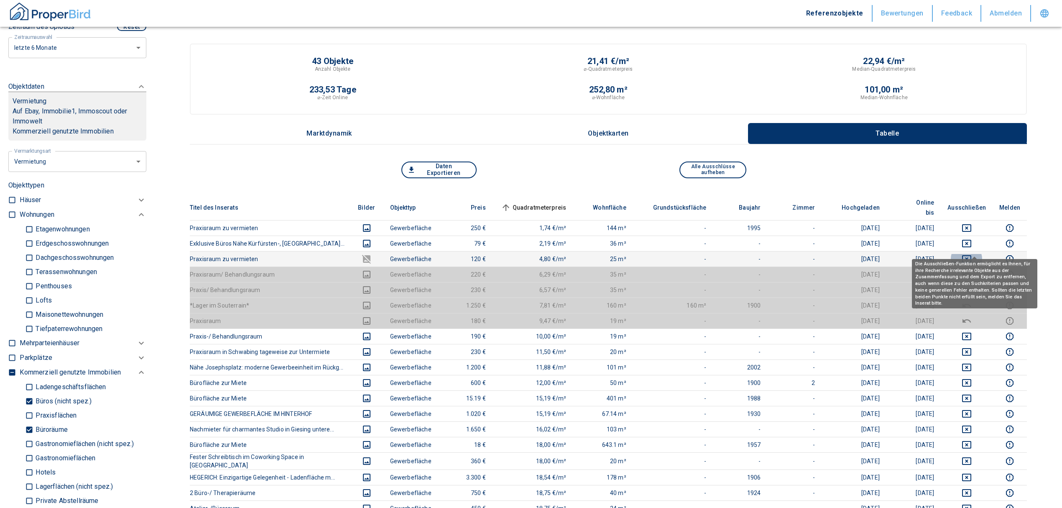
click at [970, 254] on icon "deselect this listing" at bounding box center [967, 259] width 10 height 10
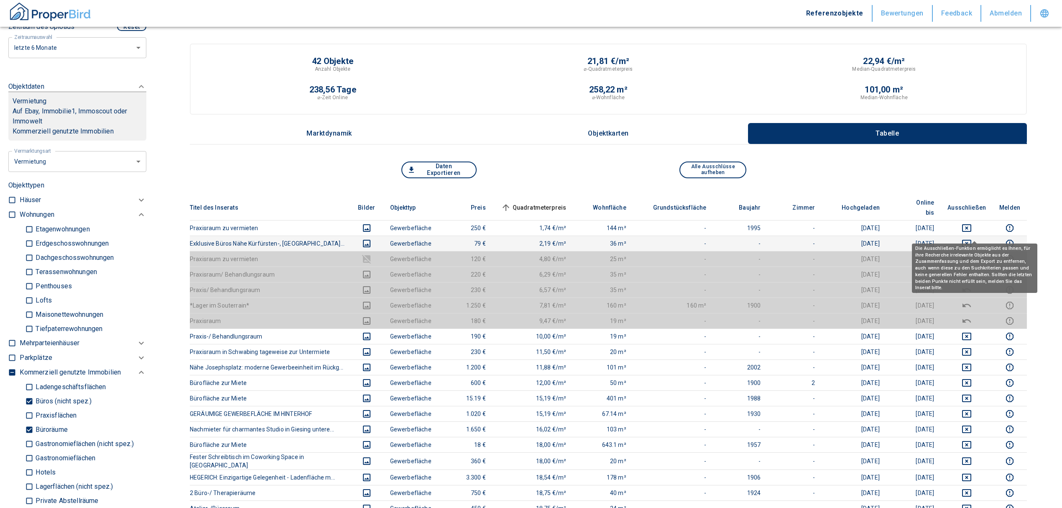
click at [971, 240] on icon "deselect this listing" at bounding box center [966, 244] width 9 height 8
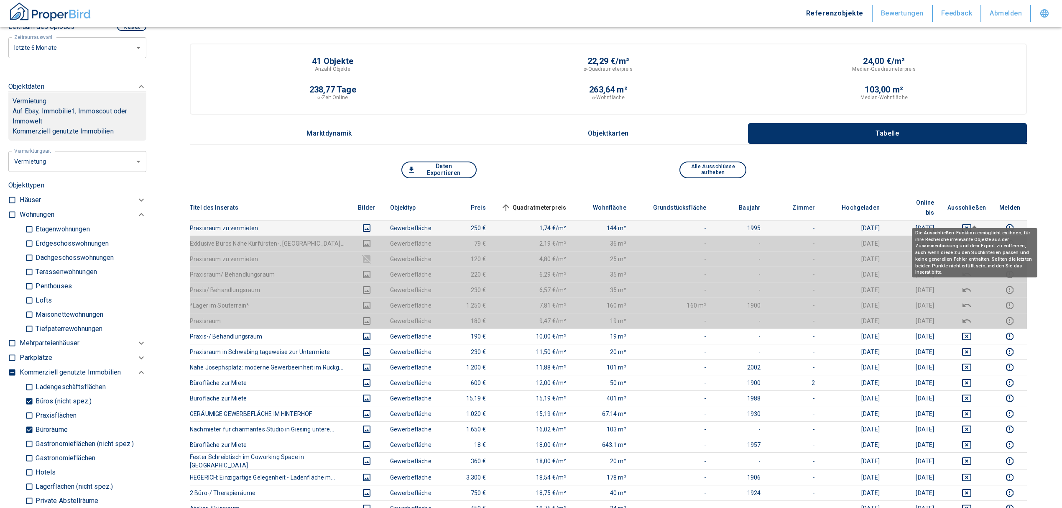
click at [972, 223] on icon "deselect this listing" at bounding box center [967, 228] width 10 height 10
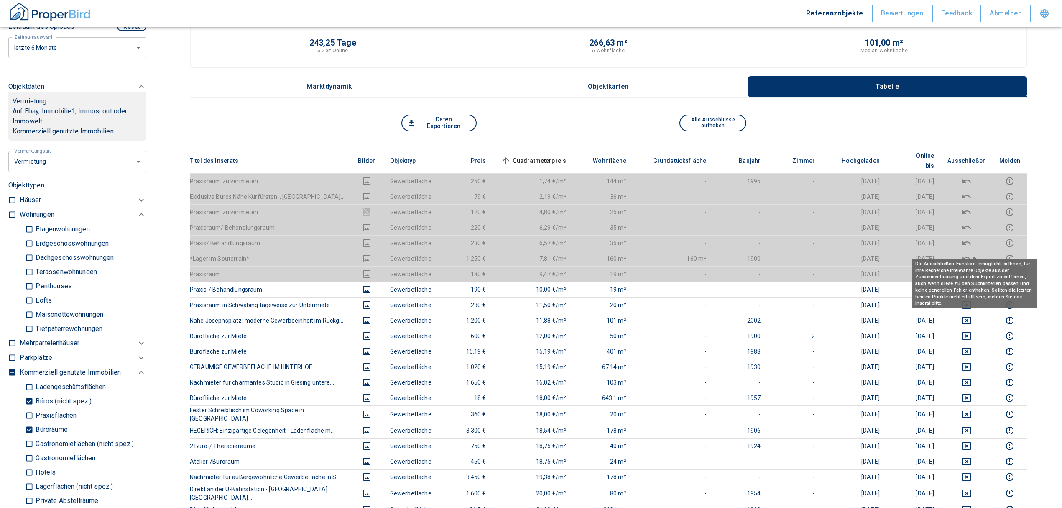
scroll to position [111, 0]
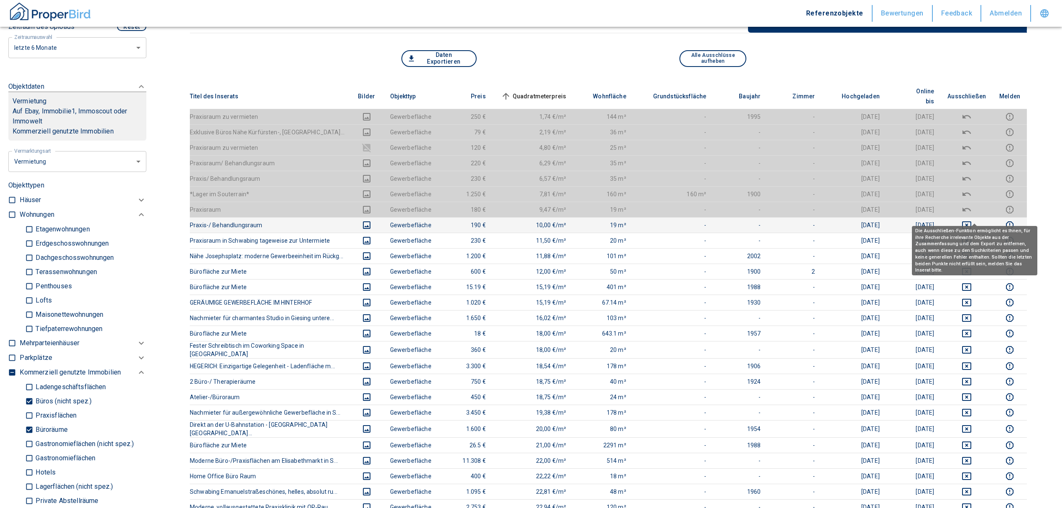
click at [971, 221] on icon "deselect this listing" at bounding box center [966, 225] width 9 height 8
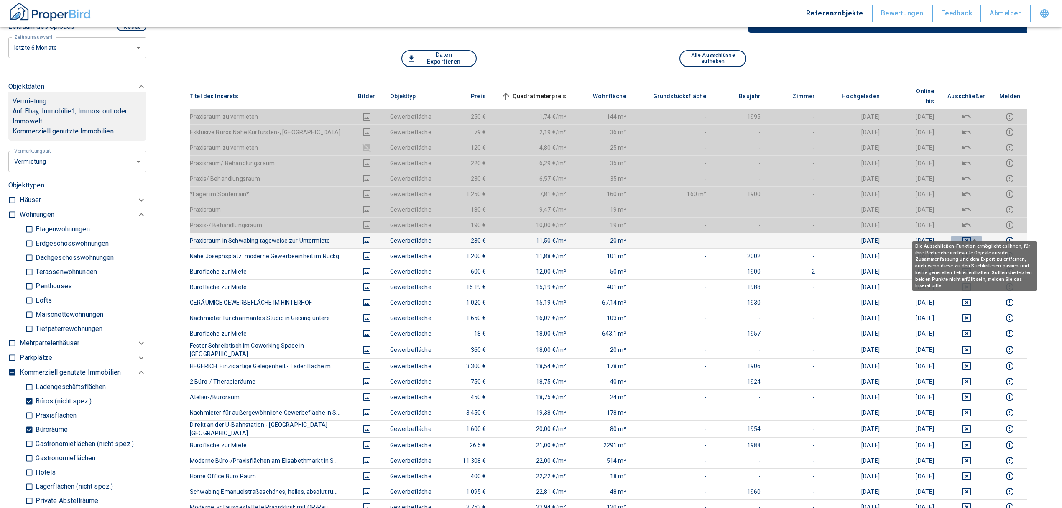
click at [972, 235] on icon "deselect this listing" at bounding box center [967, 240] width 10 height 10
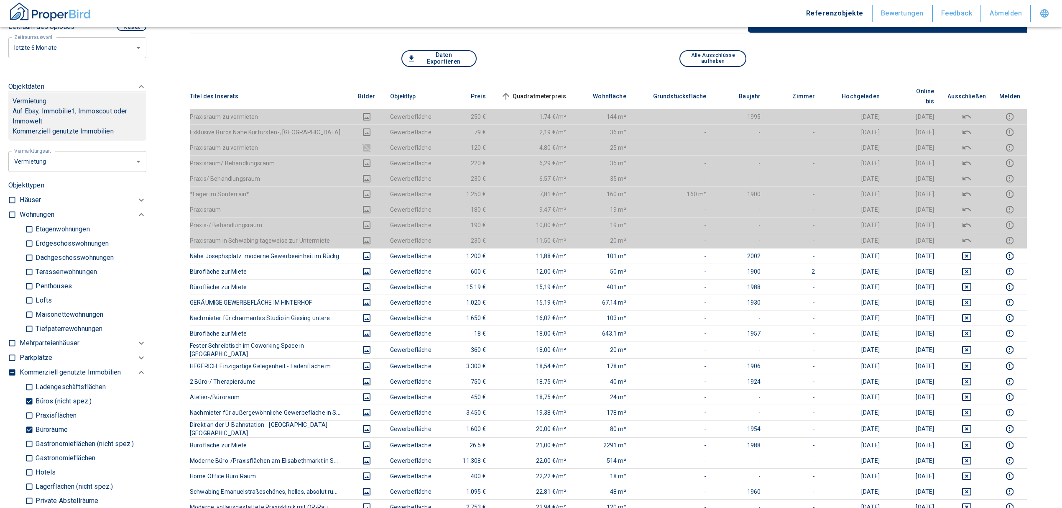
click at [556, 91] on span "Quadratmeterpreis sorted ascending" at bounding box center [532, 96] width 67 height 10
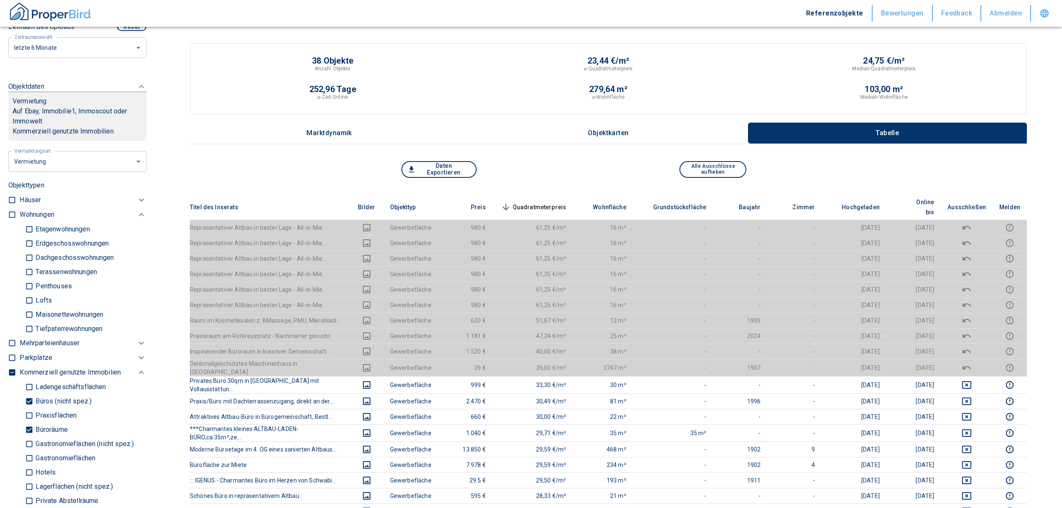
scroll to position [0, 0]
click at [545, 202] on span "Quadratmeterpreis sorted descending" at bounding box center [532, 207] width 67 height 10
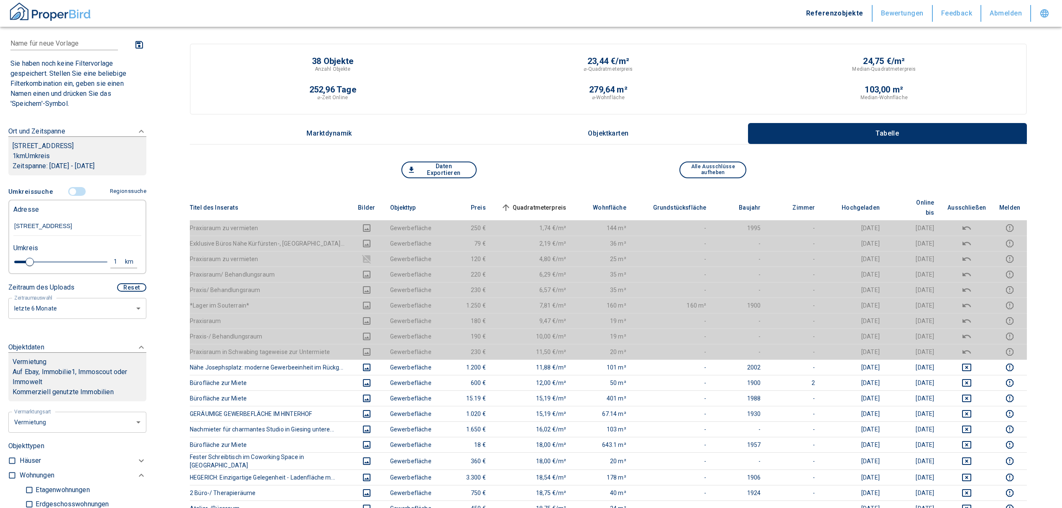
scroll to position [24, 0]
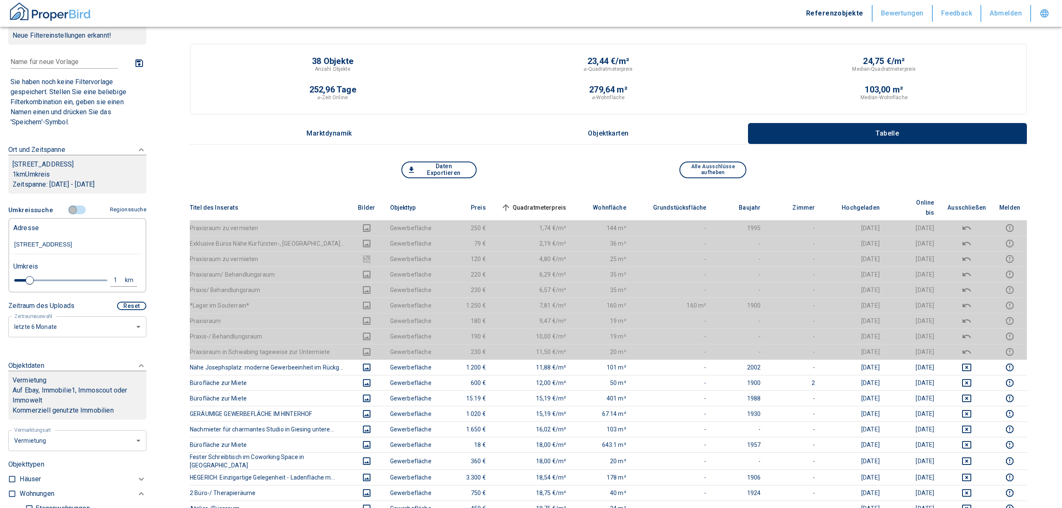
click at [69, 214] on input "controlled" at bounding box center [72, 209] width 25 height 9
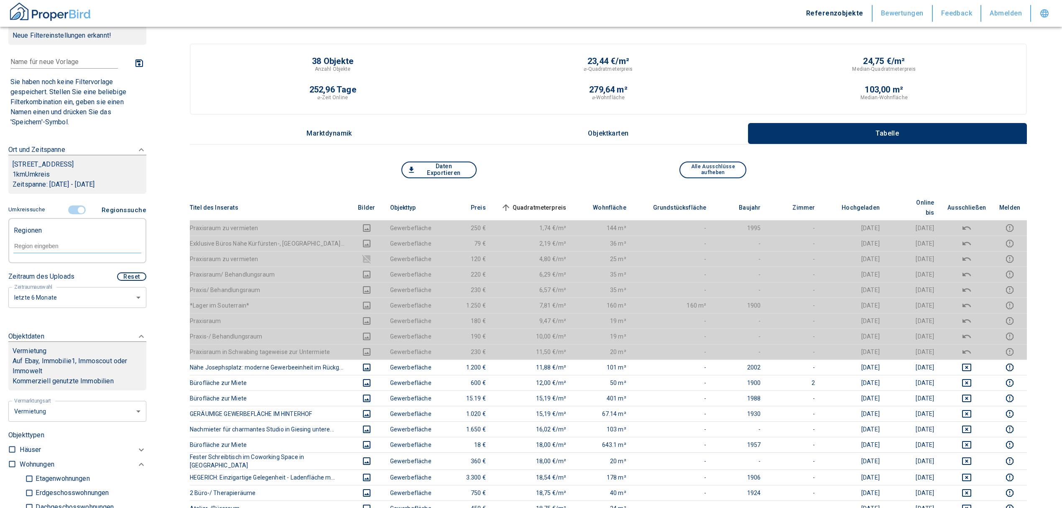
click at [52, 250] on input "text" at bounding box center [77, 246] width 128 height 8
click at [29, 276] on li "80797 [GEOGRAPHIC_DATA]" at bounding box center [73, 275] width 120 height 15
type input "80797"
type input "2020"
type input "80797 [GEOGRAPHIC_DATA]"
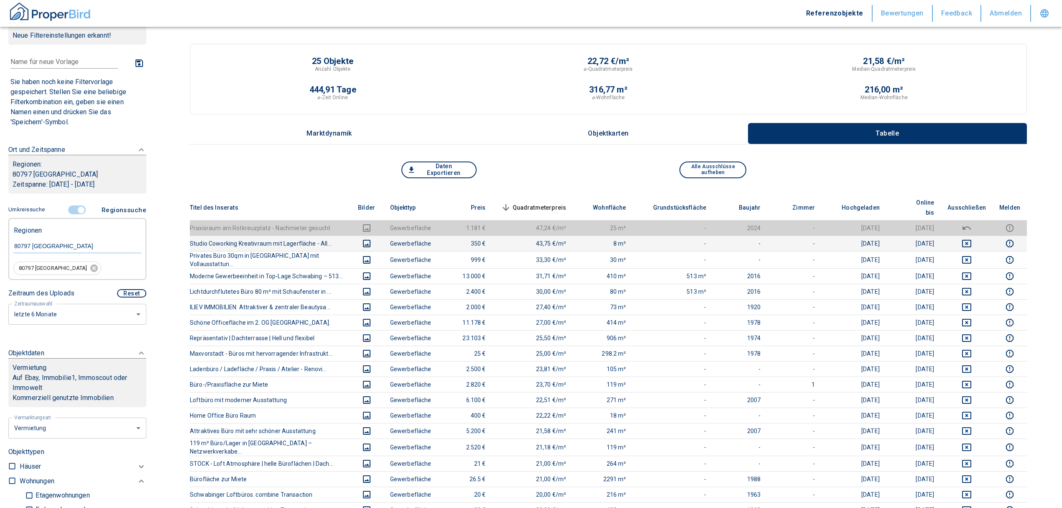
click at [971, 240] on icon "deselect this listing" at bounding box center [966, 244] width 9 height 8
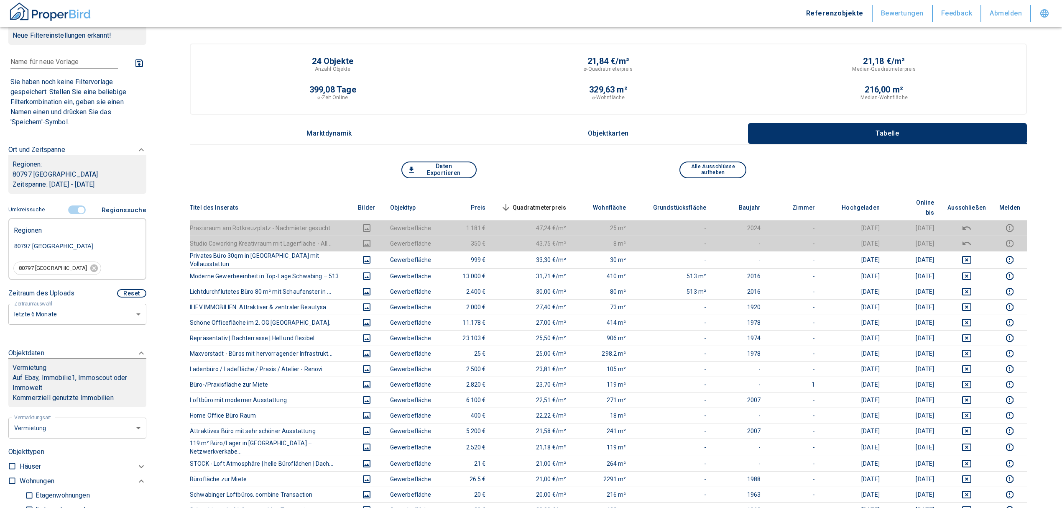
click at [543, 202] on span "Quadratmeterpreis sorted descending" at bounding box center [532, 207] width 67 height 10
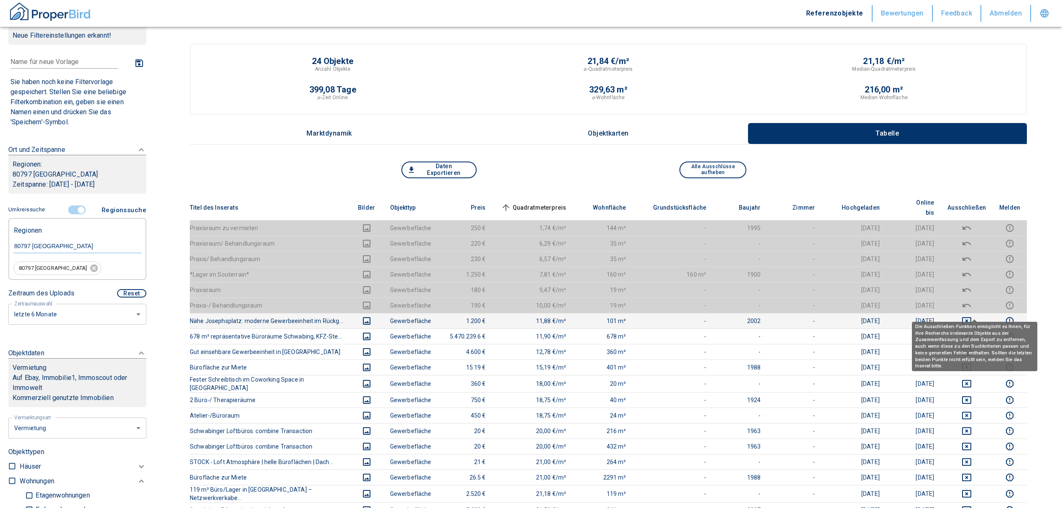
click at [972, 316] on icon "deselect this listing" at bounding box center [967, 321] width 10 height 10
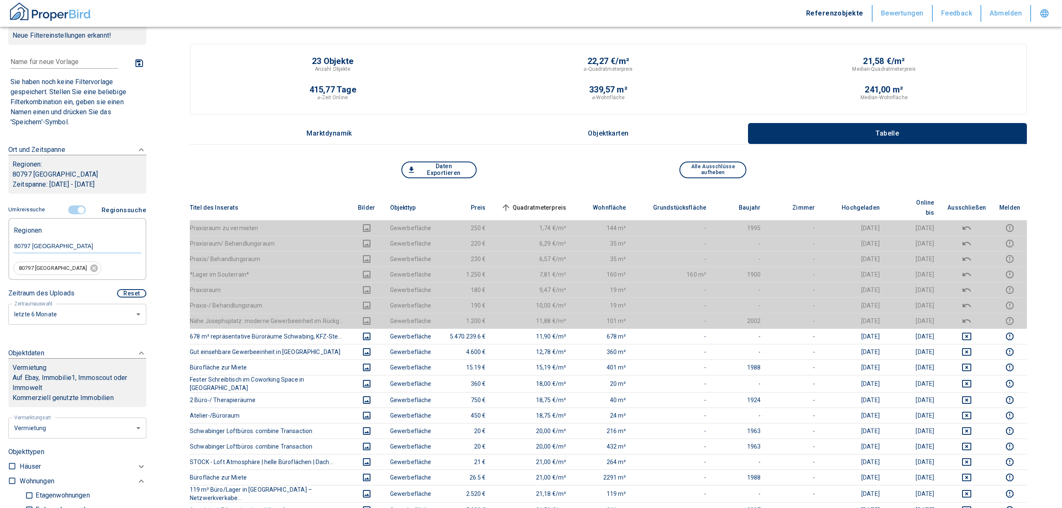
click at [534, 202] on span "Quadratmeterpreis sorted ascending" at bounding box center [532, 207] width 67 height 10
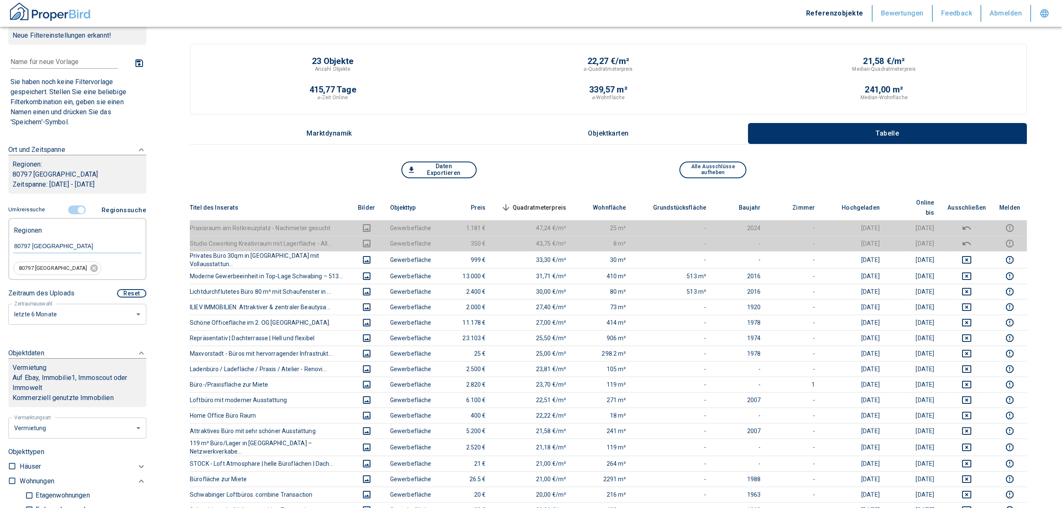
click at [550, 202] on span "Quadratmeterpreis sorted descending" at bounding box center [532, 207] width 67 height 10
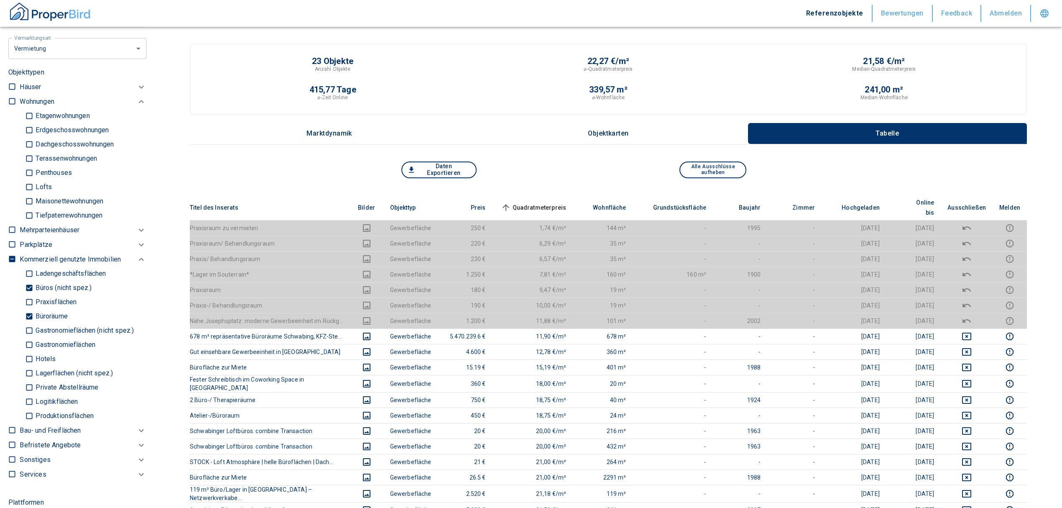
scroll to position [414, 0]
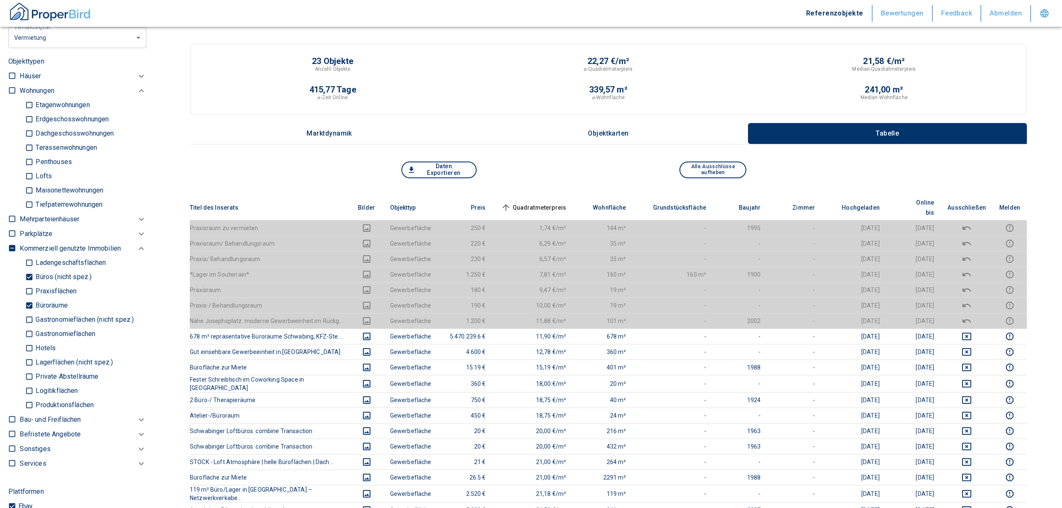
drag, startPoint x: 26, startPoint y: 305, endPoint x: 29, endPoint y: 293, distance: 12.5
click at [26, 305] on input "Büroräume" at bounding box center [29, 305] width 8 height 15
checkbox input "false"
type input "2020"
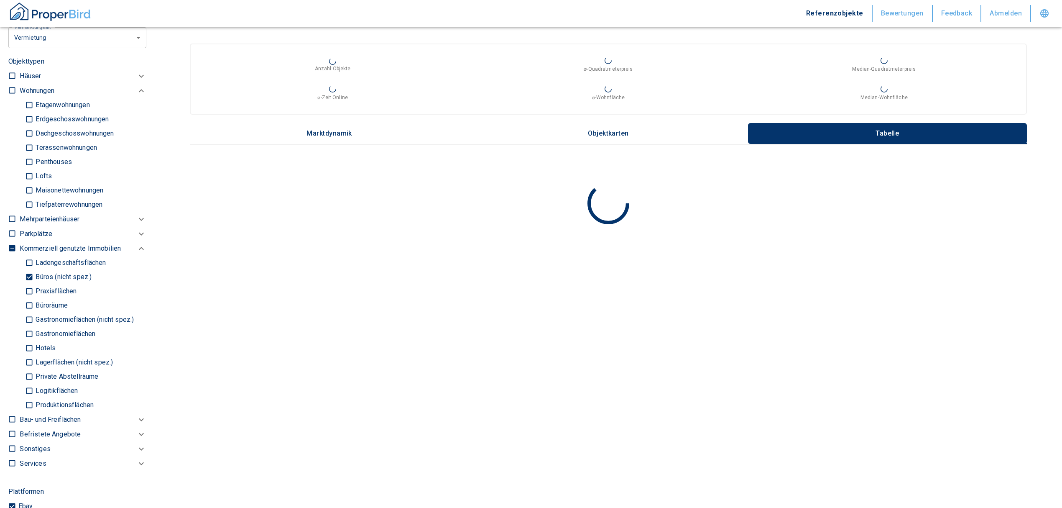
click at [28, 271] on input "Büros (nicht spez.)" at bounding box center [29, 277] width 8 height 15
checkbox input "false"
type input "2020"
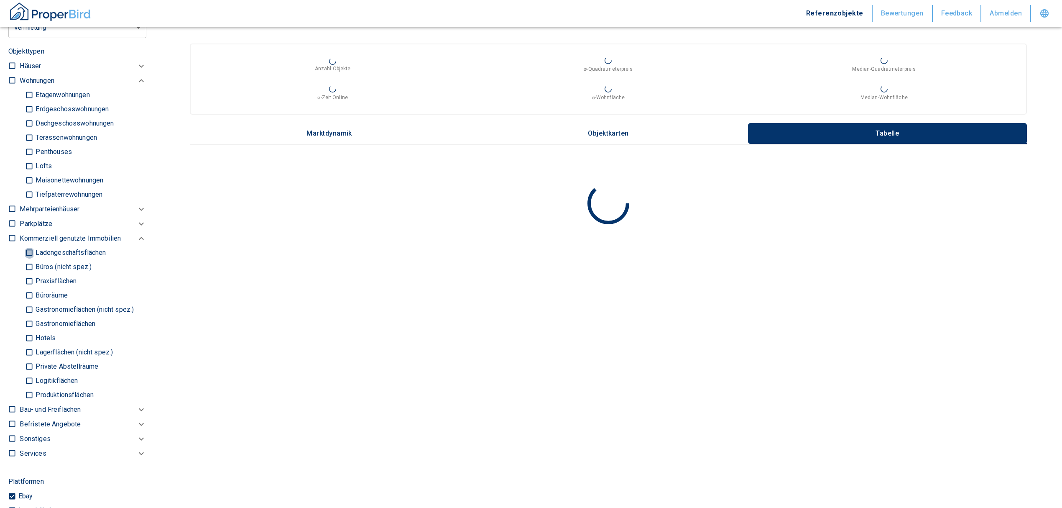
click at [26, 251] on input "Ladengeschäftsflächen" at bounding box center [29, 252] width 8 height 15
checkbox input "true"
type input "2020"
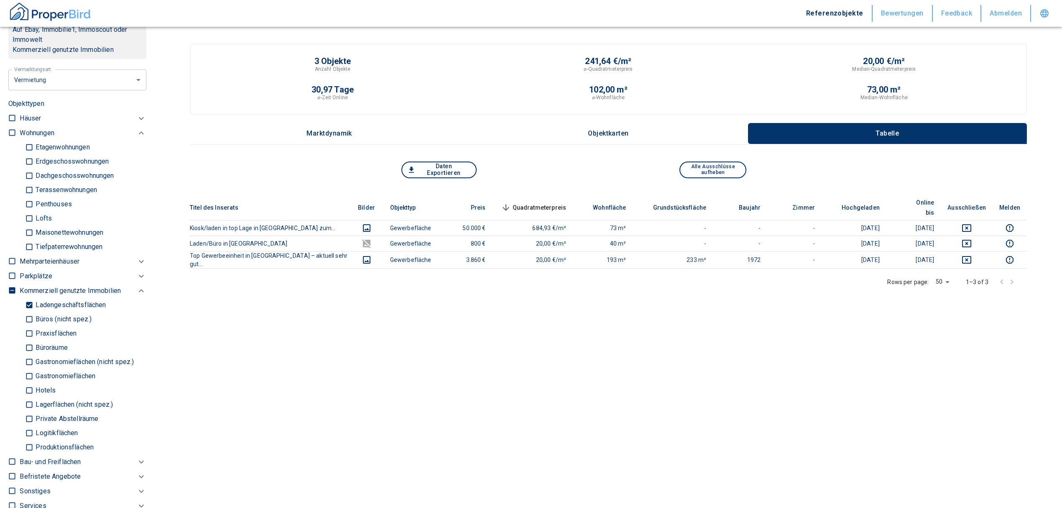
scroll to position [303, 0]
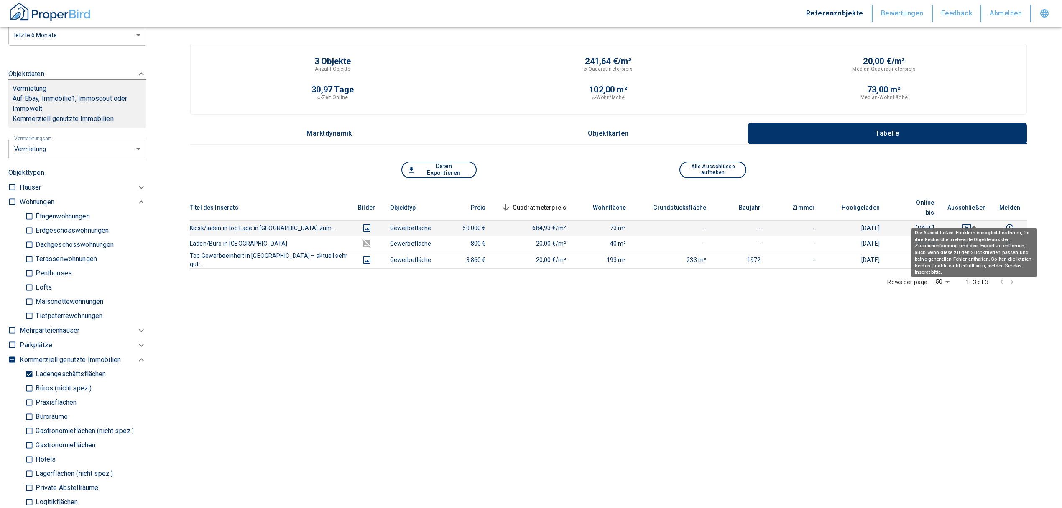
click at [971, 224] on icon "deselect this listing" at bounding box center [966, 228] width 9 height 8
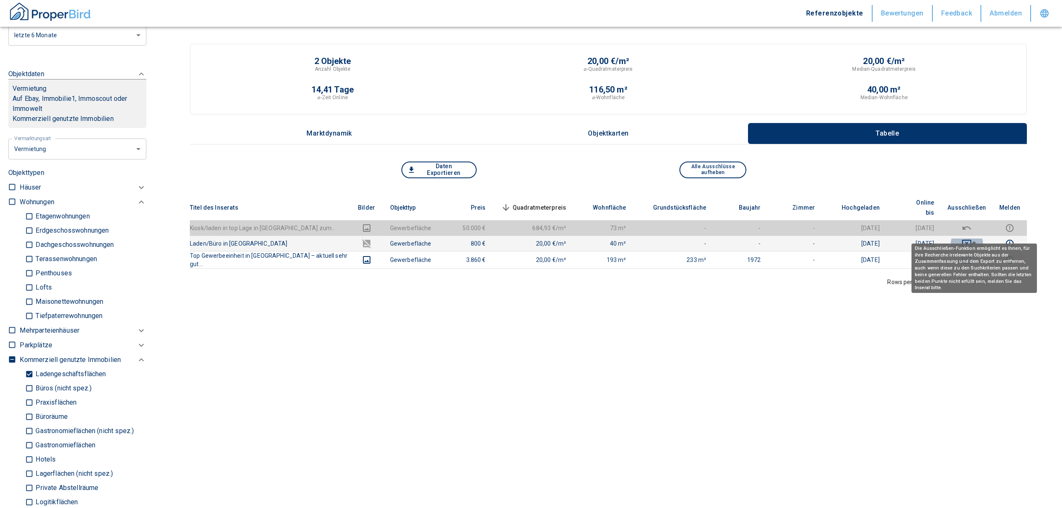
click at [972, 238] on icon "deselect this listing" at bounding box center [967, 243] width 10 height 10
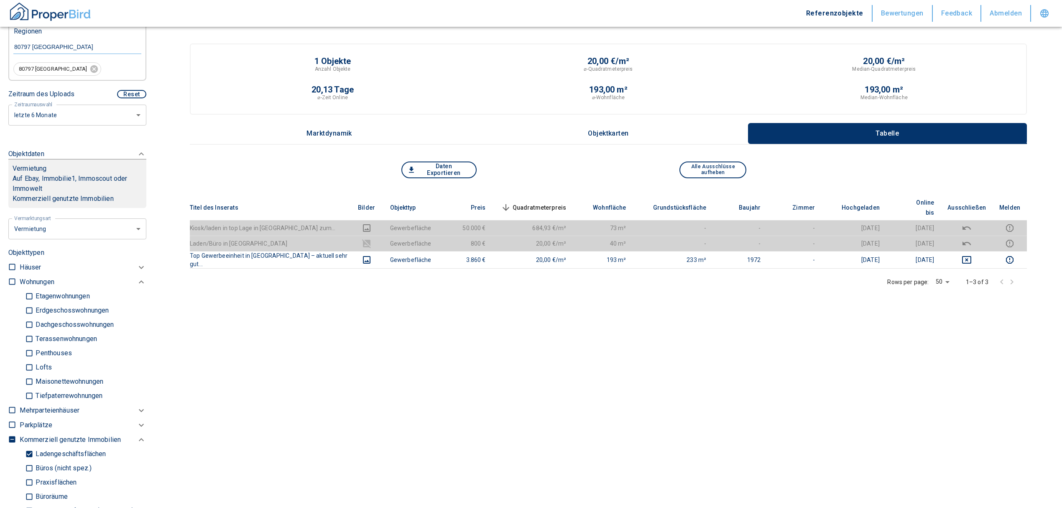
scroll to position [111, 0]
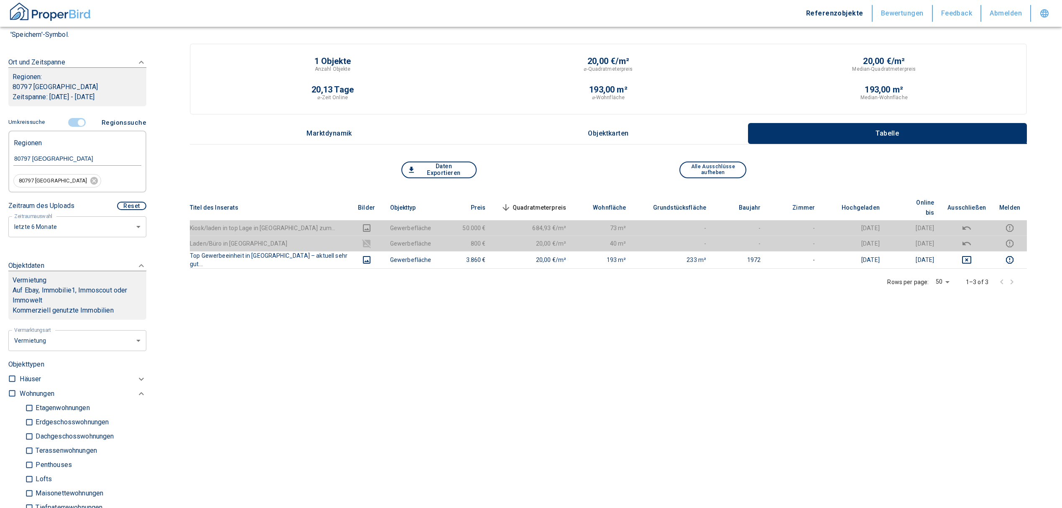
click at [75, 120] on input "controlled" at bounding box center [81, 122] width 25 height 9
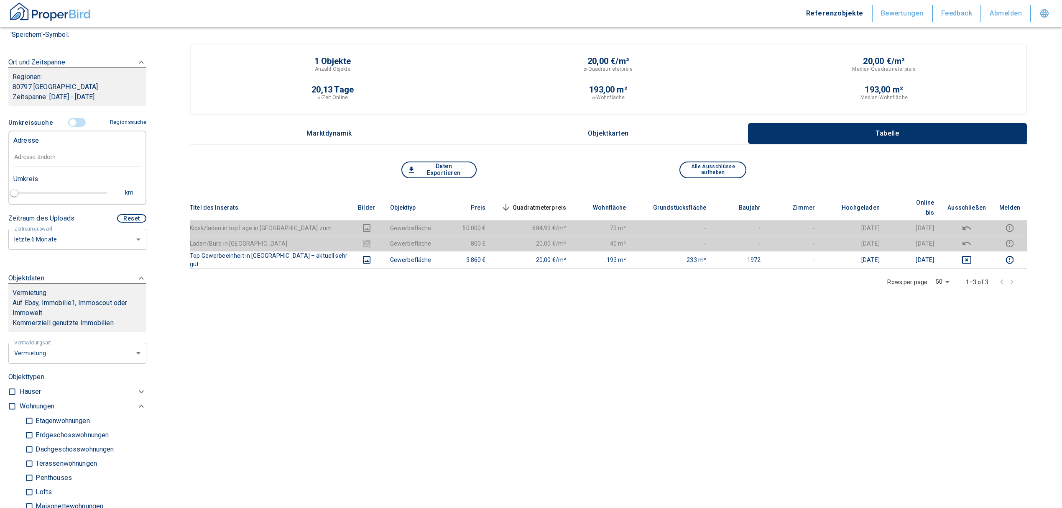
click at [52, 161] on input "text" at bounding box center [77, 157] width 128 height 19
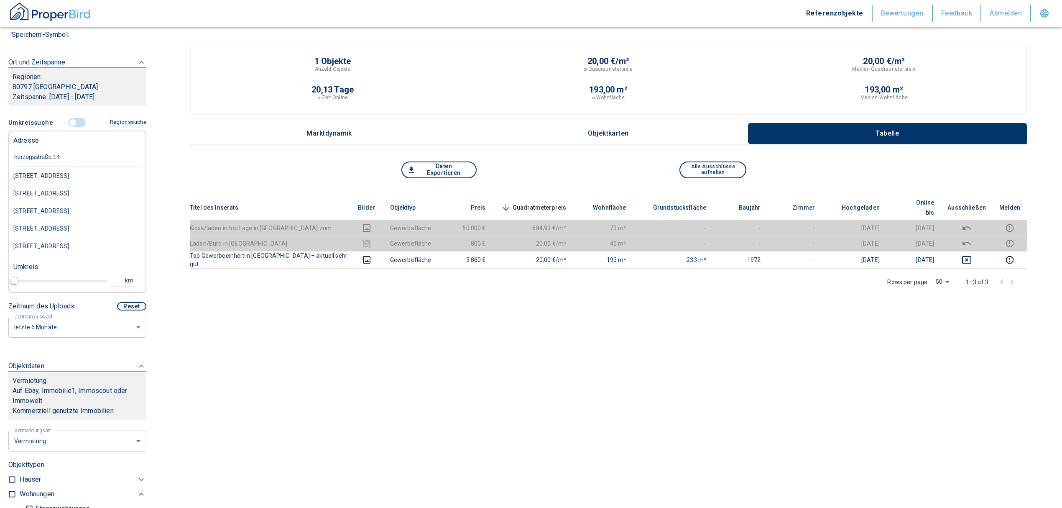
type input "herzogsstraße 144"
click at [77, 184] on div "[STREET_ADDRESS]" at bounding box center [77, 176] width 128 height 18
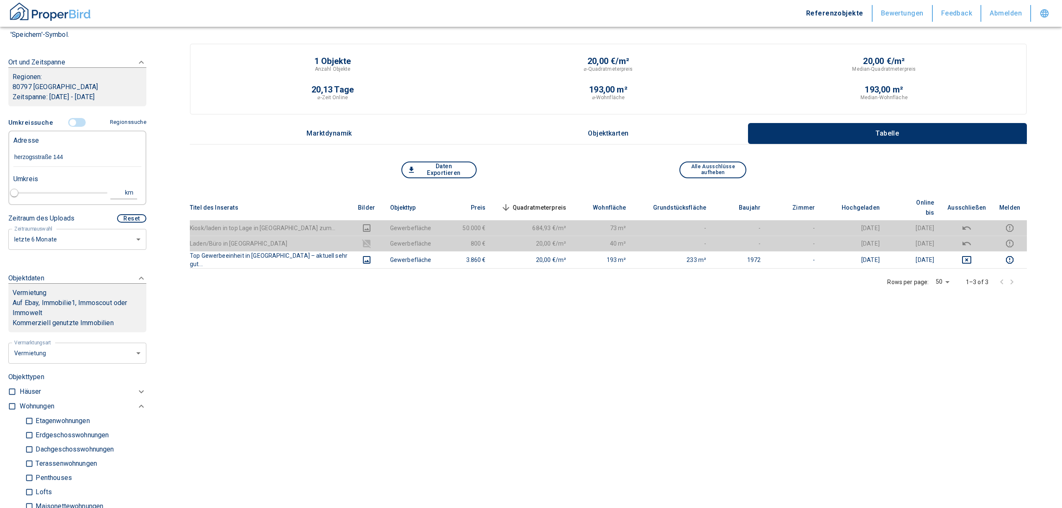
type input "2020"
type input "[STREET_ADDRESS]"
type input "1"
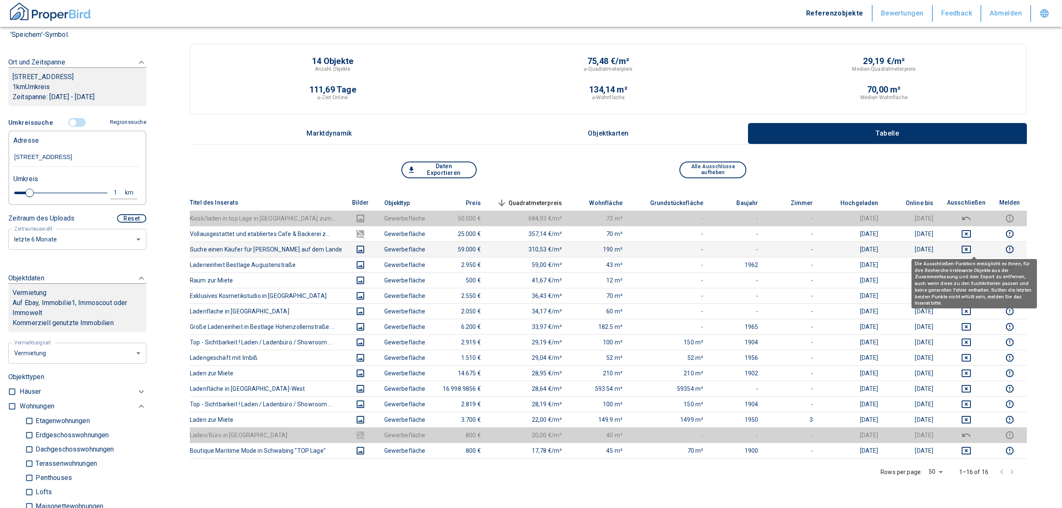
type input "[STREET_ADDRESS]"
click at [971, 246] on icon "deselect this listing" at bounding box center [966, 249] width 10 height 10
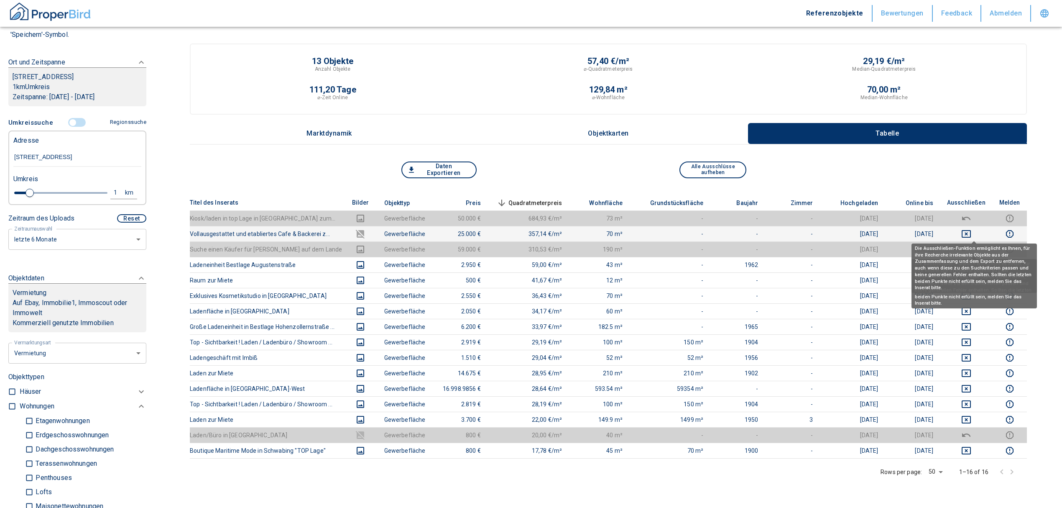
click at [971, 233] on icon "deselect this listing" at bounding box center [966, 234] width 9 height 8
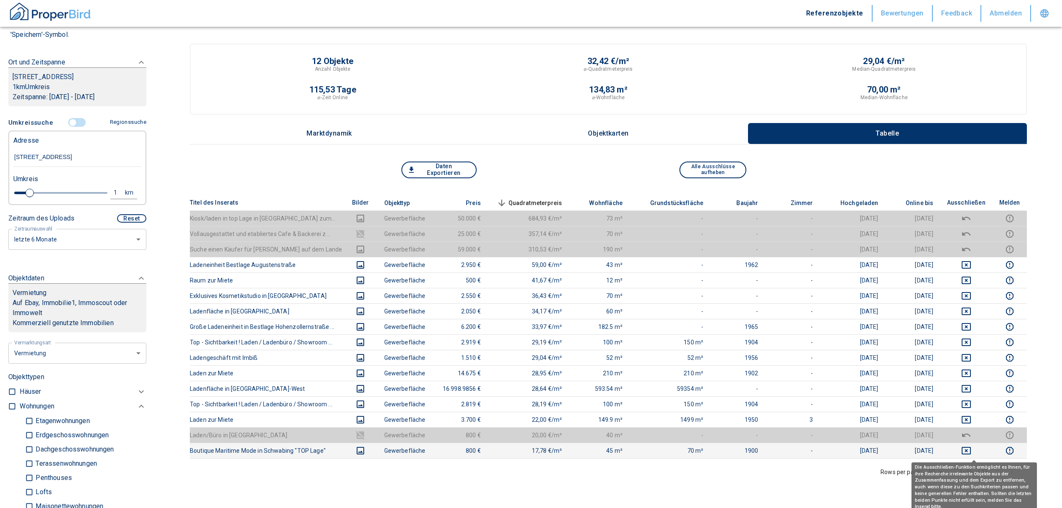
click at [971, 452] on icon "deselect this listing" at bounding box center [966, 451] width 9 height 8
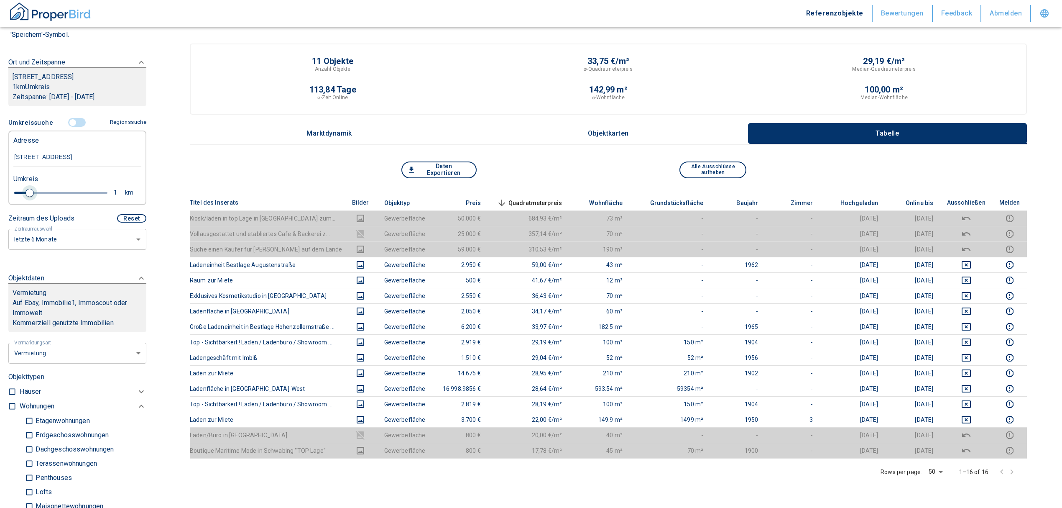
type input "2020"
type input "1.2"
type input "2020"
type input "1.4"
type input "2020"
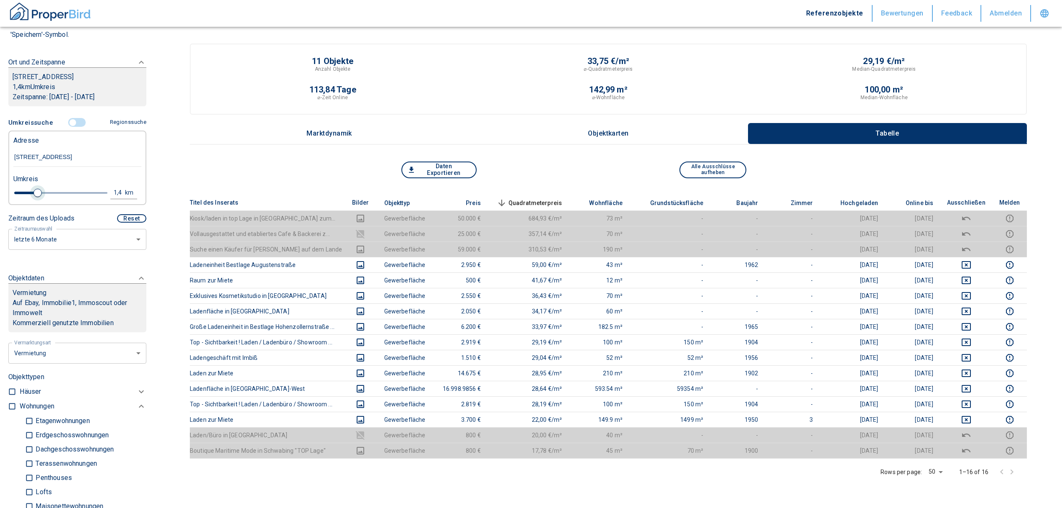
type input "1.6"
type input "2020"
type input "1.8"
type input "2020"
type input "2"
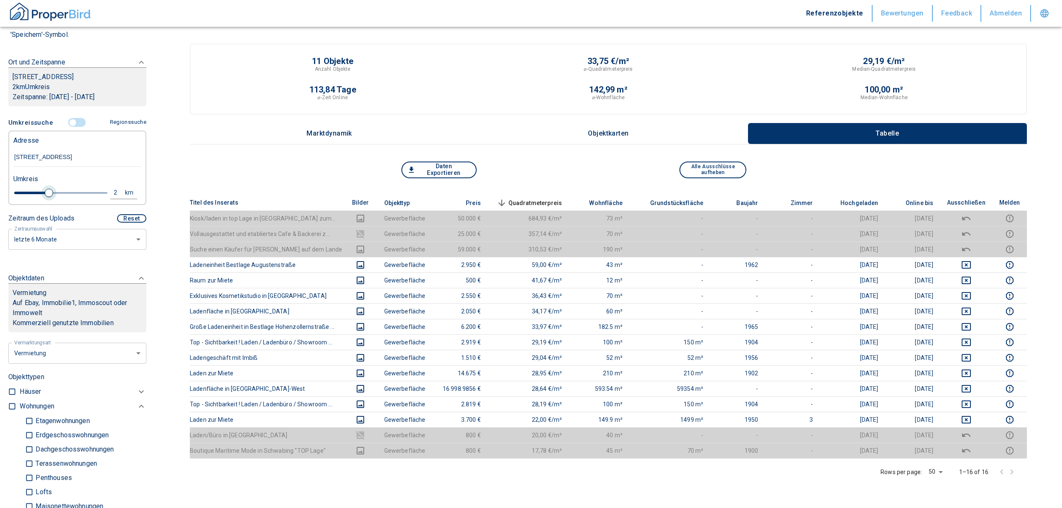
drag, startPoint x: 27, startPoint y: 204, endPoint x: 47, endPoint y: 206, distance: 20.1
click at [47, 197] on span at bounding box center [49, 193] width 8 height 8
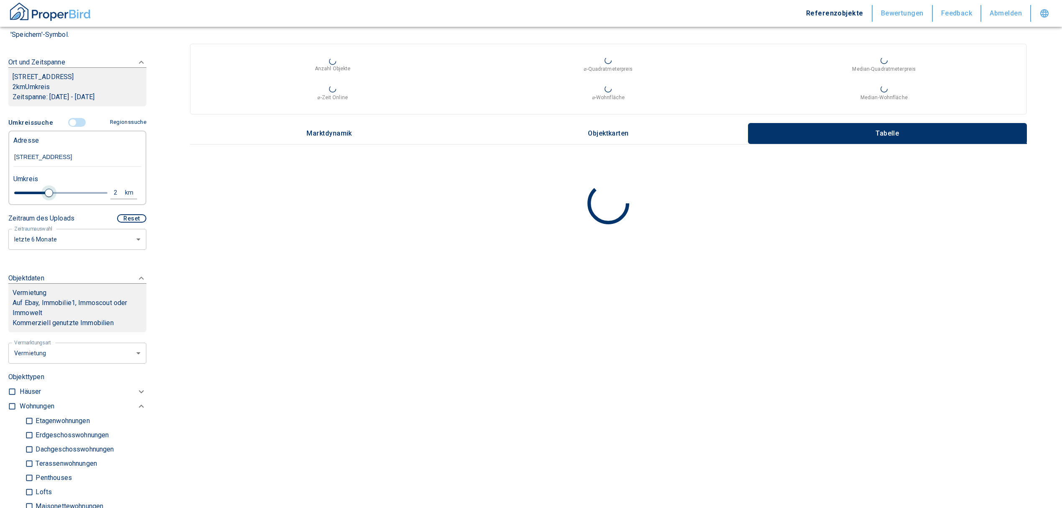
type input "2020"
type input "1.8"
type input "2020"
type input "1.6"
type input "2020"
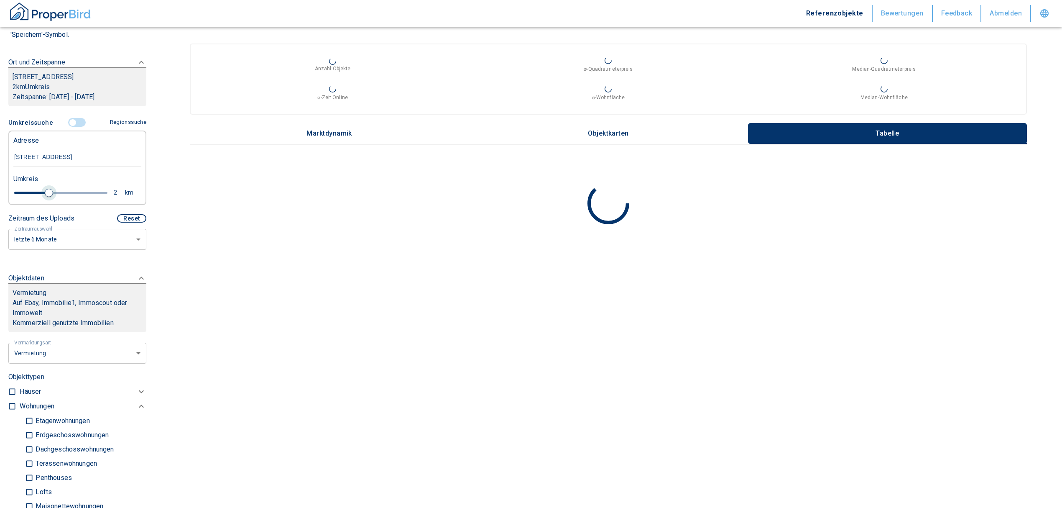
type input "1.4"
type input "2020"
type input "1.2"
type input "2020"
type input "1"
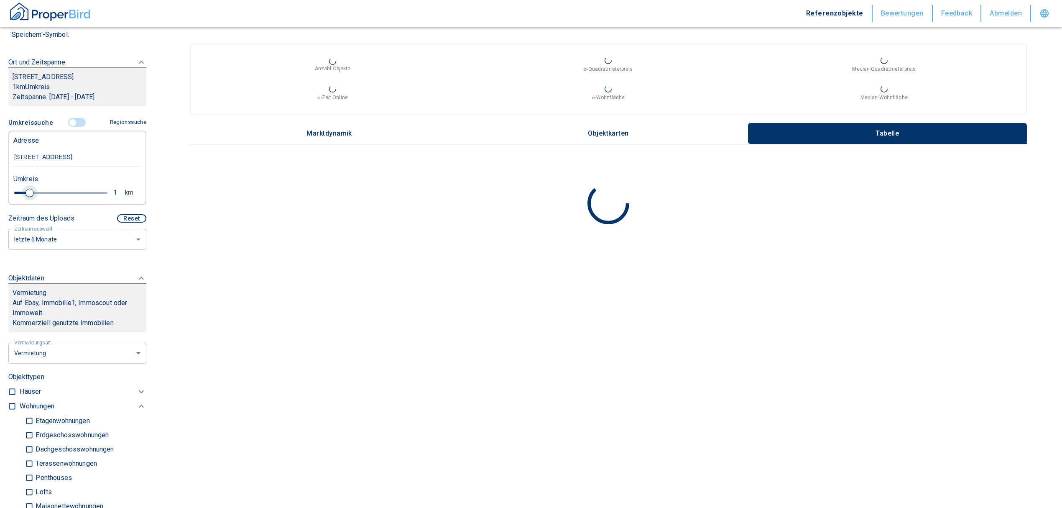
drag, startPoint x: 45, startPoint y: 202, endPoint x: 30, endPoint y: 203, distance: 15.1
click at [30, 197] on span at bounding box center [30, 193] width 8 height 8
type input "2020"
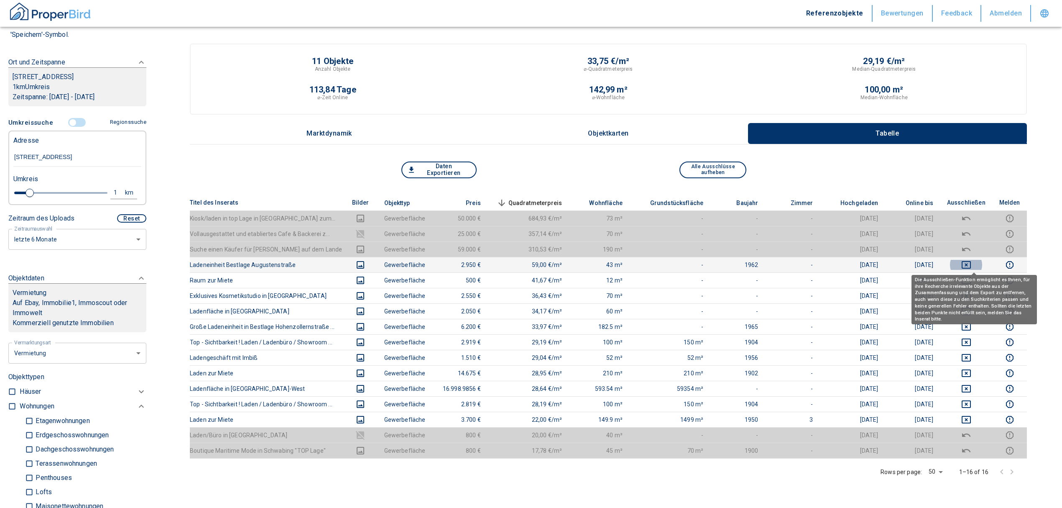
click at [971, 261] on icon "deselect this listing" at bounding box center [966, 265] width 9 height 8
